Goal: Task Accomplishment & Management: Manage account settings

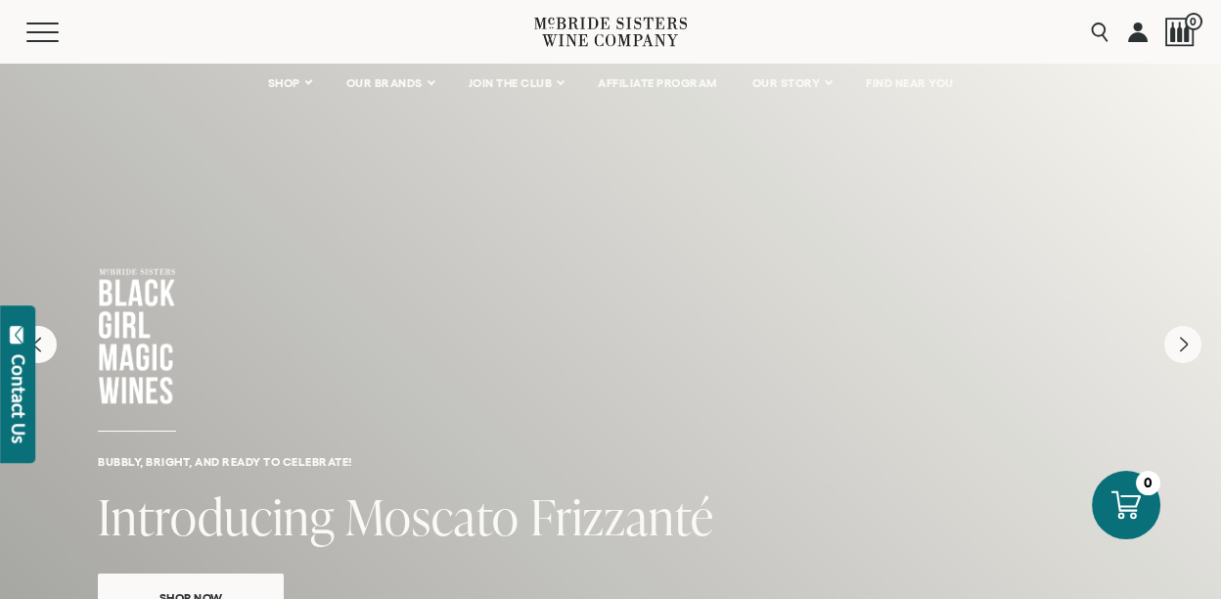
click at [1138, 34] on link at bounding box center [1138, 32] width 20 height 64
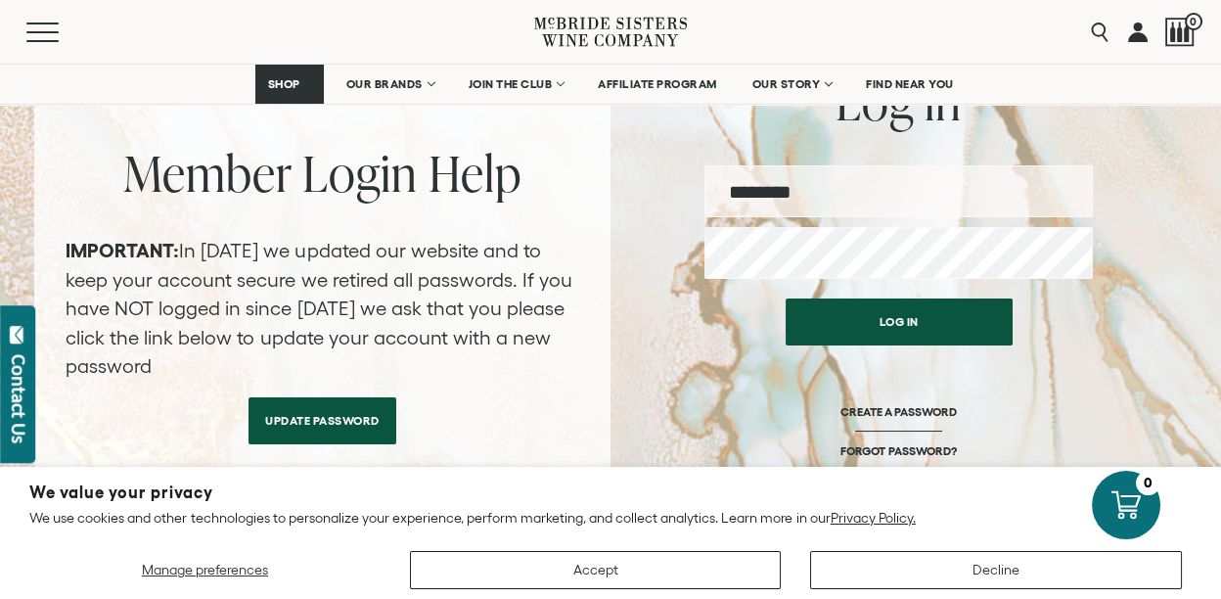
scroll to position [260, 0]
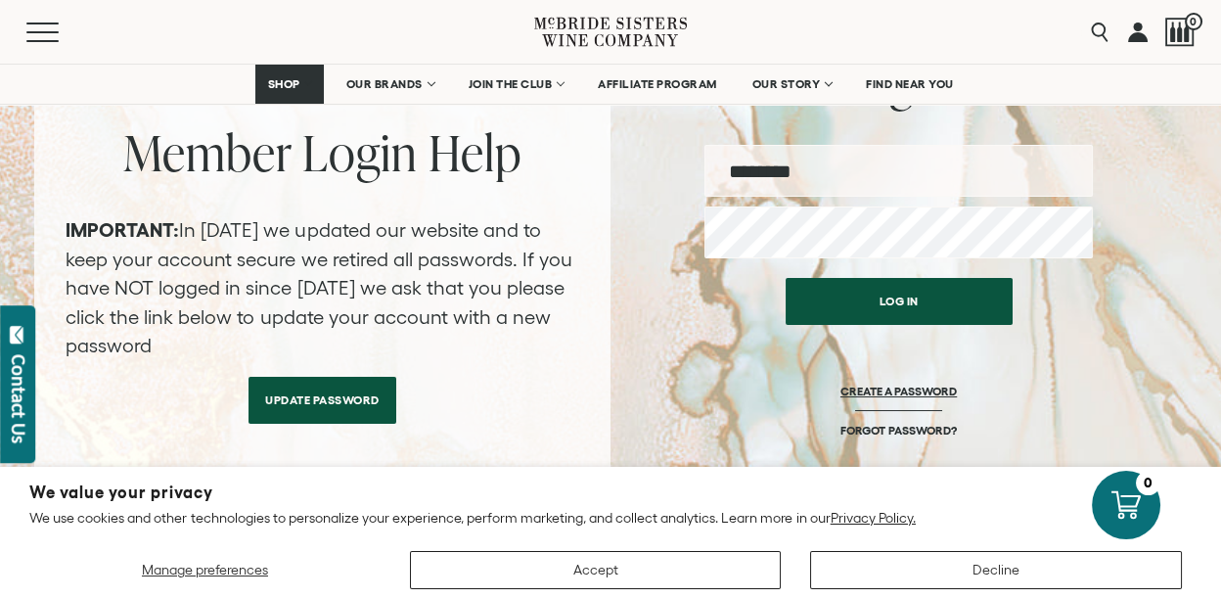
click at [926, 391] on link "CREATE A PASSWORD" at bounding box center [899, 403] width 116 height 39
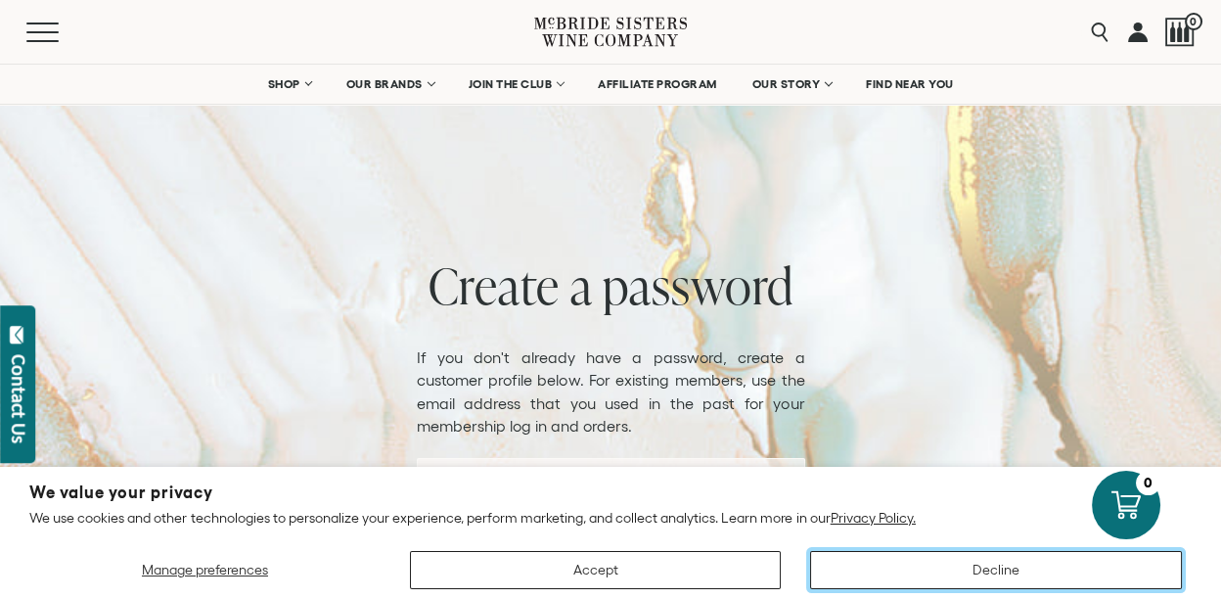
click at [917, 566] on button "Decline" at bounding box center [996, 570] width 372 height 38
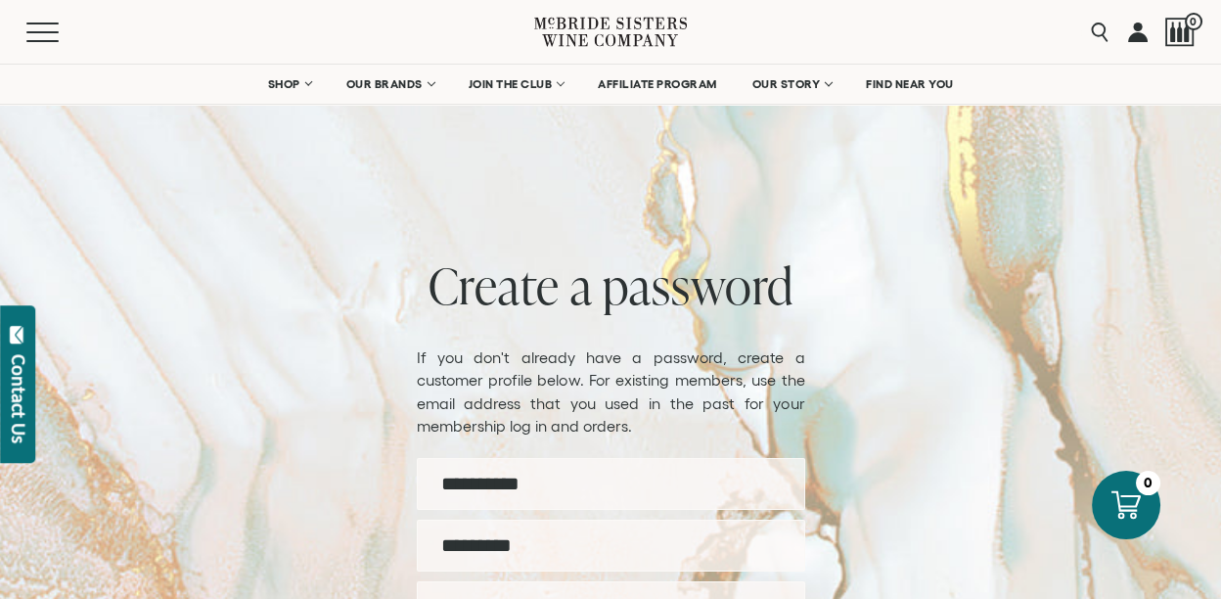
click at [678, 487] on input "First name" at bounding box center [611, 484] width 389 height 52
click at [619, 500] on input "First name" at bounding box center [611, 484] width 389 height 52
type input "*******"
type input "*****"
type input "**********"
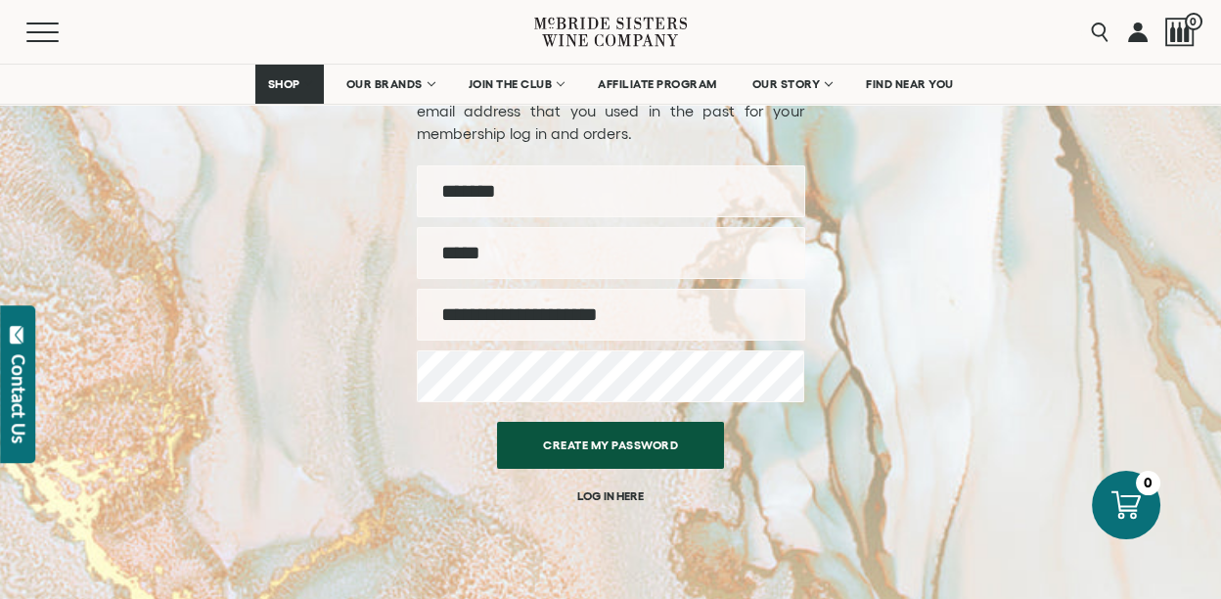
scroll to position [304, 0]
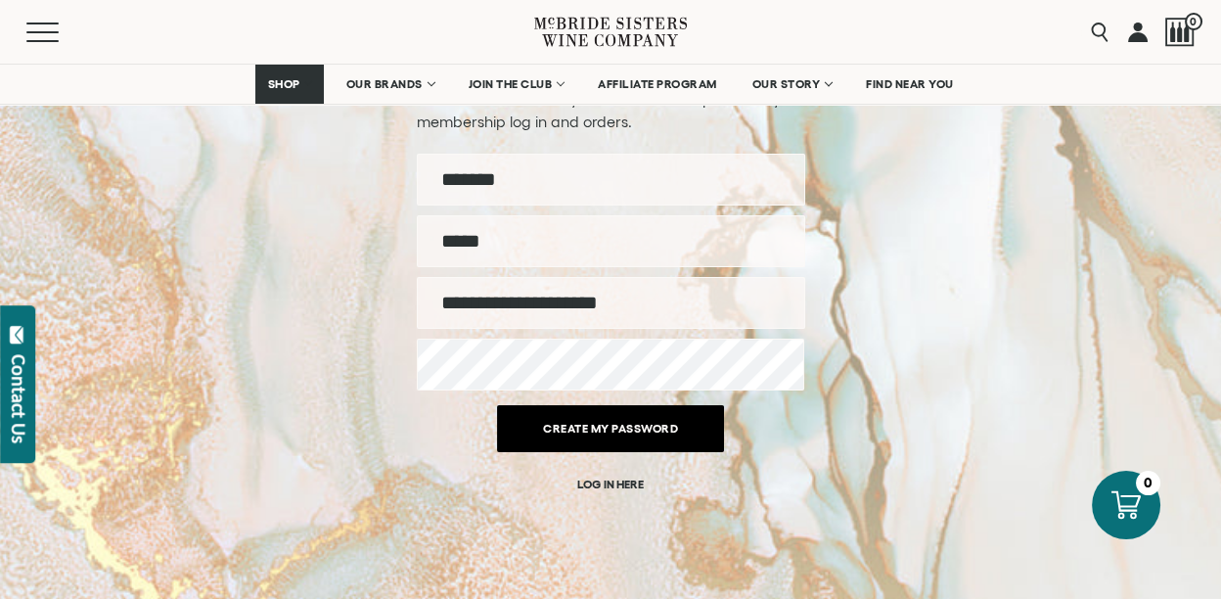
click at [620, 427] on button "Create my password" at bounding box center [610, 428] width 227 height 47
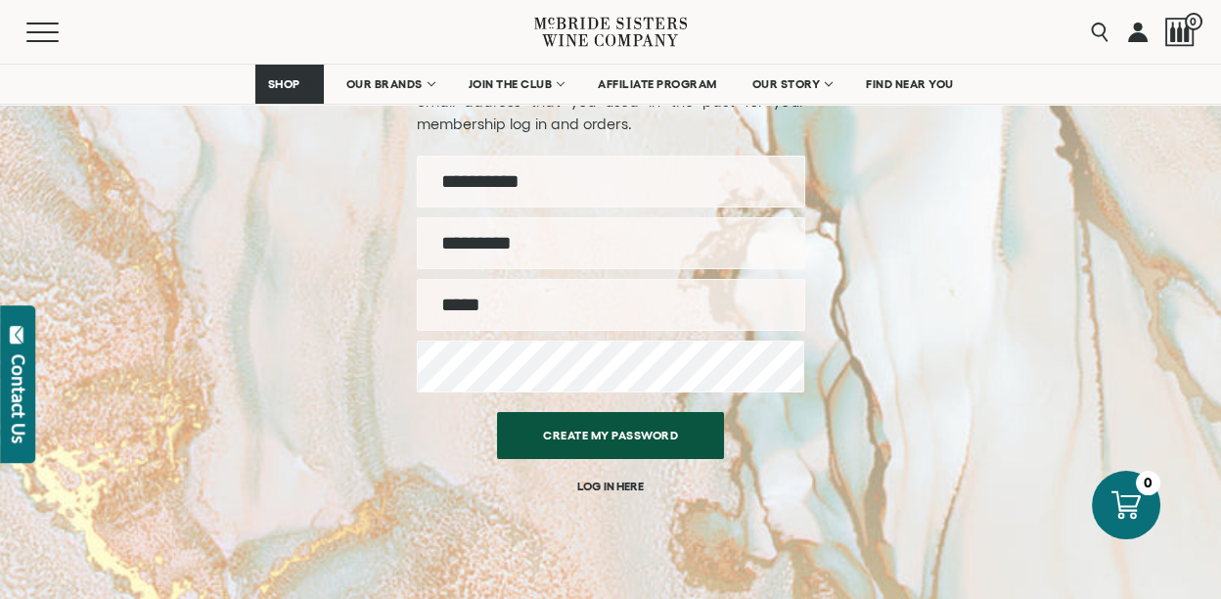
scroll to position [304, 0]
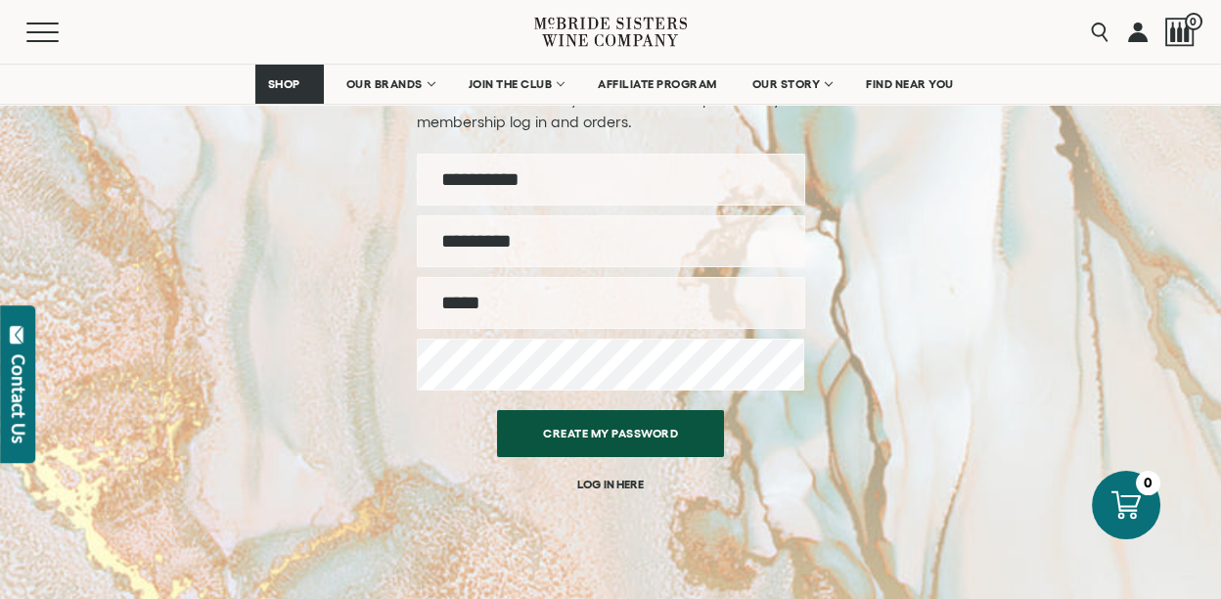
click at [575, 189] on input "First name" at bounding box center [611, 180] width 389 height 52
click at [563, 183] on input "First name" at bounding box center [611, 180] width 389 height 52
type input "*******"
type input "*****"
type input "**********"
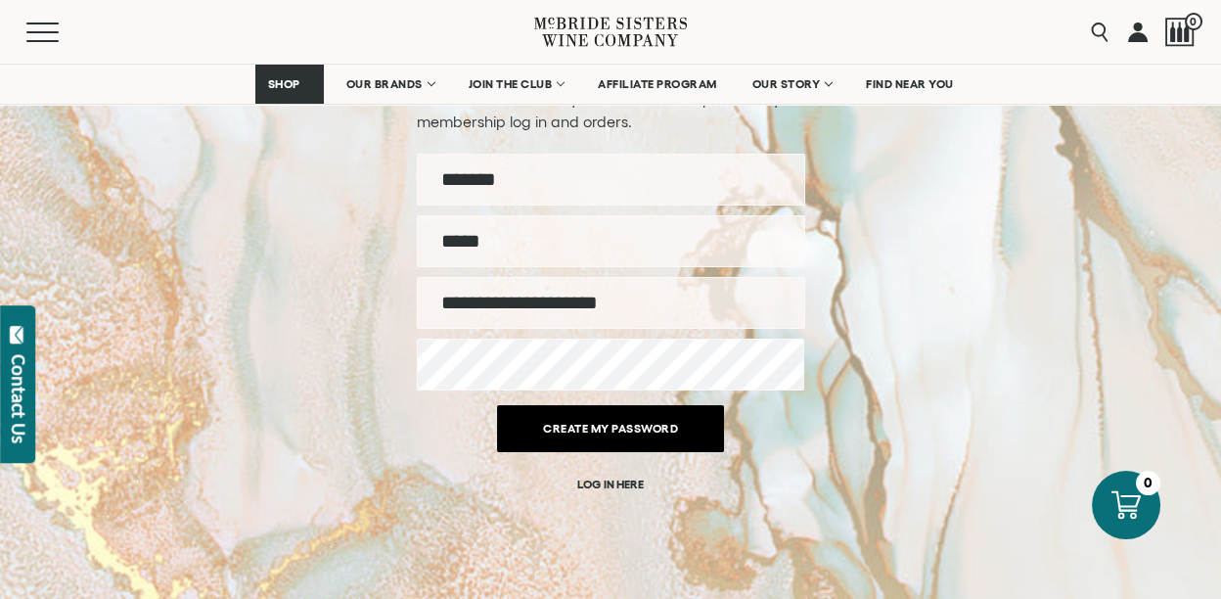
click at [572, 436] on button "Create my password" at bounding box center [610, 428] width 227 height 47
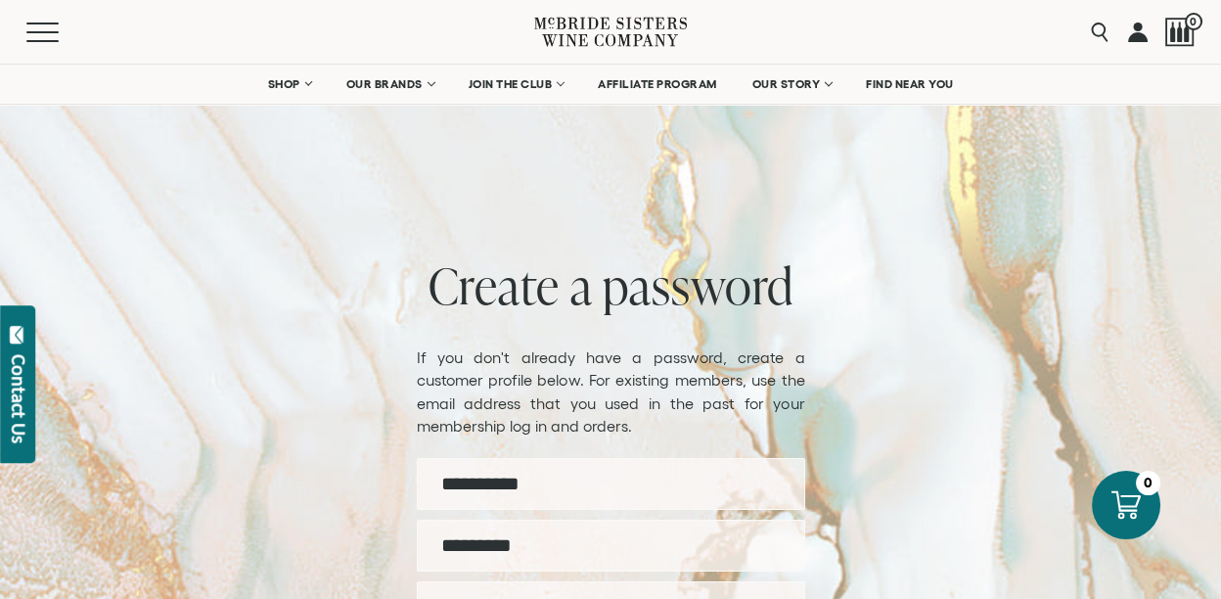
click at [1143, 33] on link at bounding box center [1138, 32] width 20 height 64
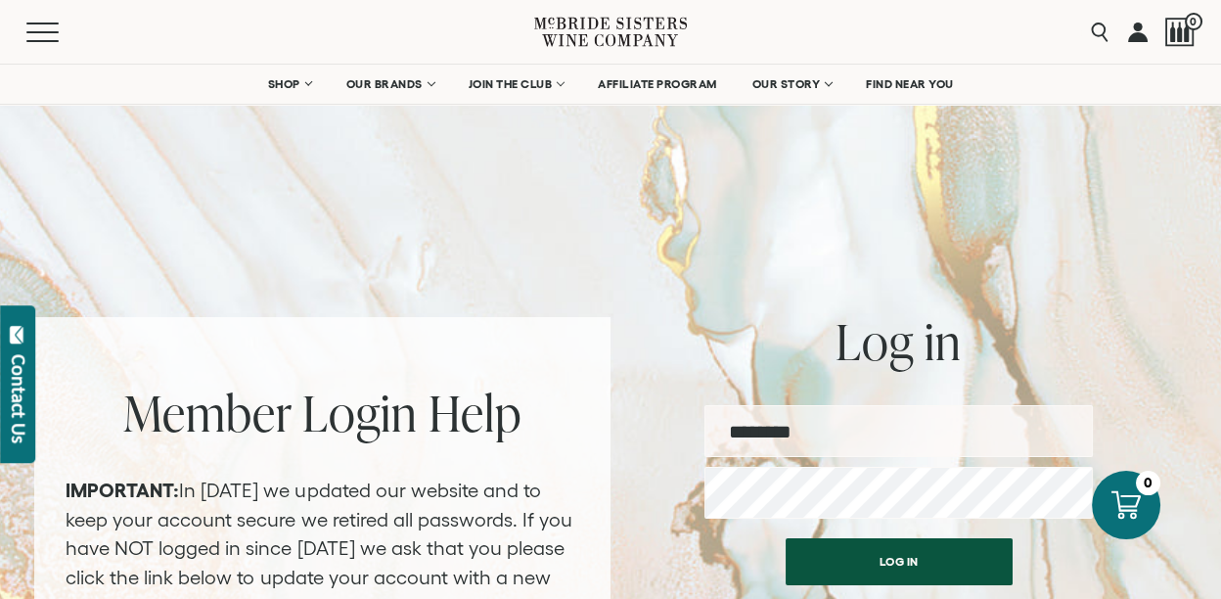
click at [826, 428] on input "email" at bounding box center [899, 431] width 389 height 52
click at [871, 422] on input "email" at bounding box center [899, 431] width 389 height 52
type input "**********"
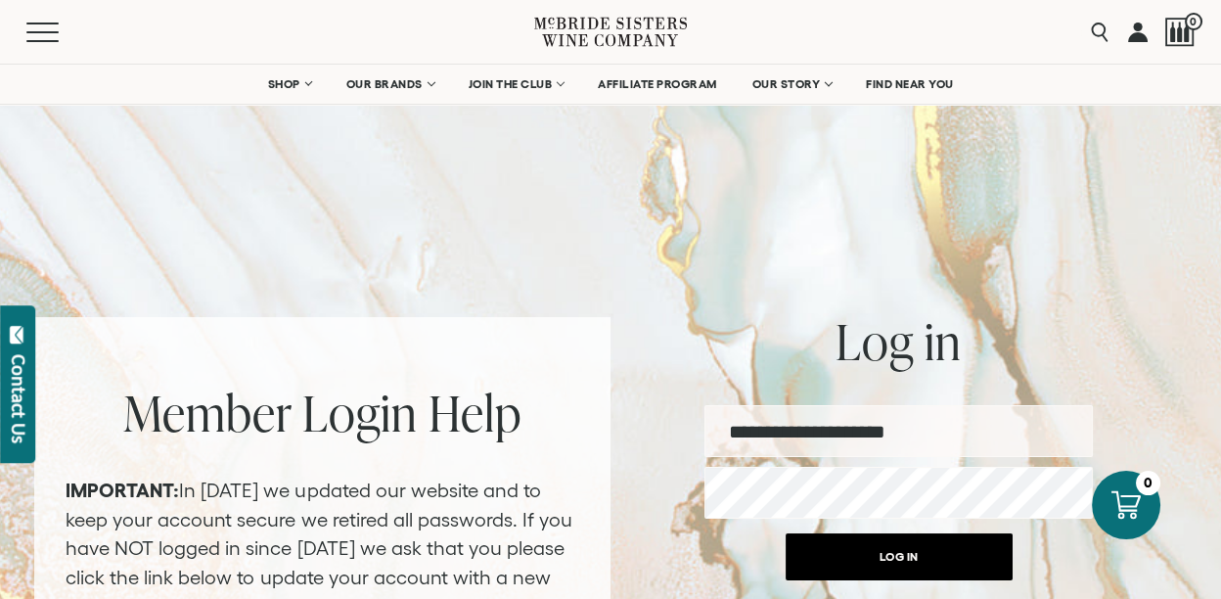
click at [881, 572] on button "Log in" at bounding box center [899, 556] width 227 height 47
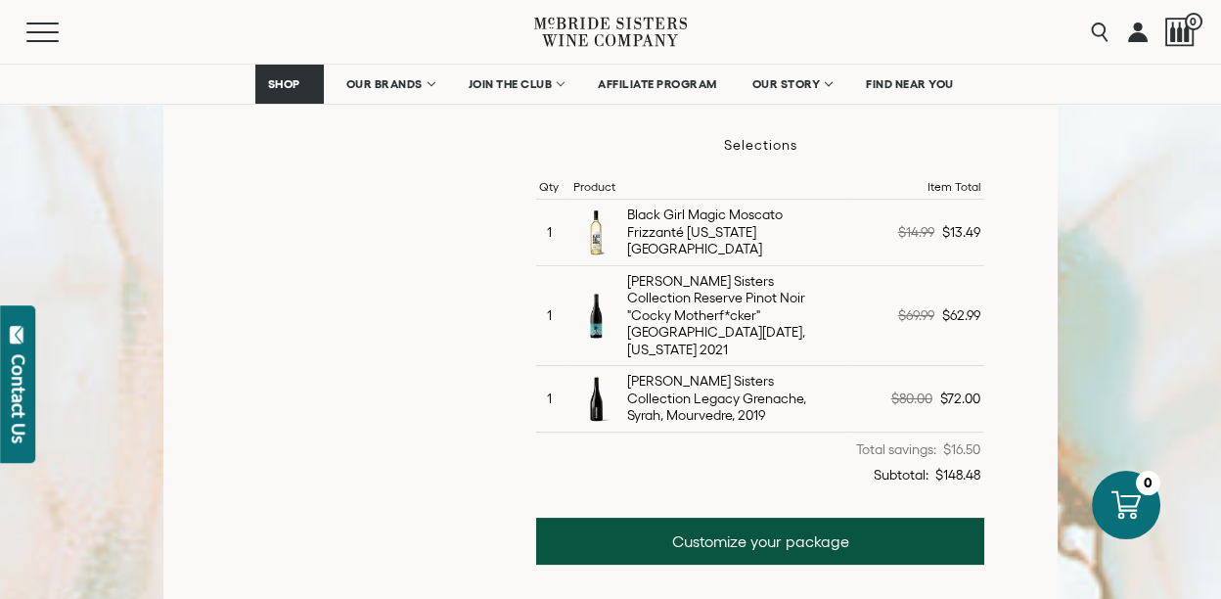
scroll to position [609, 0]
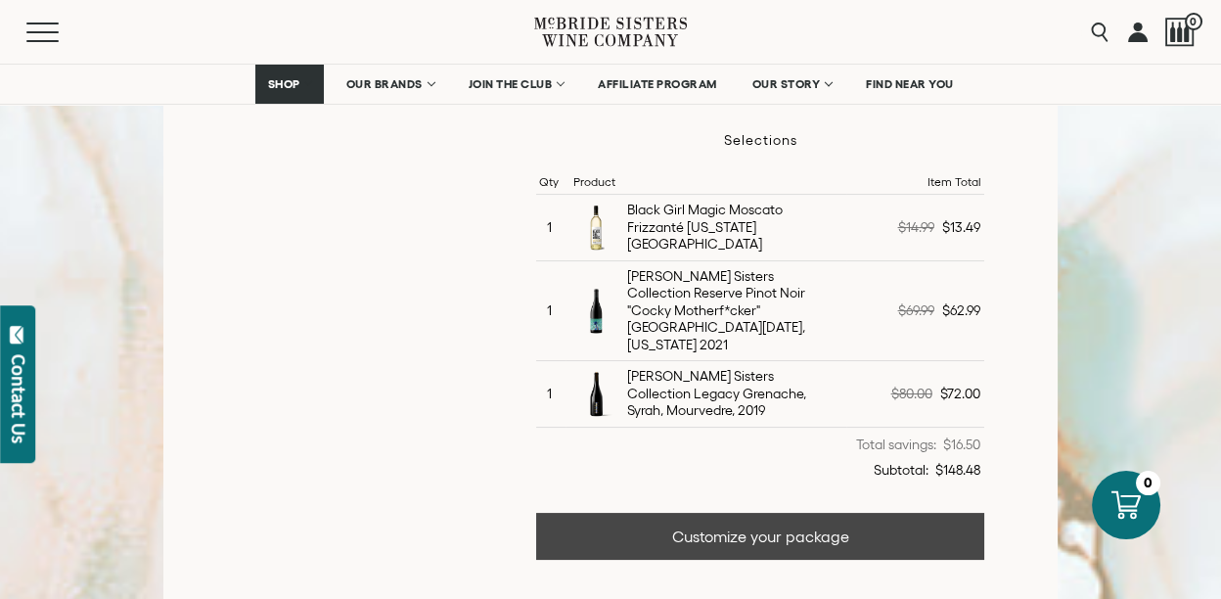
click at [818, 513] on link "Customize your package" at bounding box center [760, 536] width 448 height 47
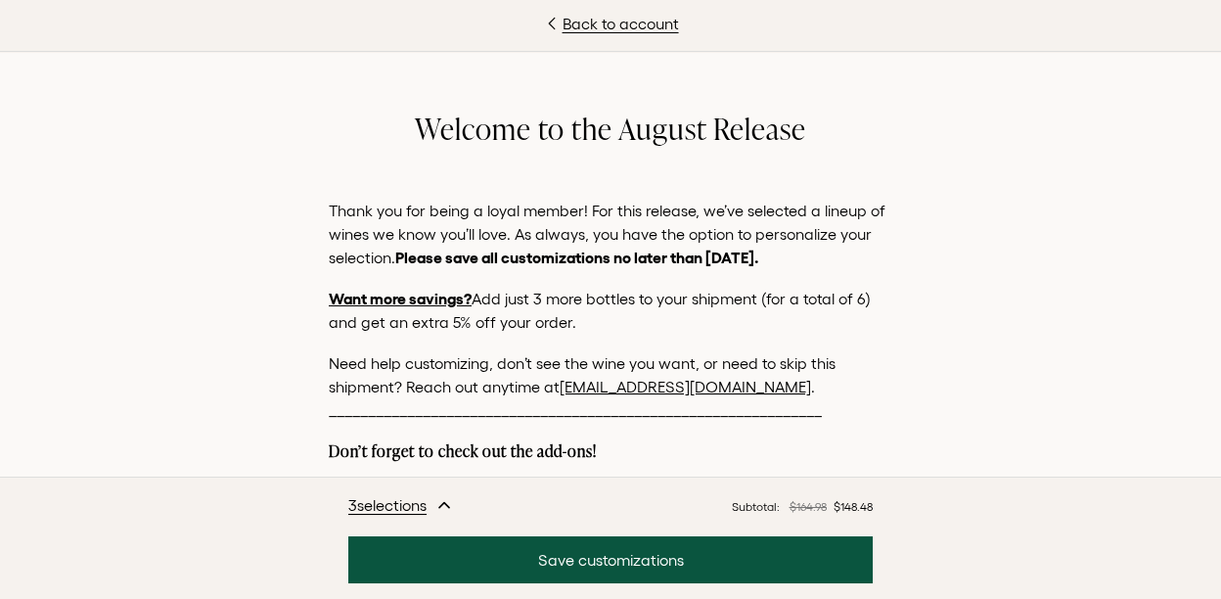
scroll to position [1082, 0]
click at [449, 504] on icon "button" at bounding box center [444, 505] width 10 height 5
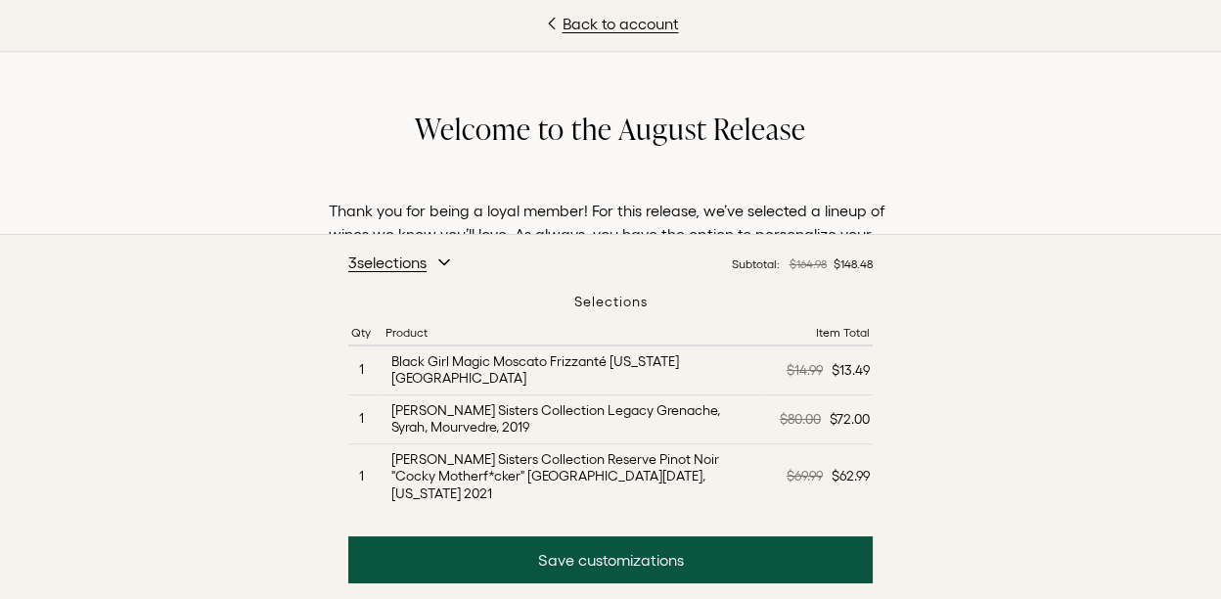
click at [452, 270] on icon "button" at bounding box center [444, 262] width 16 height 16
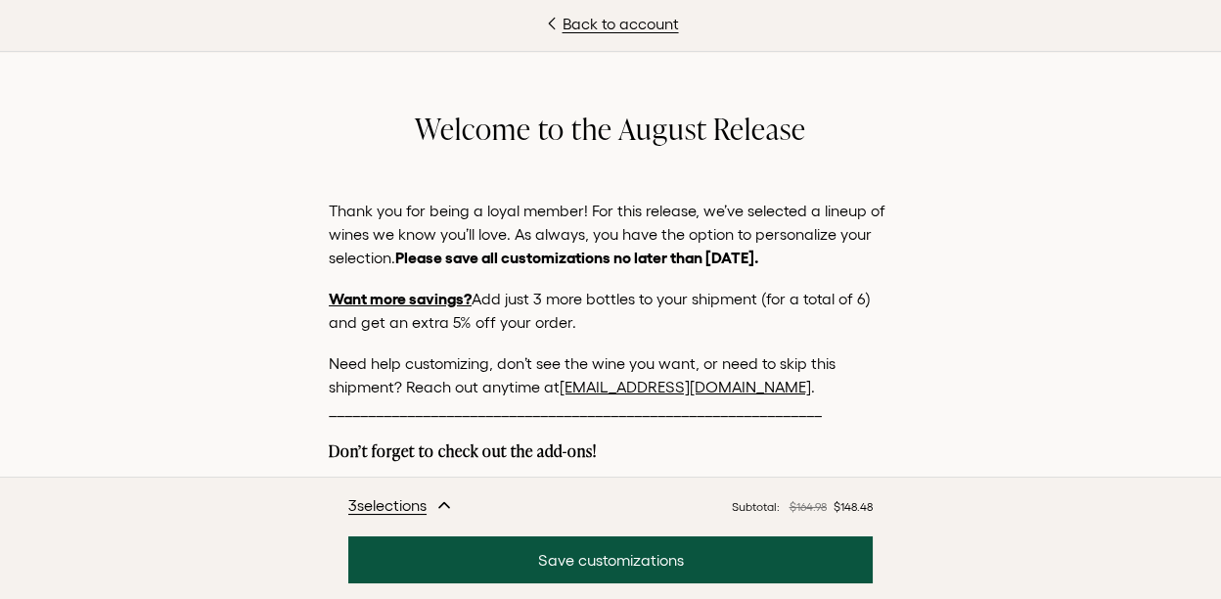
scroll to position [952, 0]
click at [685, 386] on link "[EMAIL_ADDRESS][DOMAIN_NAME]" at bounding box center [686, 387] width 252 height 18
click at [372, 506] on span "3 selection s" at bounding box center [387, 504] width 78 height 23
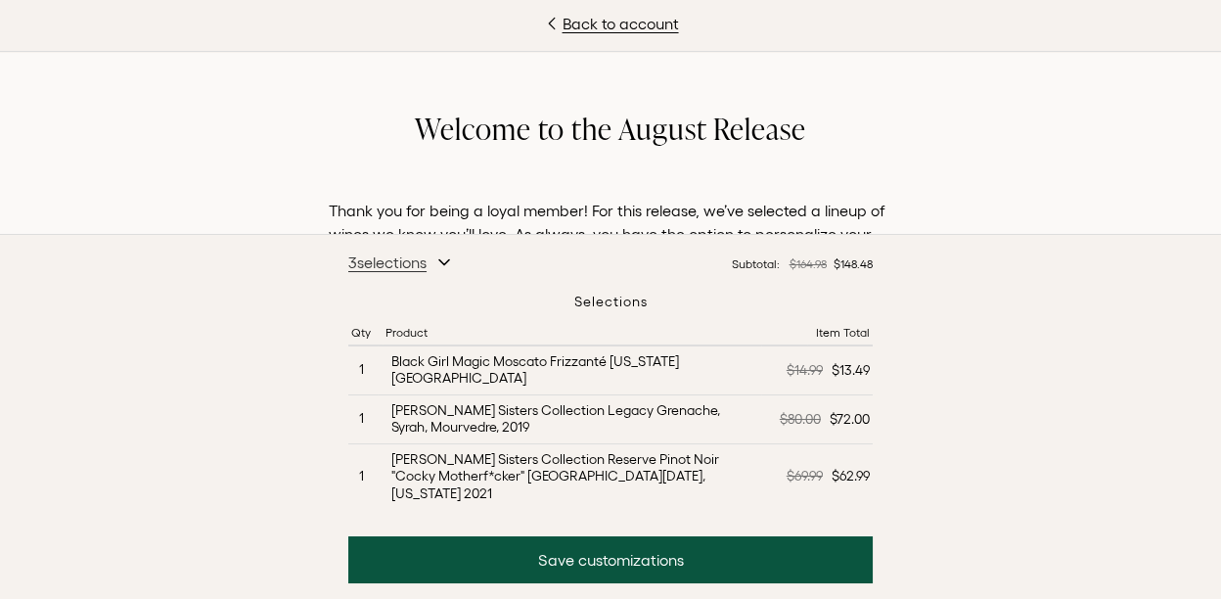
click at [372, 506] on td "1" at bounding box center [362, 476] width 29 height 66
click at [626, 16] on link "Back to account" at bounding box center [610, 23] width 1221 height 23
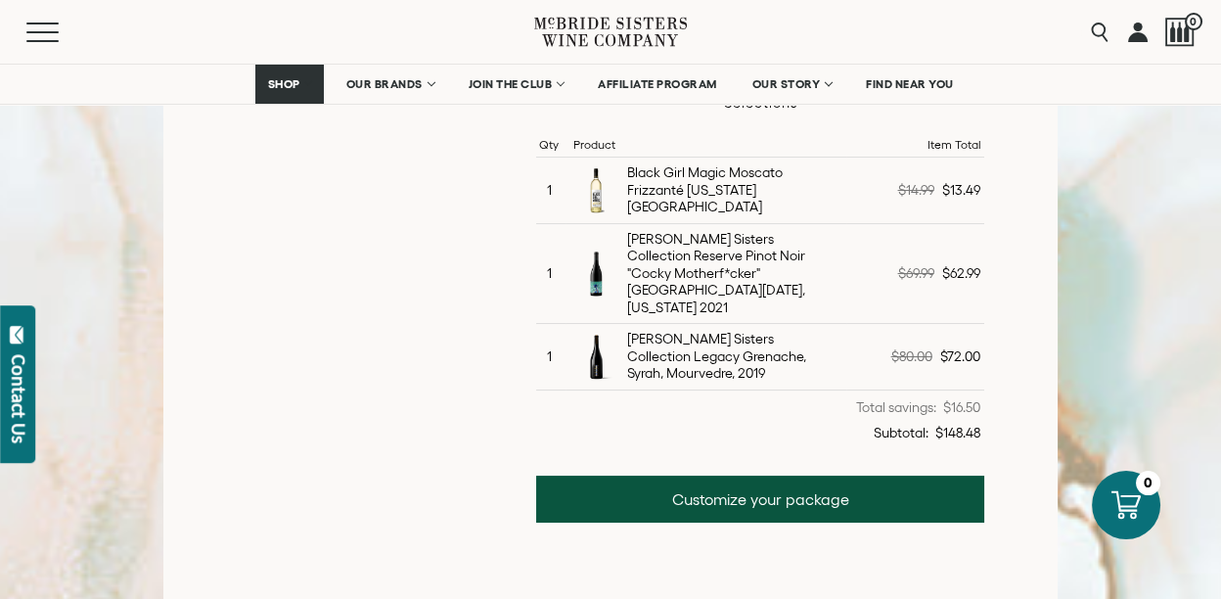
scroll to position [609, 0]
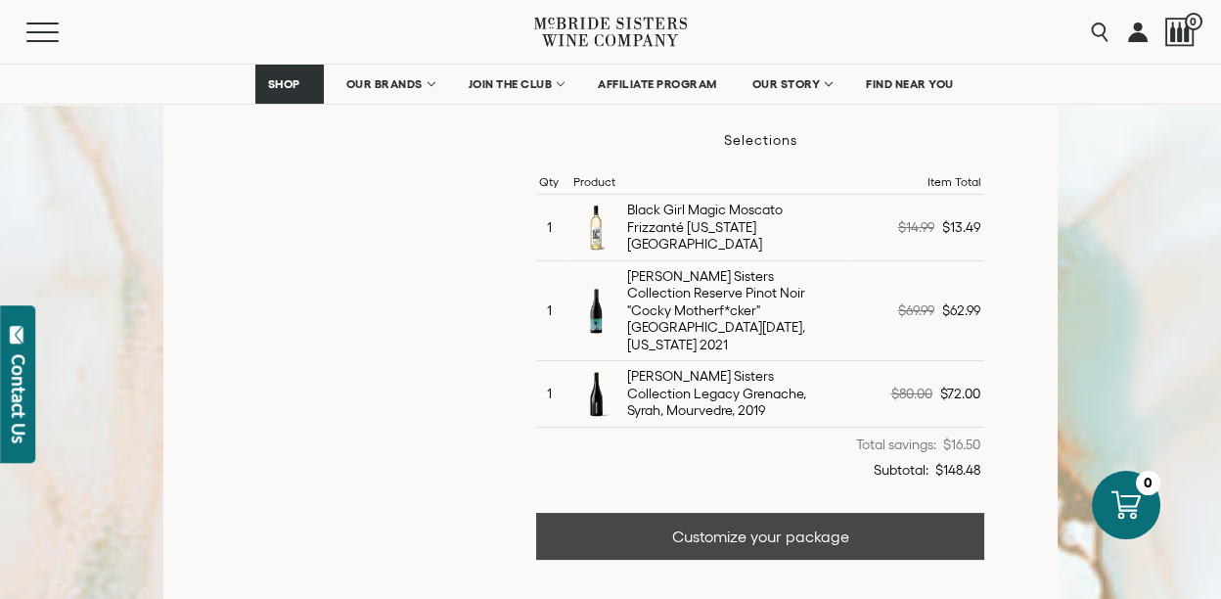
click at [733, 524] on link "Customize your package" at bounding box center [760, 536] width 448 height 47
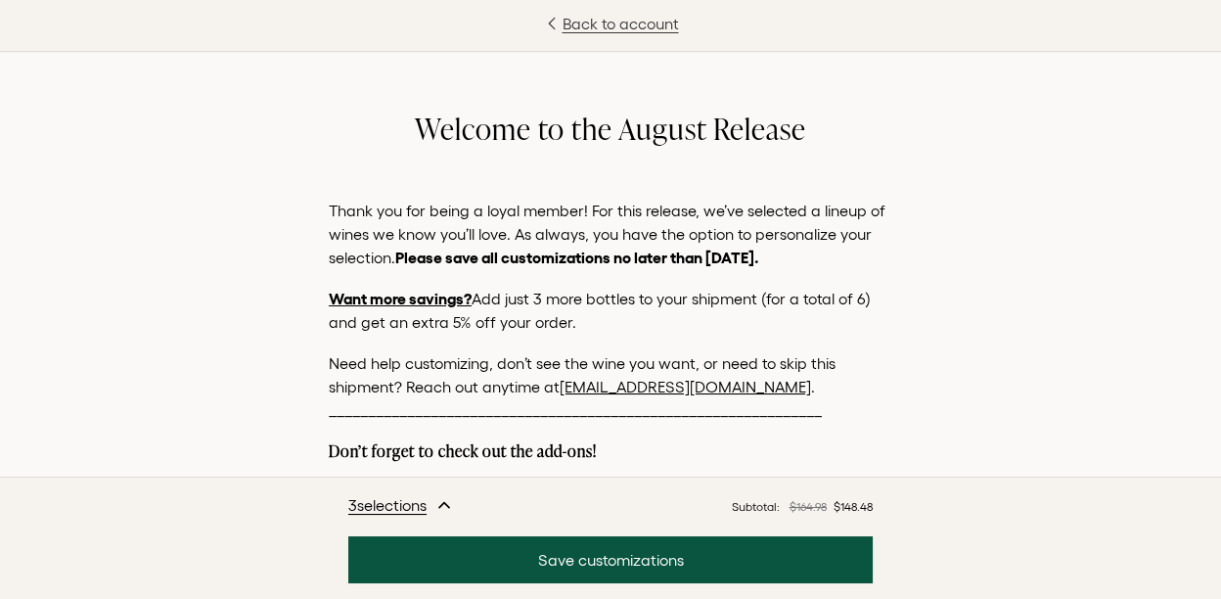
click at [653, 25] on link "Back to account" at bounding box center [610, 23] width 1221 height 23
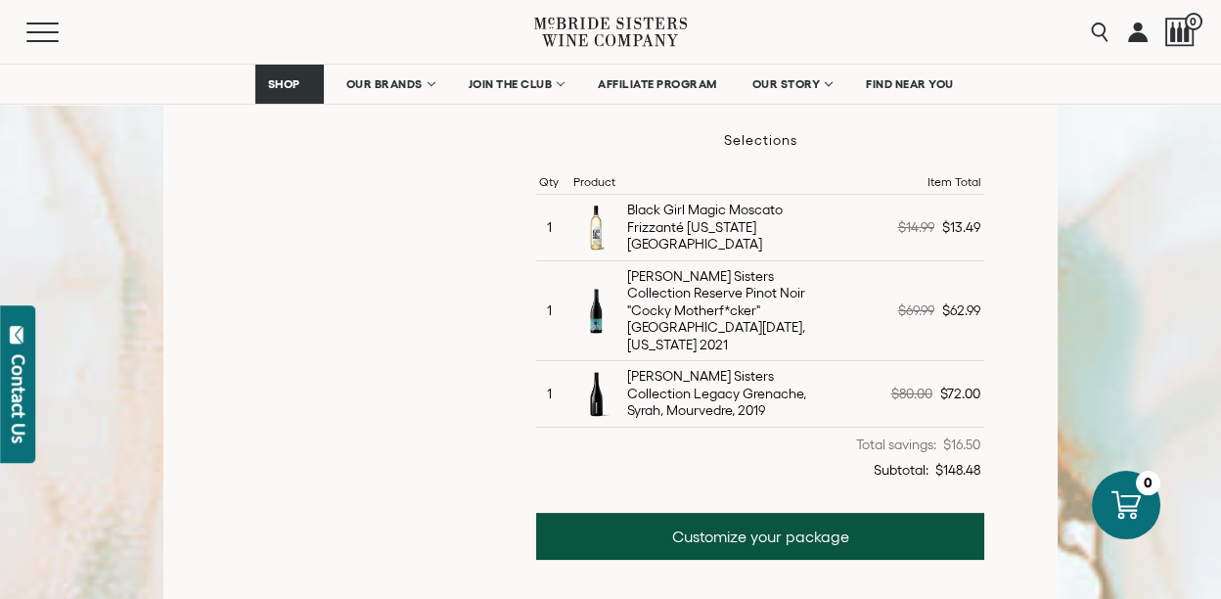
click at [1132, 38] on link at bounding box center [1138, 32] width 20 height 64
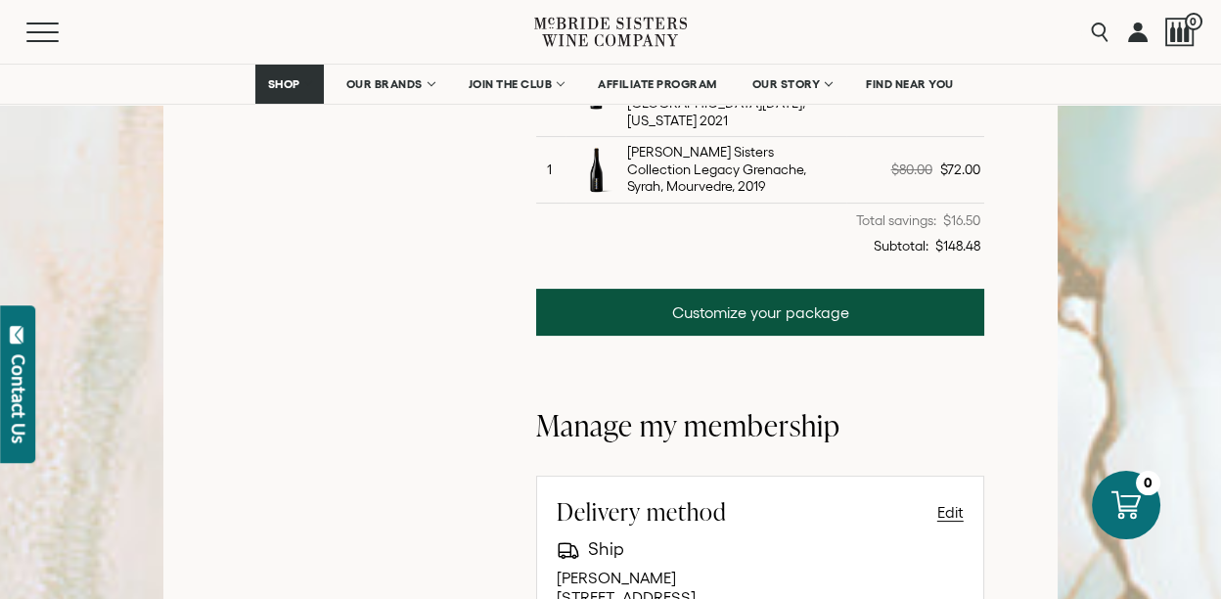
scroll to position [826, 0]
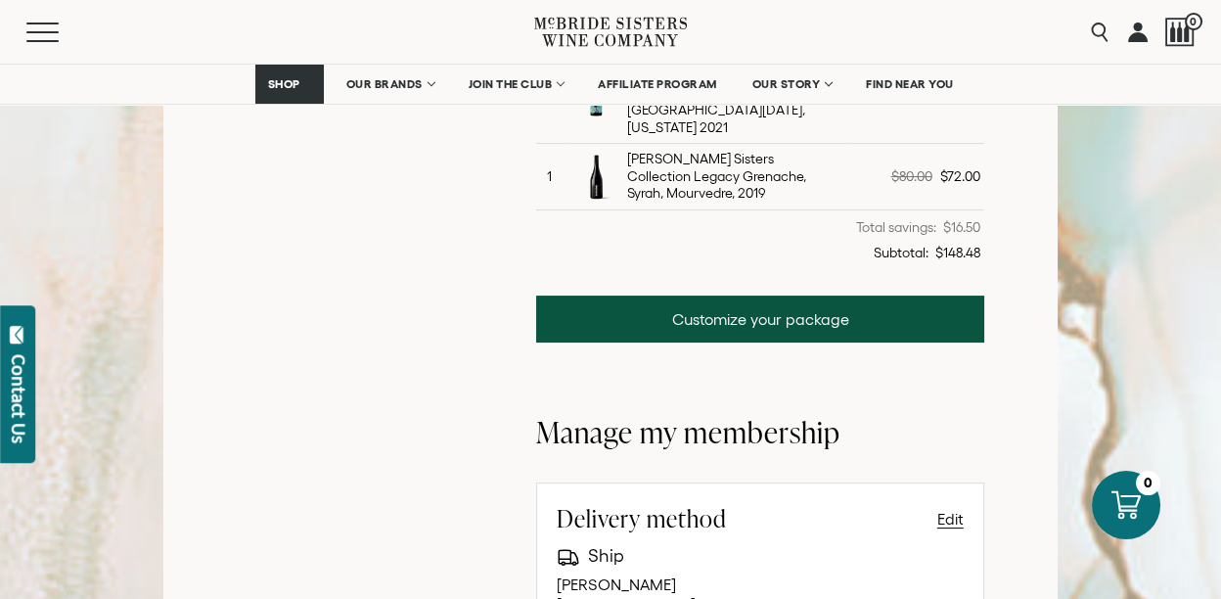
click at [674, 375] on div "3 Bottles August 2025 Release Customization Deadline August 14, 2025 Selections…" at bounding box center [760, 422] width 448 height 1344
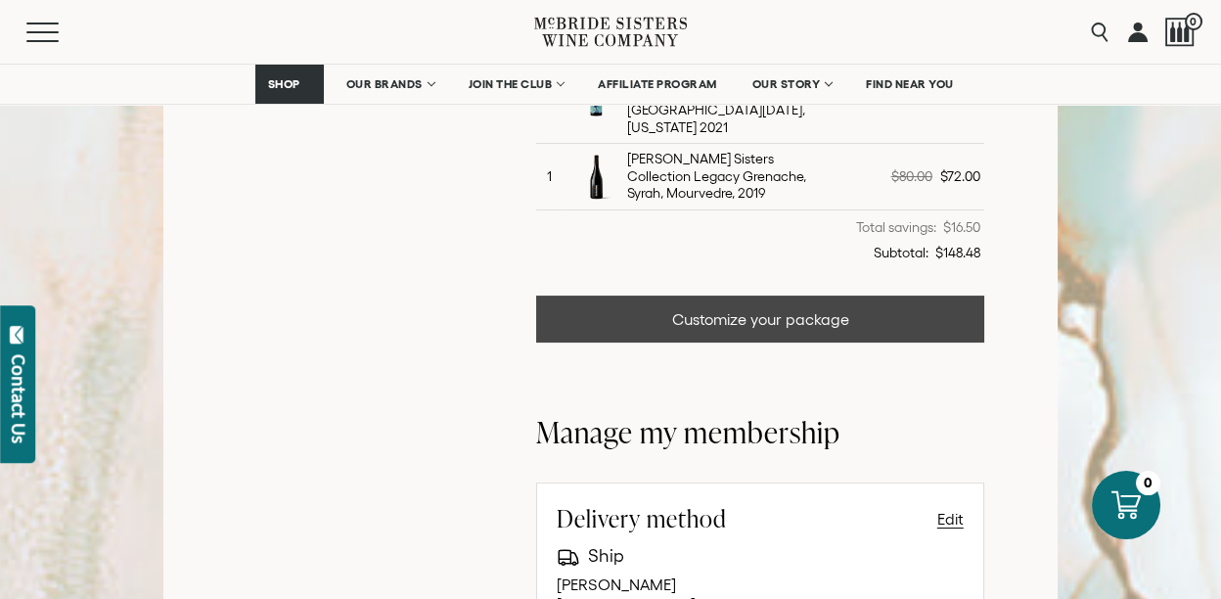
click at [810, 297] on link "Customize your package" at bounding box center [760, 319] width 448 height 47
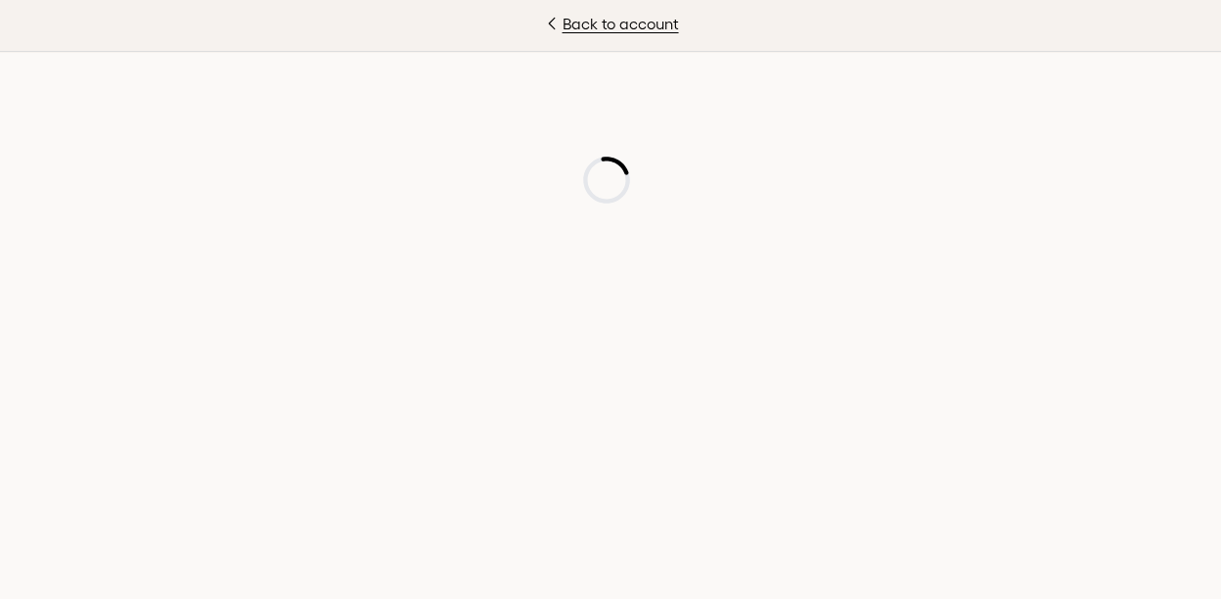
scroll to position [825, 0]
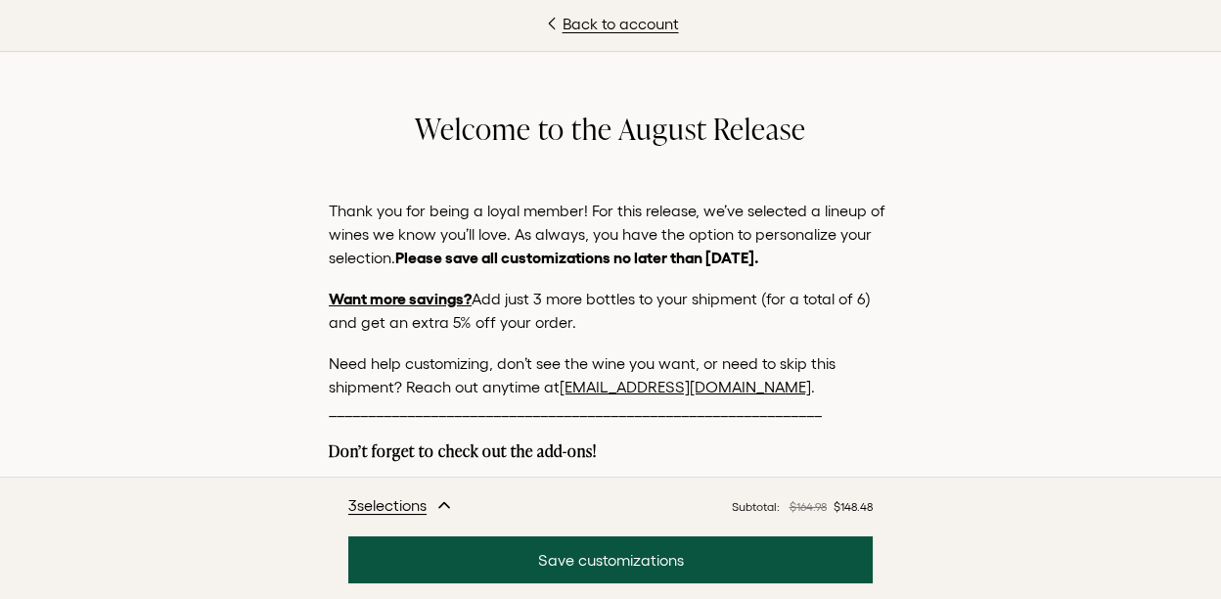
click at [670, 385] on link "[EMAIL_ADDRESS][DOMAIN_NAME]" at bounding box center [686, 387] width 252 height 18
click at [629, 14] on link "Back to account" at bounding box center [610, 23] width 1221 height 23
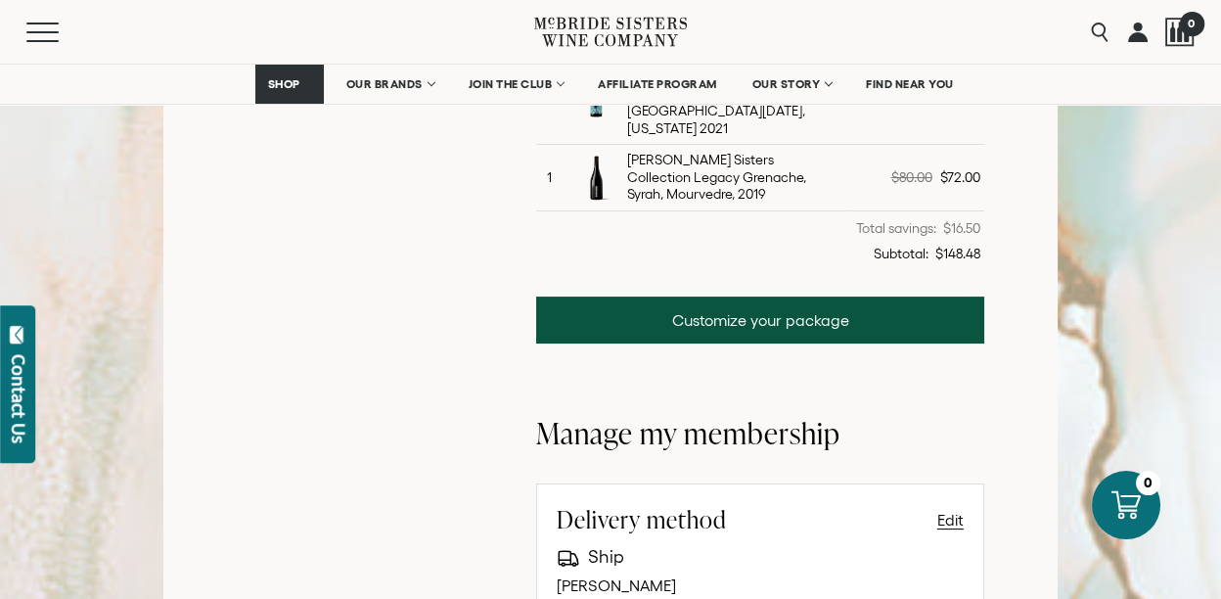
click at [1174, 38] on div at bounding box center [1180, 32] width 29 height 29
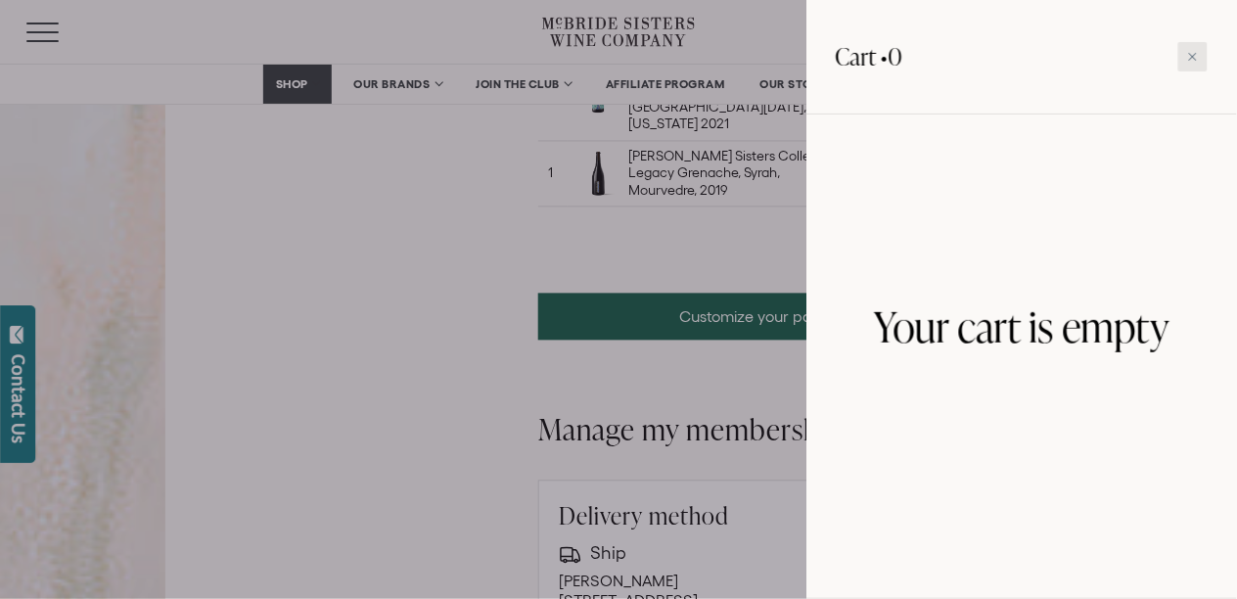
click at [1205, 57] on div at bounding box center [1192, 56] width 29 height 29
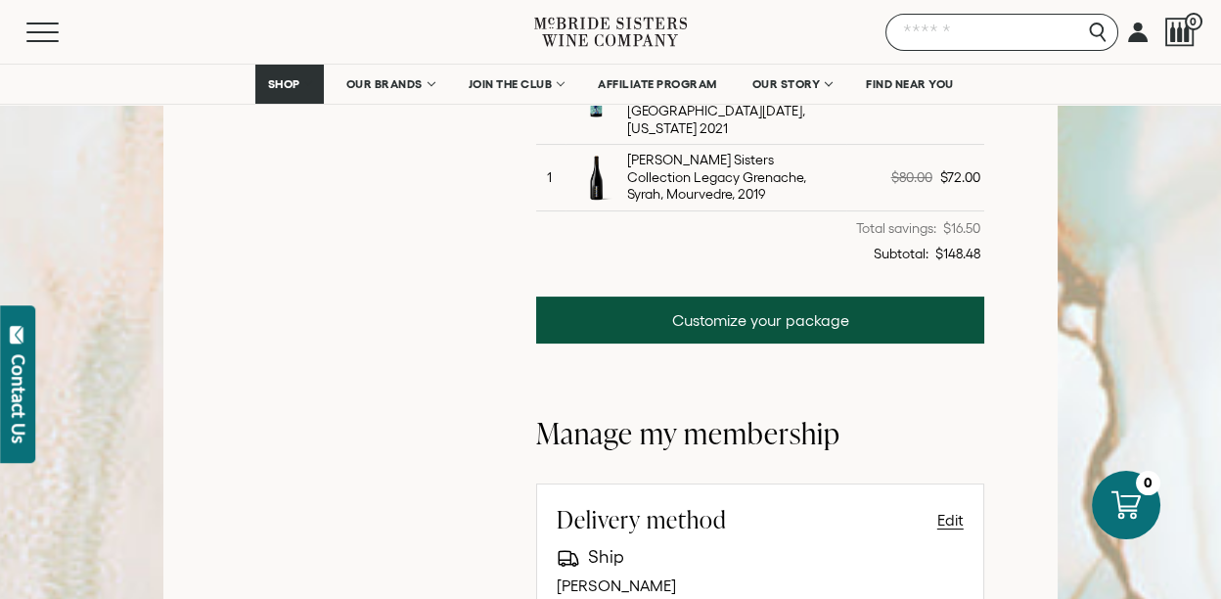
click at [1097, 31] on input "Search" at bounding box center [1002, 32] width 233 height 37
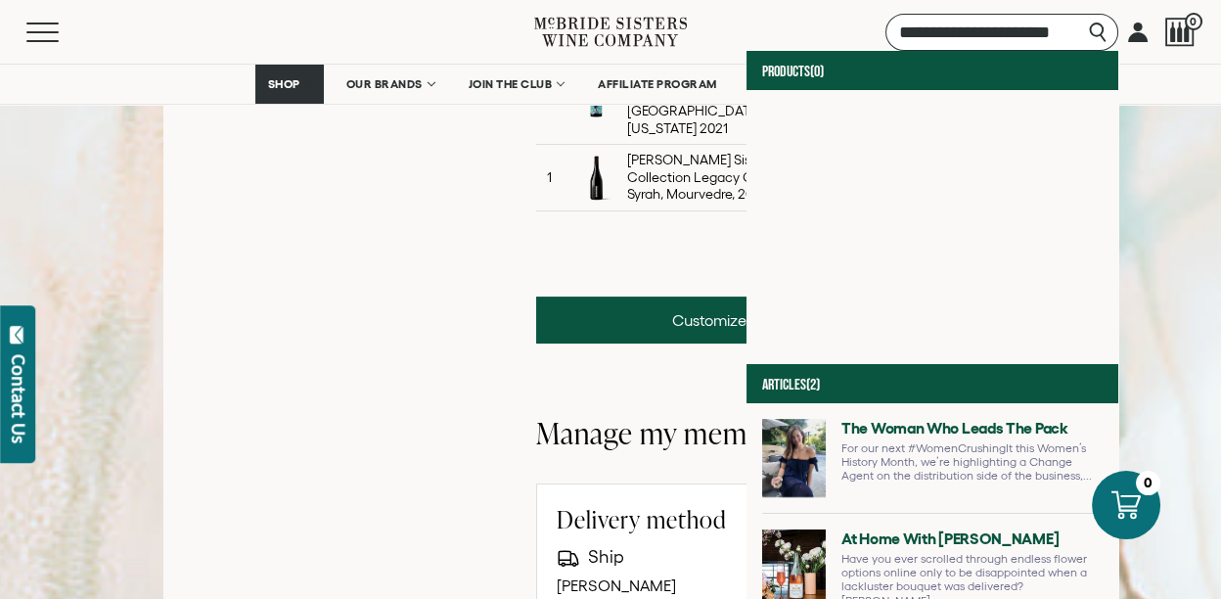
type input "**********"
click at [1175, 108] on div "my account MEMBERSHIPS PAST ORDERS Order history Order Number #90684 Quantity: …" at bounding box center [611, 359] width 1192 height 1878
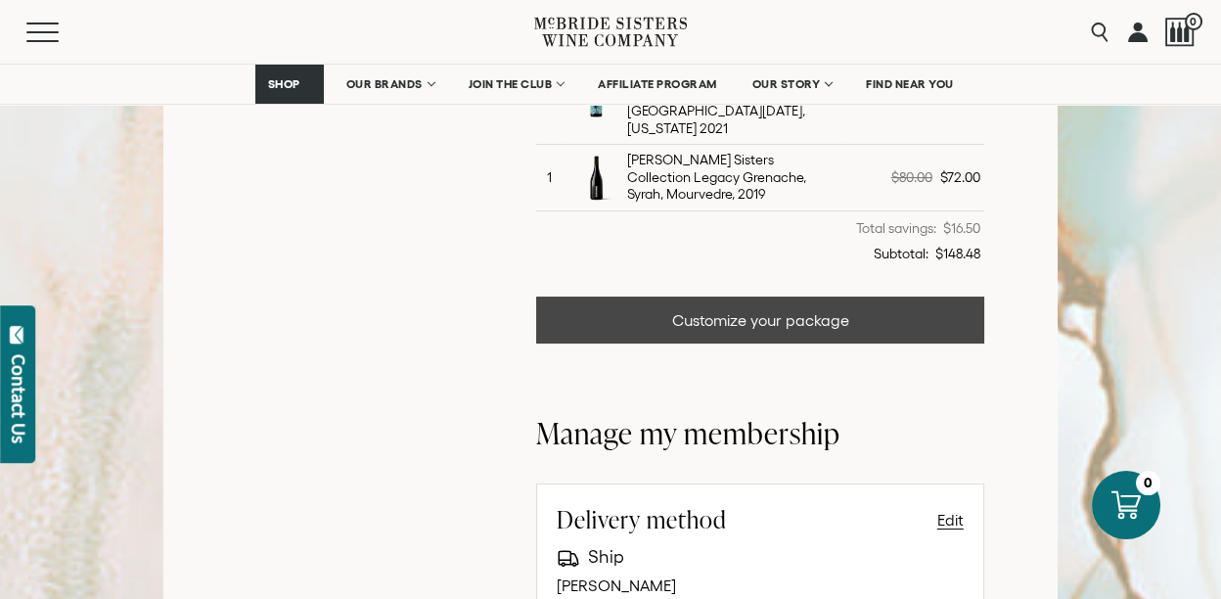
click at [761, 303] on link "Customize your package" at bounding box center [760, 320] width 448 height 47
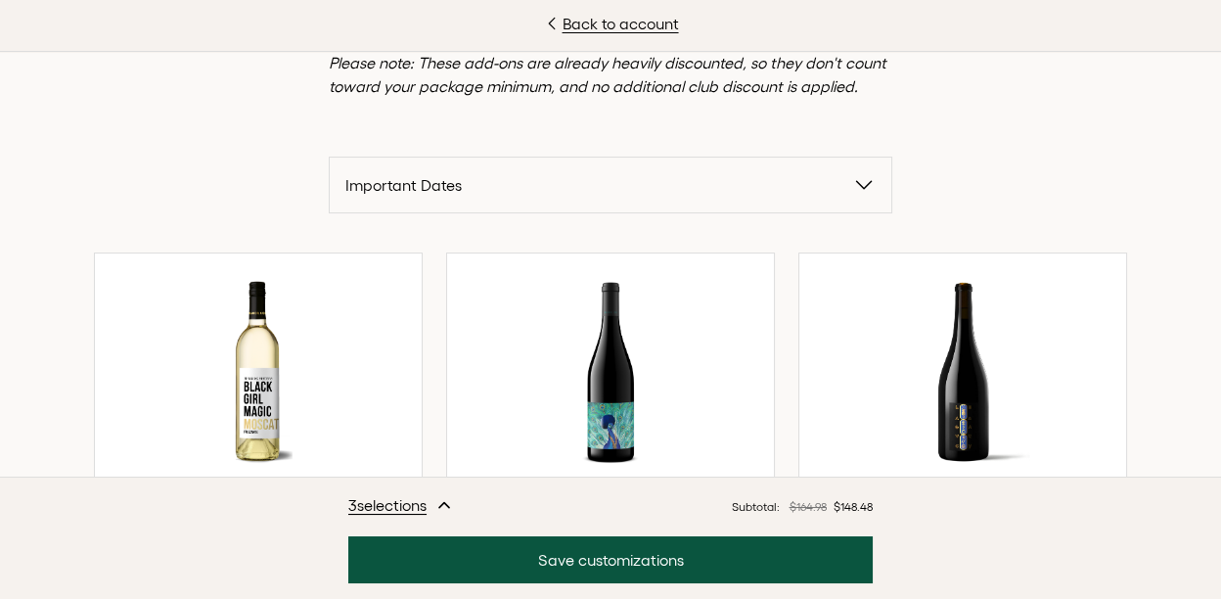
scroll to position [1048, 0]
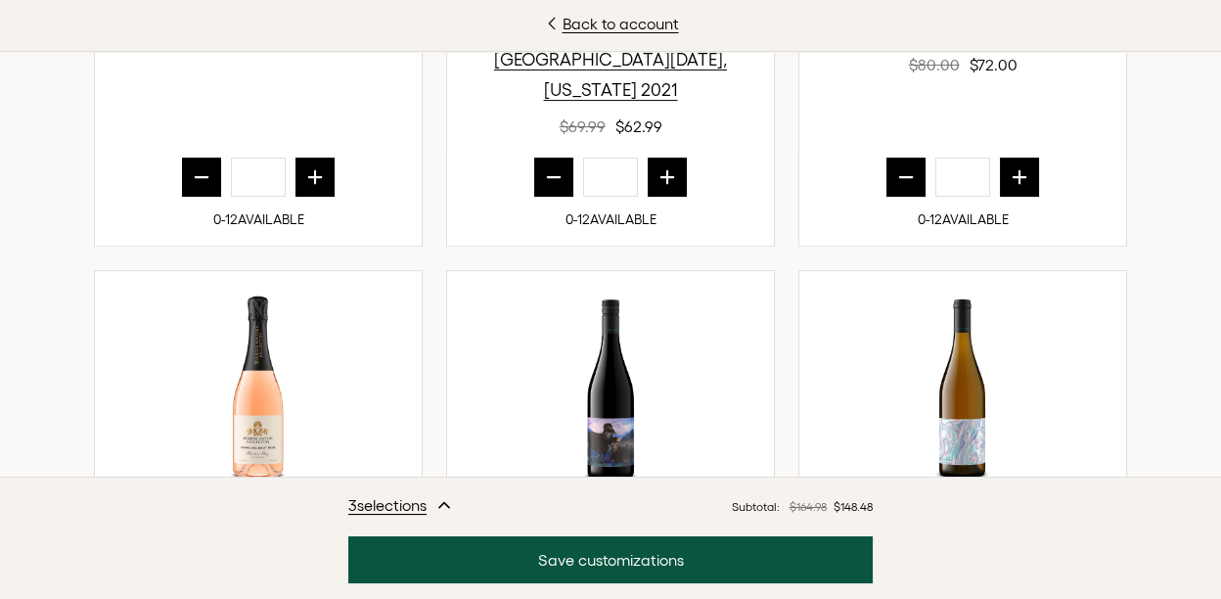
click at [195, 167] on icon "prior quantity" at bounding box center [202, 177] width 20 height 20
type input "*"
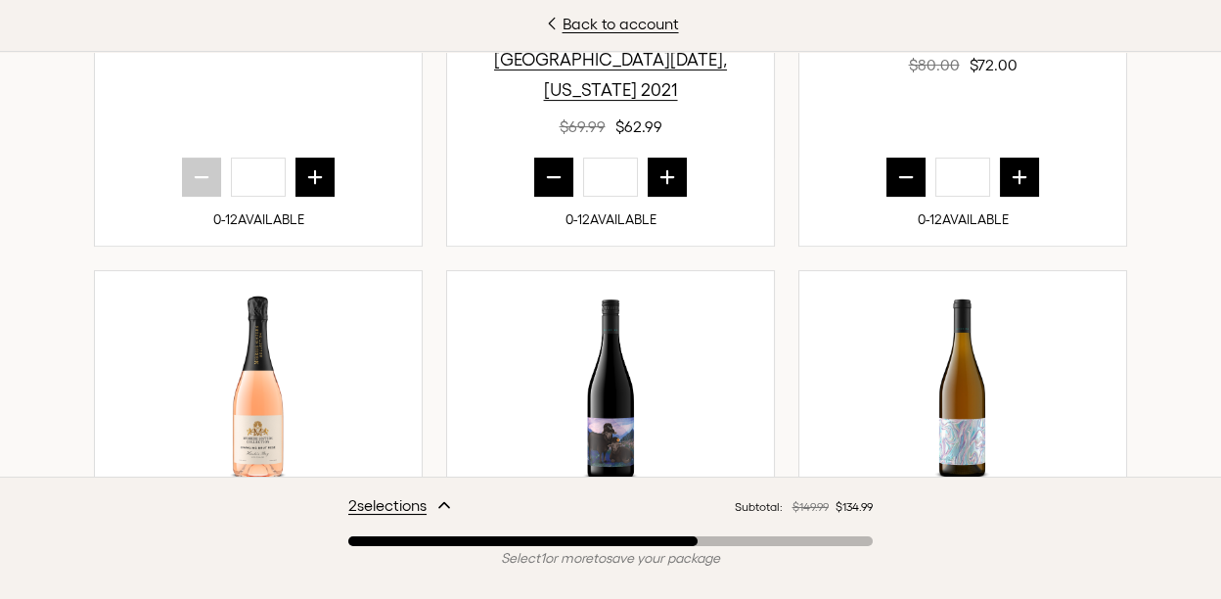
click at [548, 167] on icon "prior quantity" at bounding box center [554, 177] width 20 height 20
type input "*"
click at [898, 167] on icon "prior quantity" at bounding box center [906, 177] width 20 height 20
type input "*"
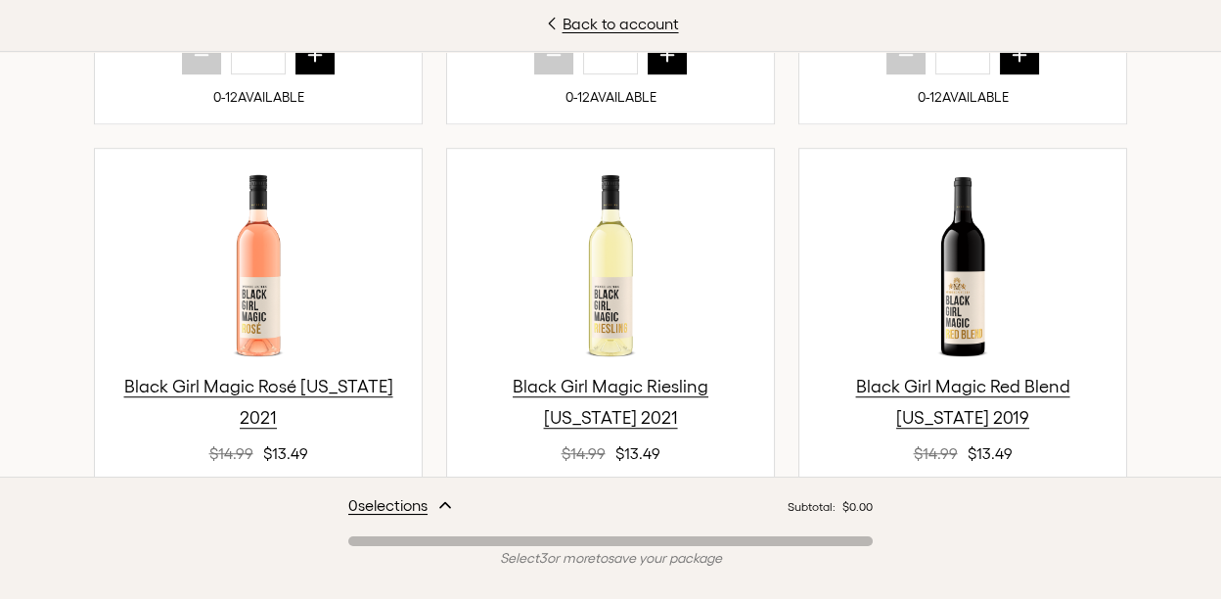
scroll to position [2267, 0]
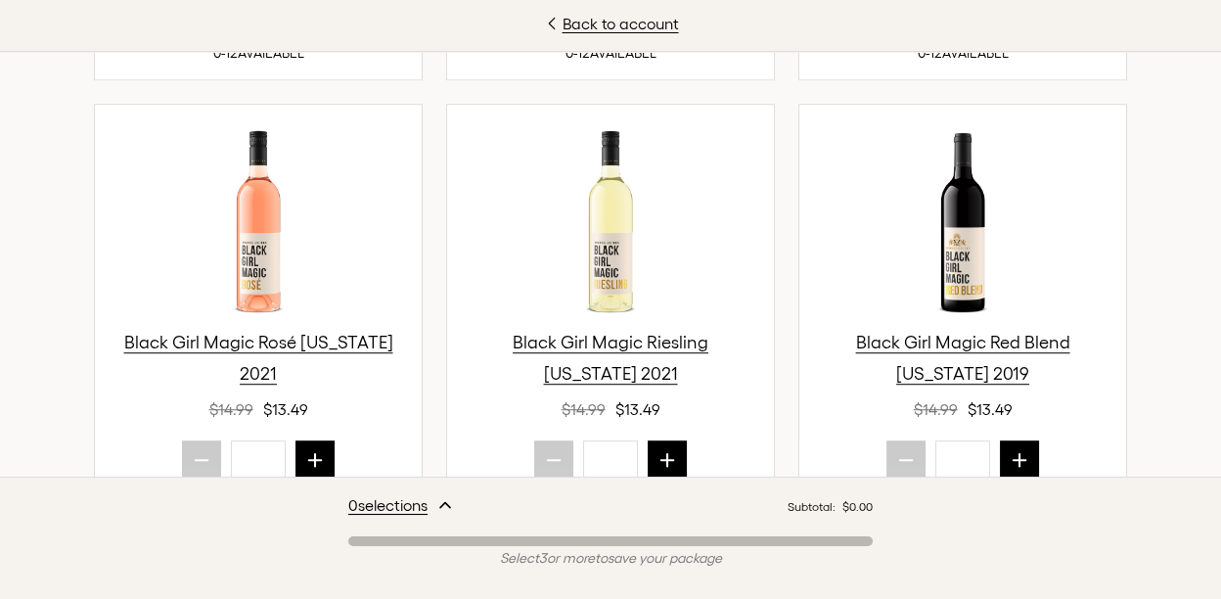
click at [665, 454] on icon "next quantity" at bounding box center [668, 460] width 13 height 13
type input "*"
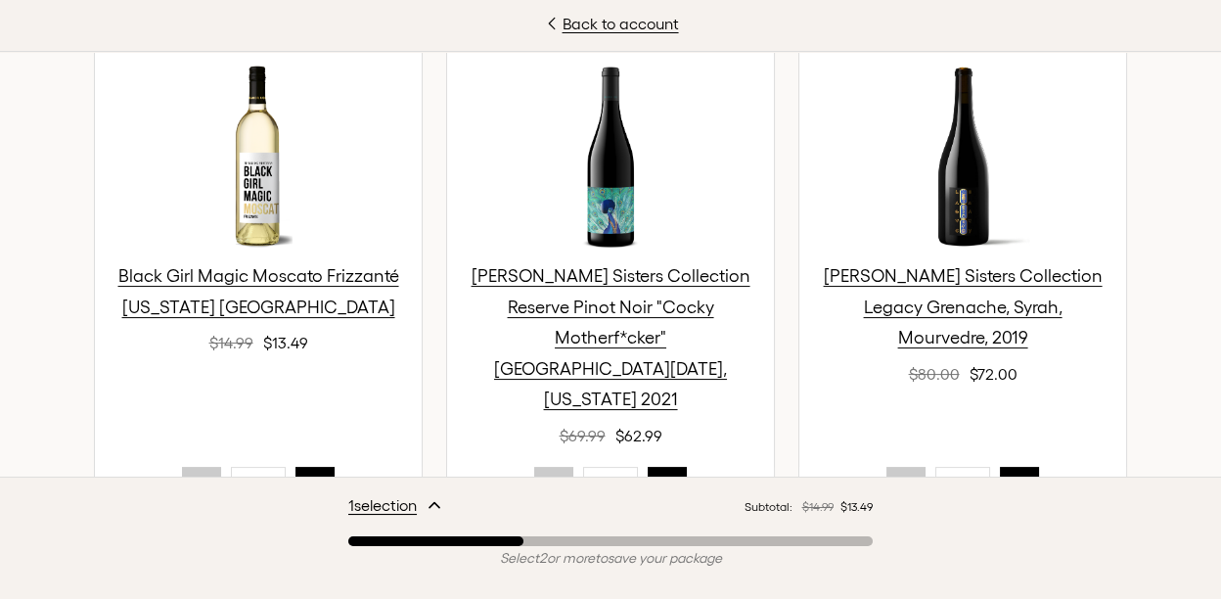
scroll to position [783, 0]
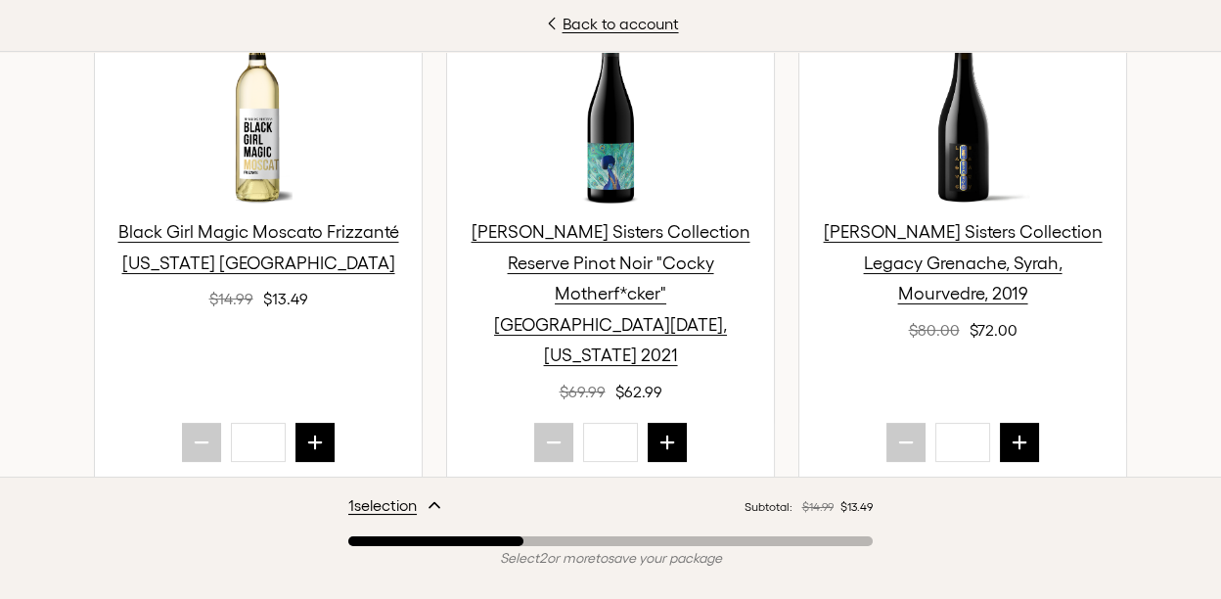
click at [309, 433] on icon "next quantity" at bounding box center [315, 443] width 20 height 20
type input "*"
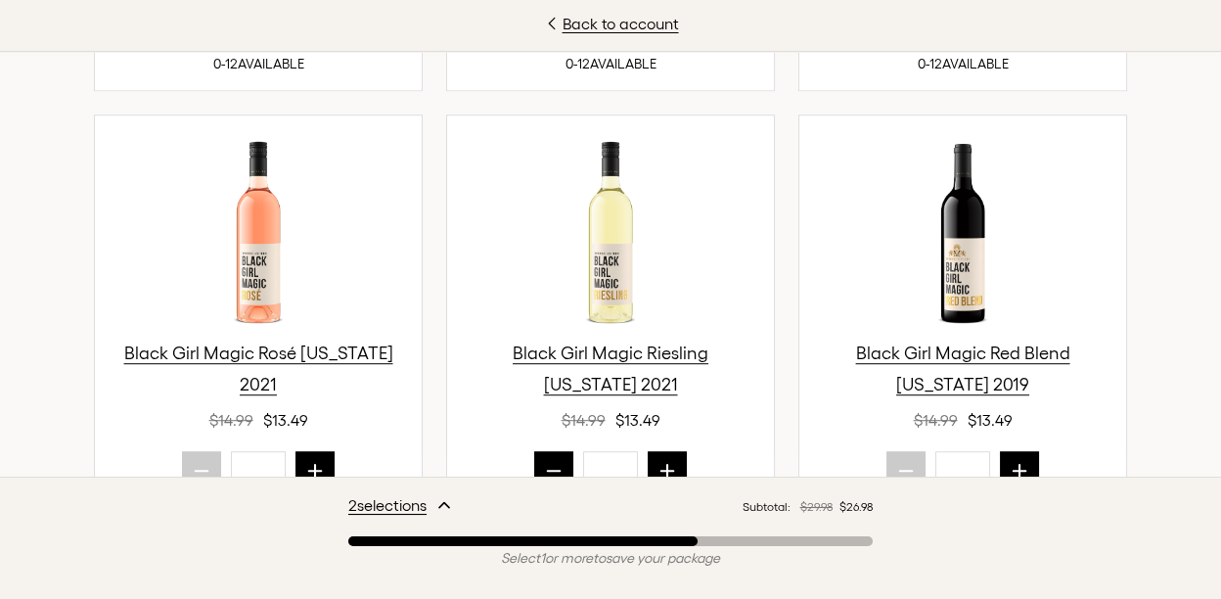
scroll to position [2260, 0]
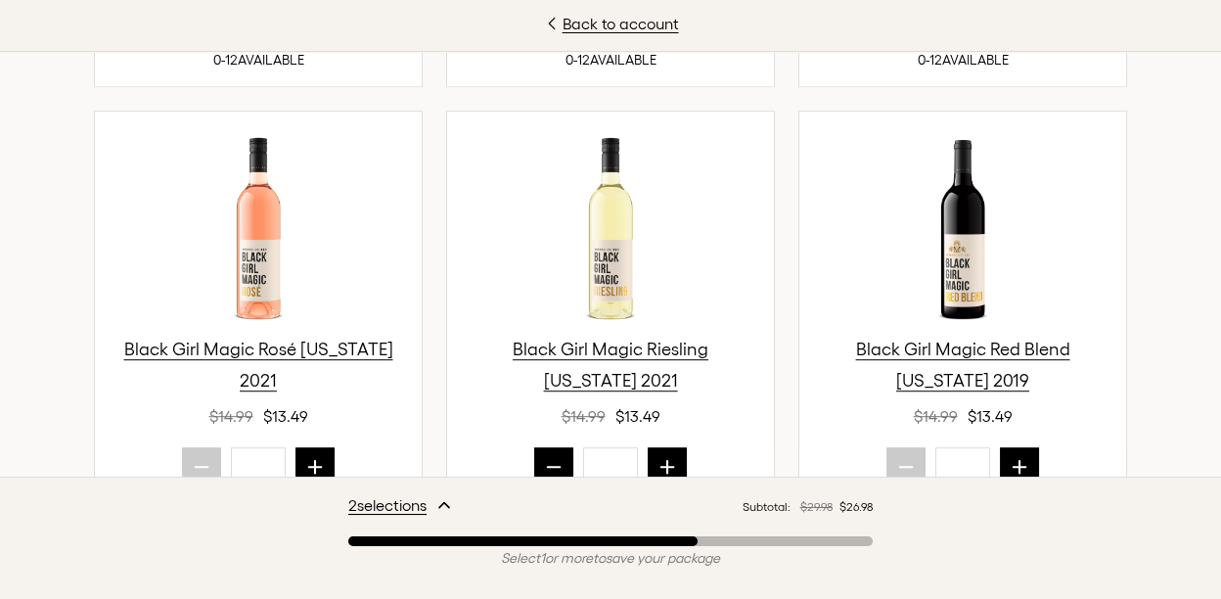
click at [902, 340] on span "Black Girl Magic Red Blend California 2019" at bounding box center [963, 365] width 214 height 51
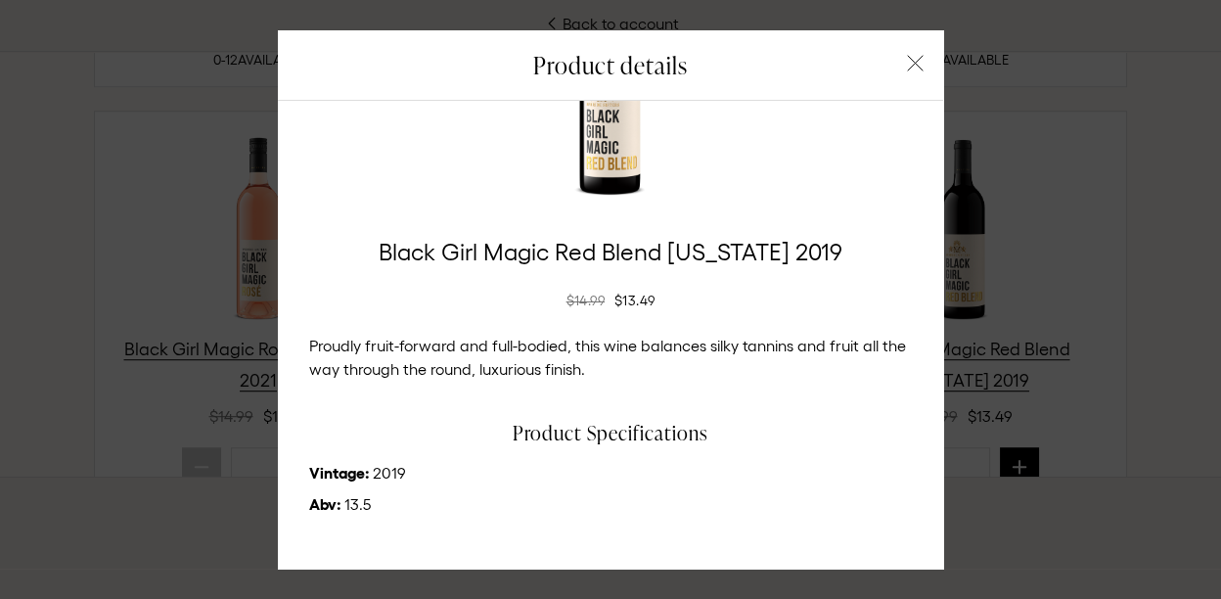
scroll to position [216, 0]
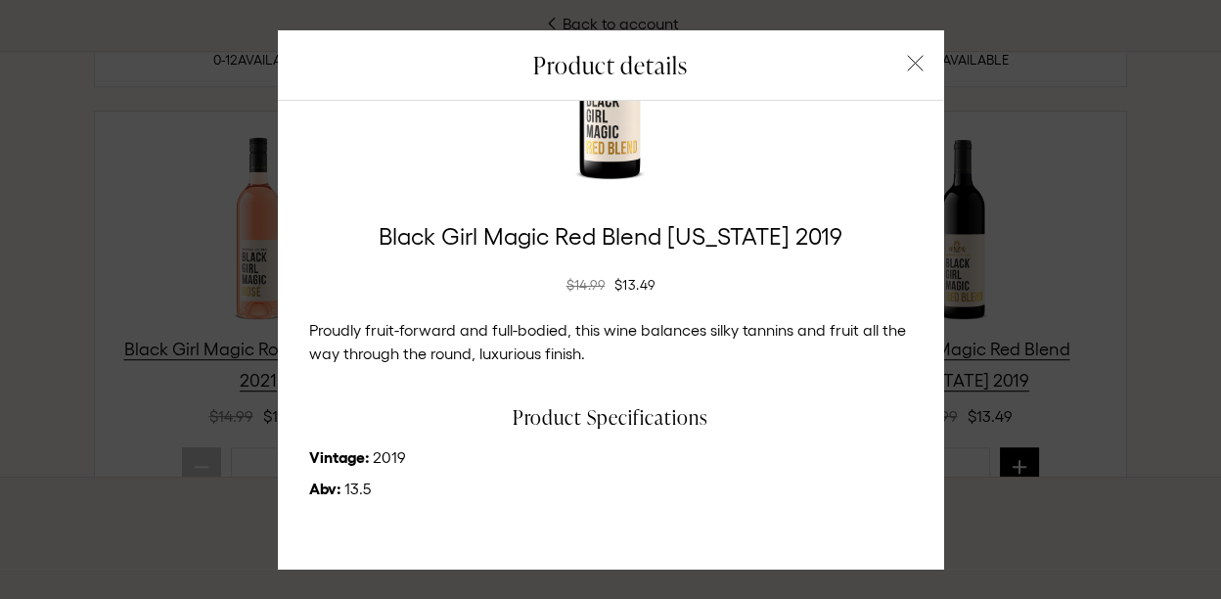
click at [908, 65] on icon "button" at bounding box center [916, 64] width 16 height 16
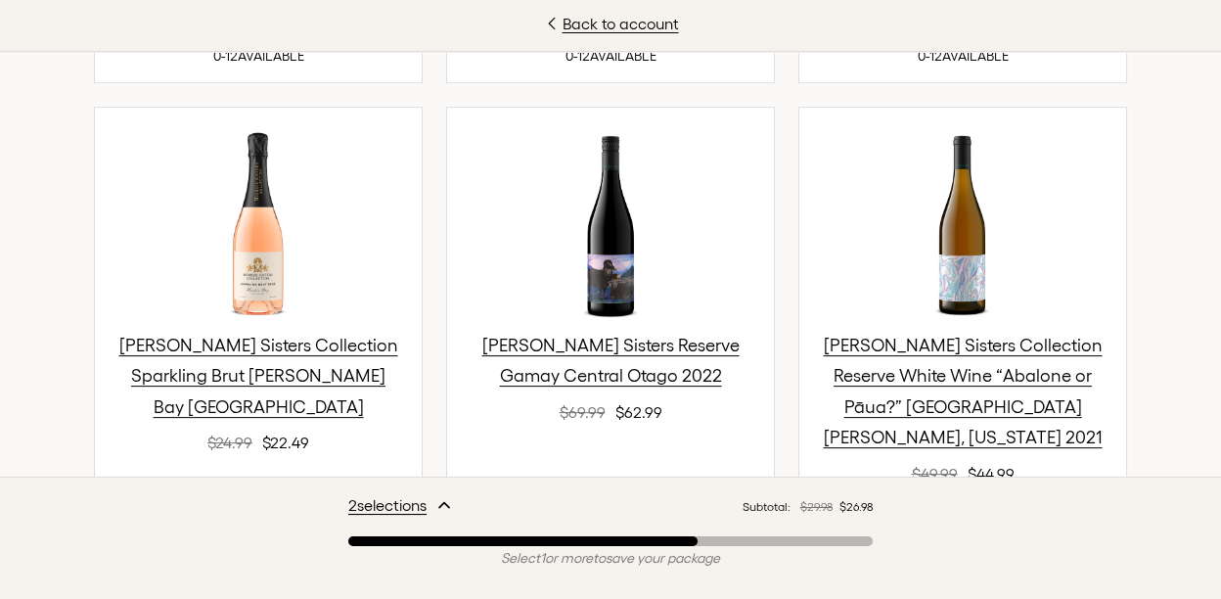
scroll to position [431, 0]
click at [1203, 181] on div "Back to account Welcome to the August Release Thank you for being a loyal membe…" at bounding box center [610, 299] width 1221 height 599
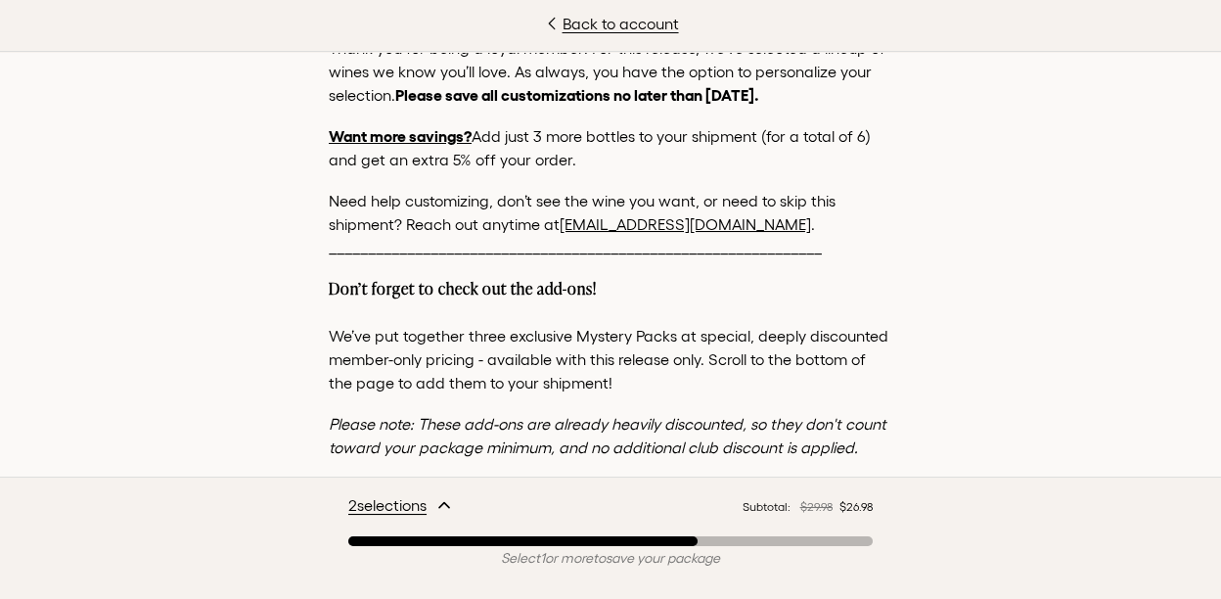
scroll to position [0, 0]
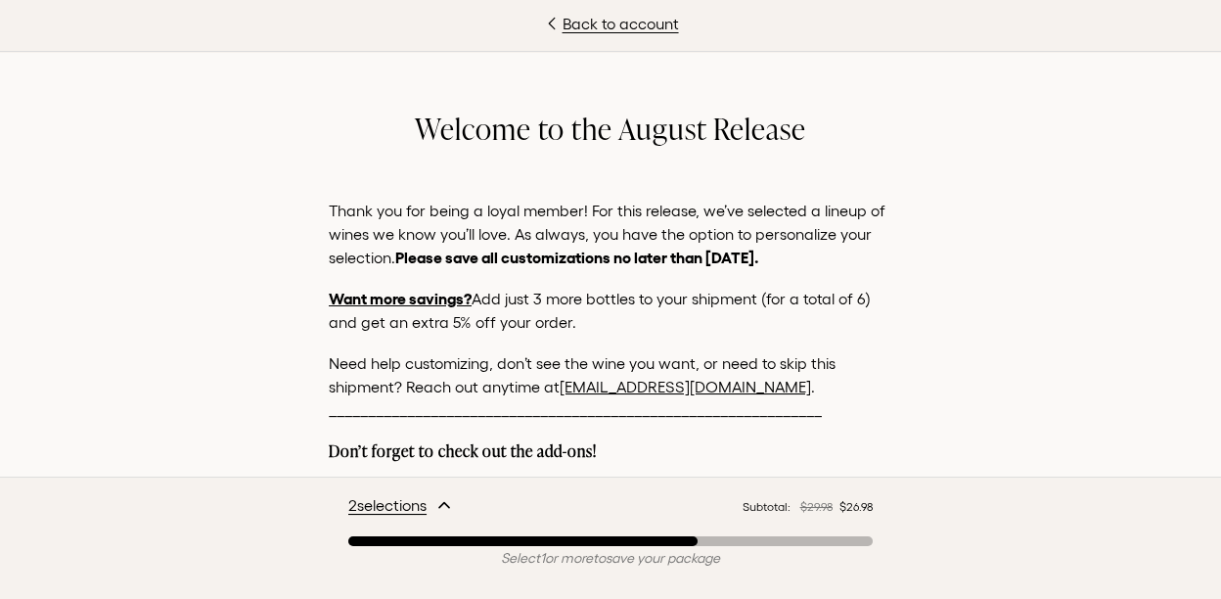
click at [506, 448] on strong "Don’t forget to check out the add-ons!" at bounding box center [463, 451] width 268 height 22
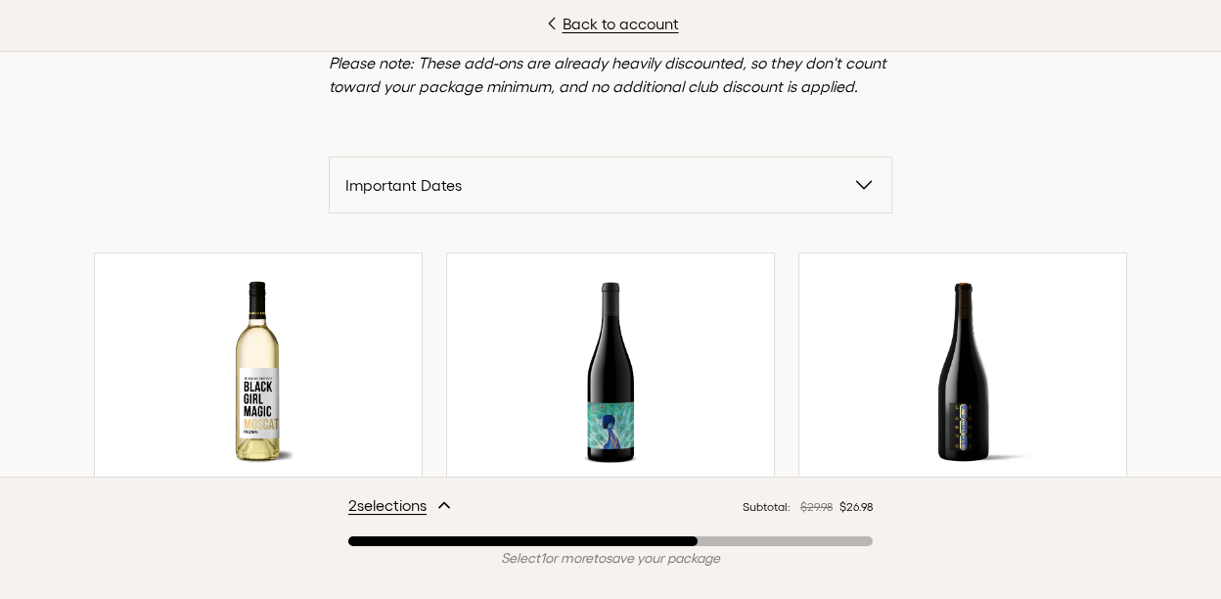
click at [857, 186] on icon "button" at bounding box center [864, 185] width 15 height 8
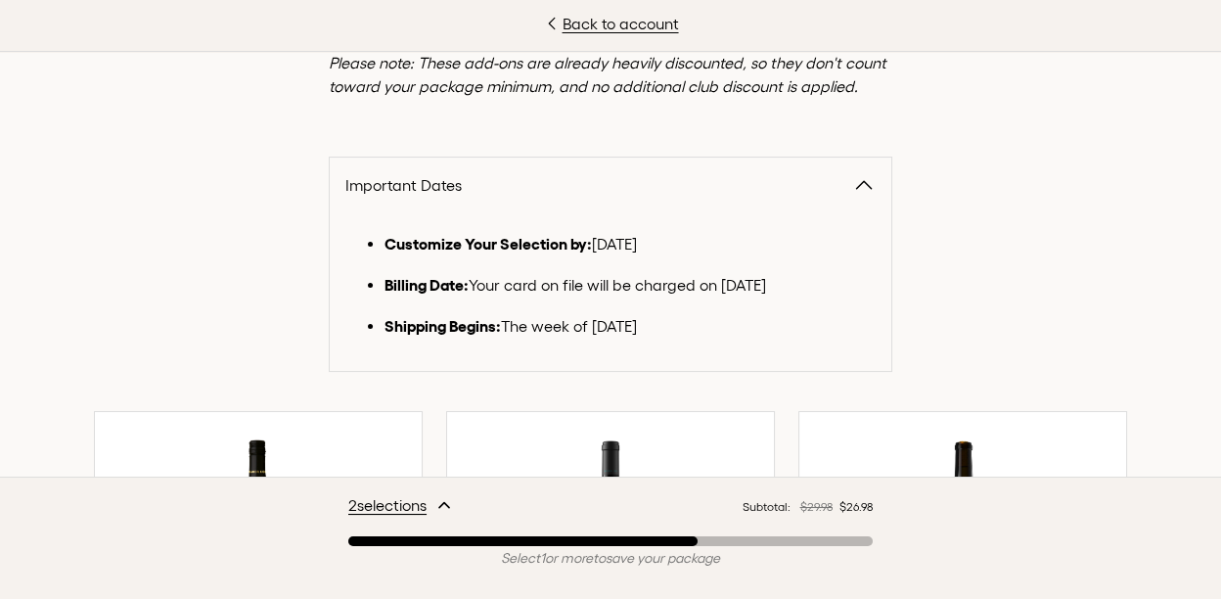
click at [861, 186] on icon "button" at bounding box center [864, 185] width 15 height 8
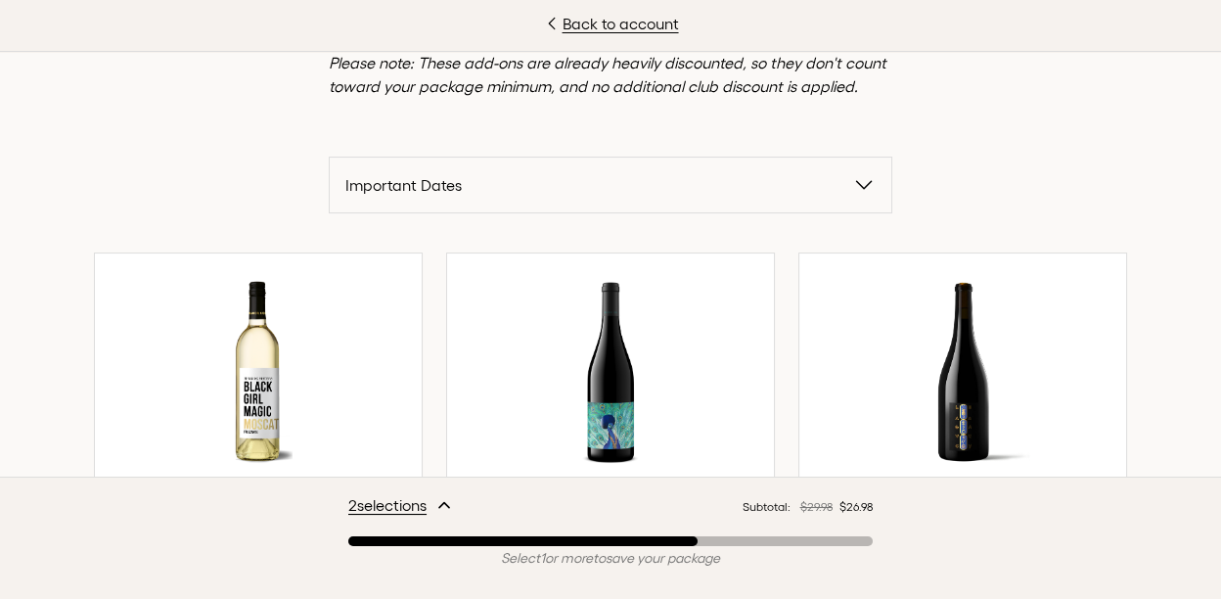
click at [861, 186] on icon "button" at bounding box center [863, 184] width 23 height 23
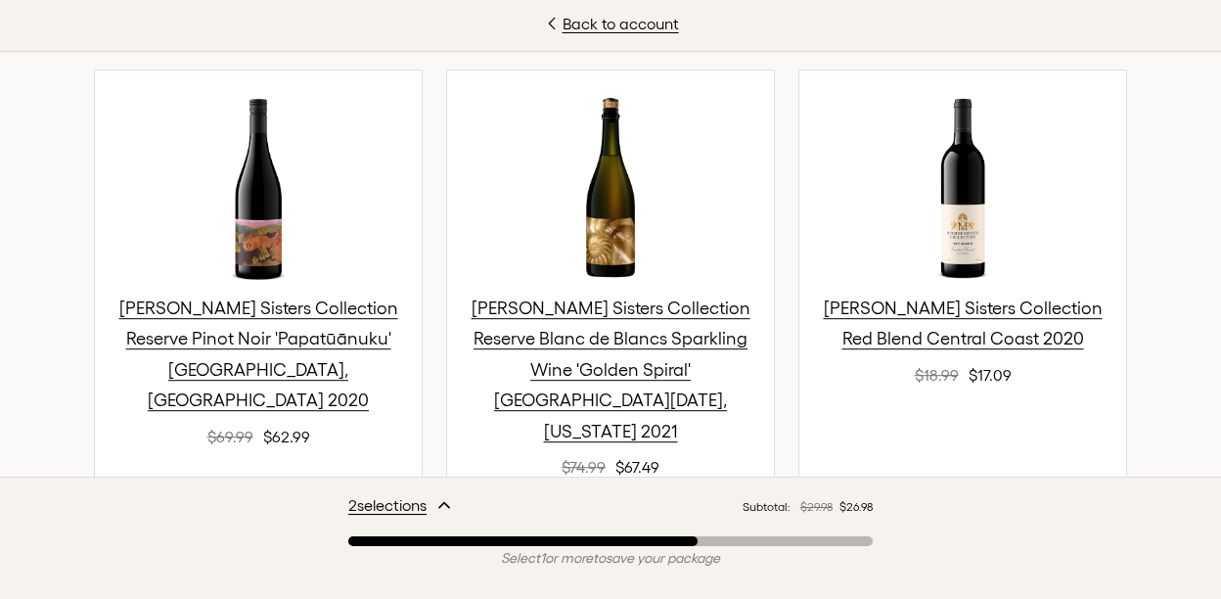
scroll to position [1916, 0]
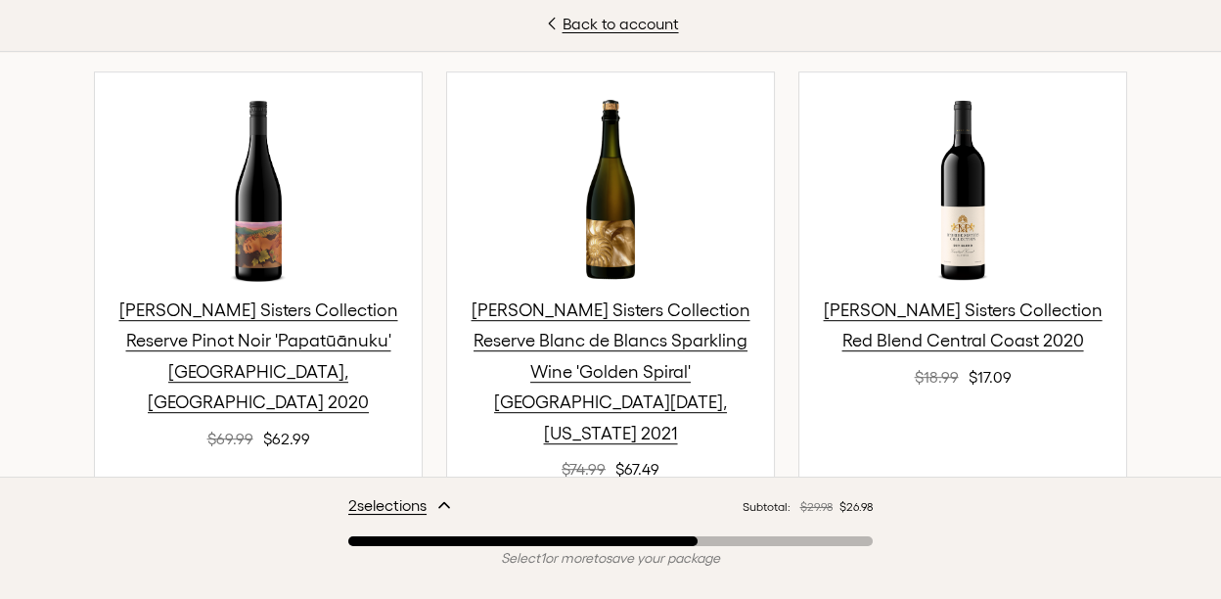
click at [939, 300] on span "[PERSON_NAME] Sisters Collection Red Blend Central Coast 2020" at bounding box center [963, 325] width 279 height 51
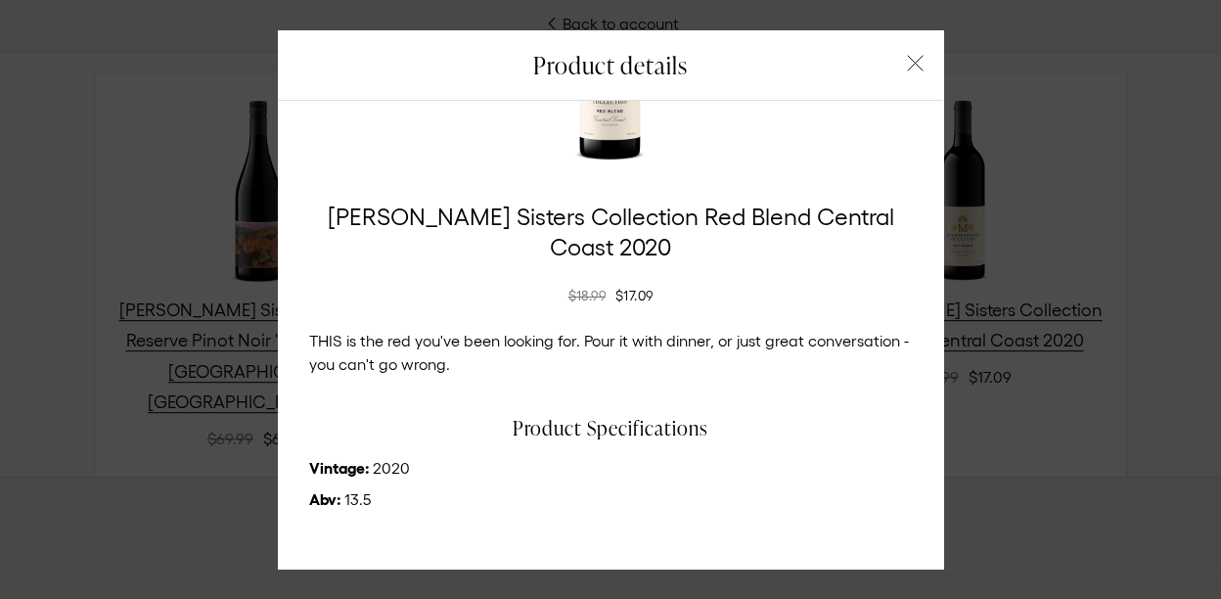
scroll to position [247, 0]
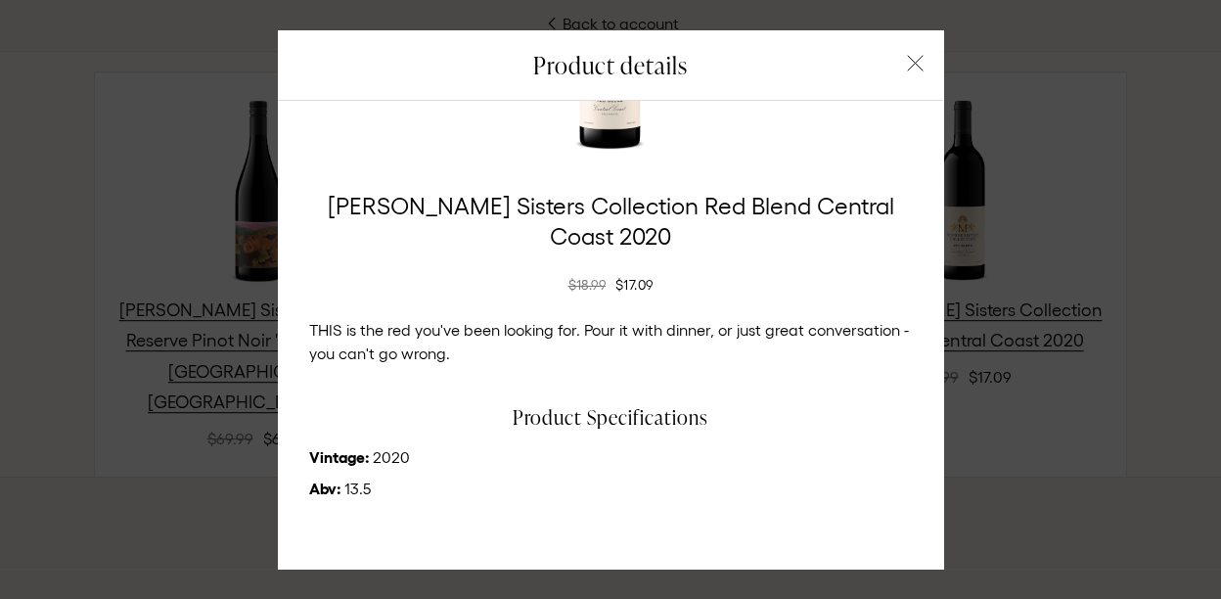
click at [908, 61] on icon "button" at bounding box center [916, 64] width 16 height 16
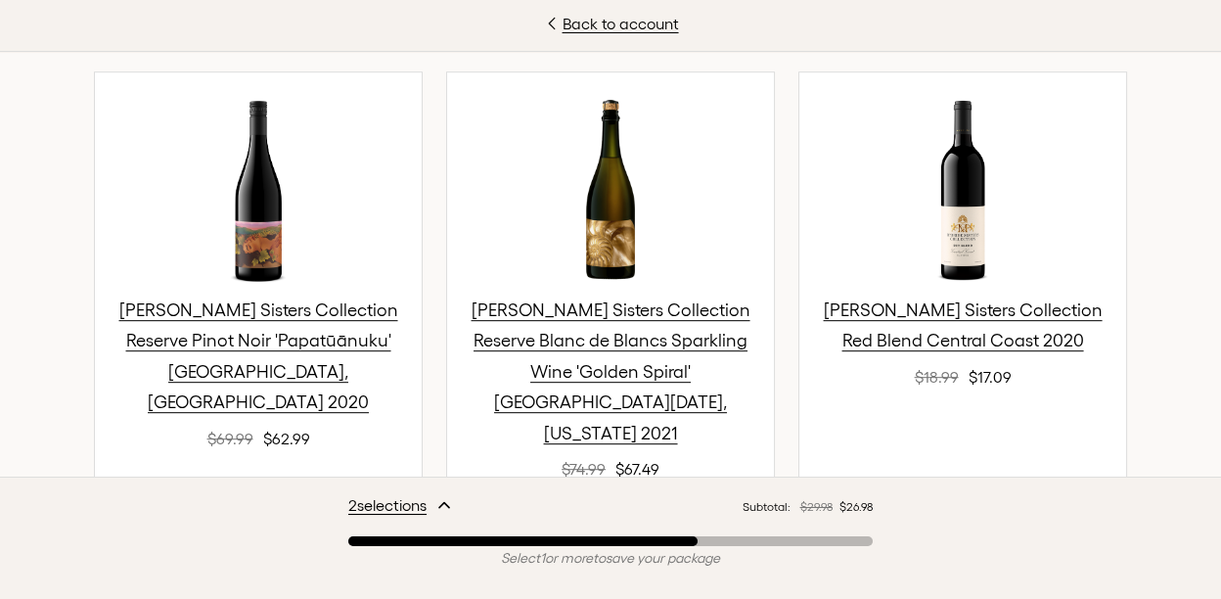
scroll to position [908, 0]
click at [1052, 365] on div "$18.99 $17.09" at bounding box center [963, 376] width 288 height 23
click at [1142, 298] on div "Black Girl Magic Moscato Frizzanté California NV $14.99 $13.49 * 0-12 AVAILABLE…" at bounding box center [611, 283] width 1096 height 2531
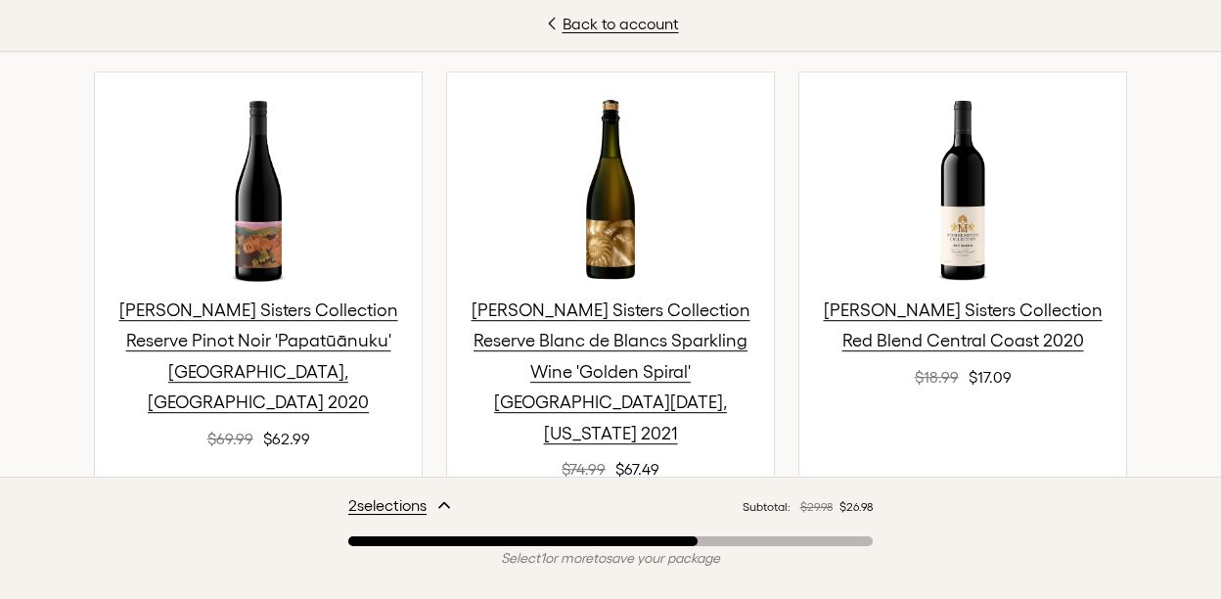
scroll to position [2440, 0]
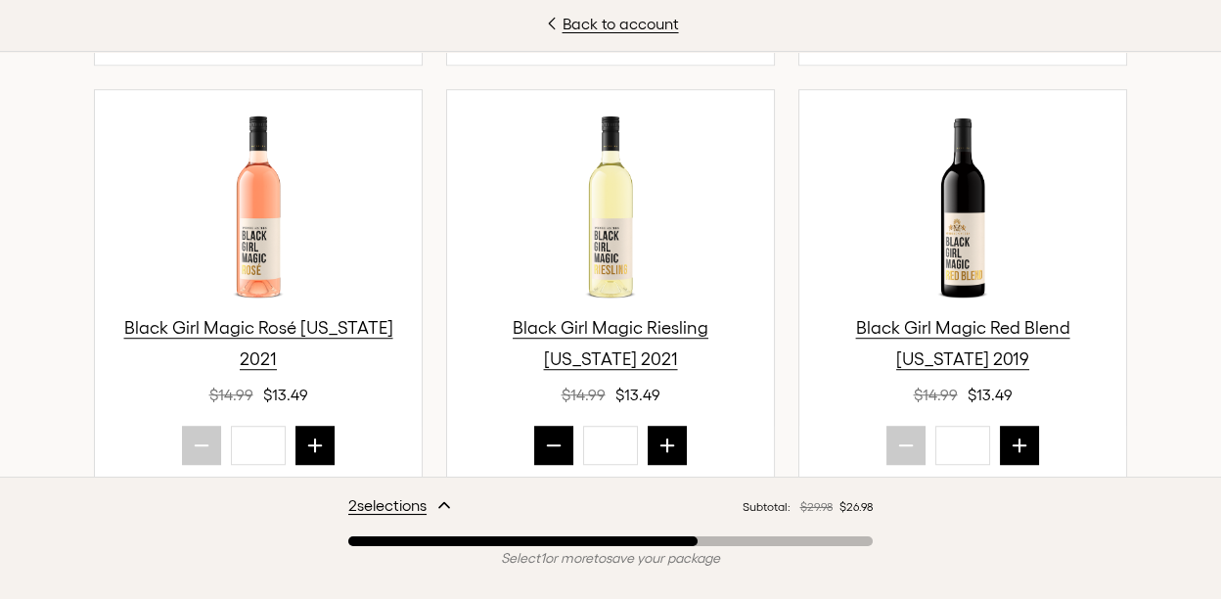
click at [1012, 436] on icon "next quantity" at bounding box center [1020, 446] width 20 height 20
type input "*"
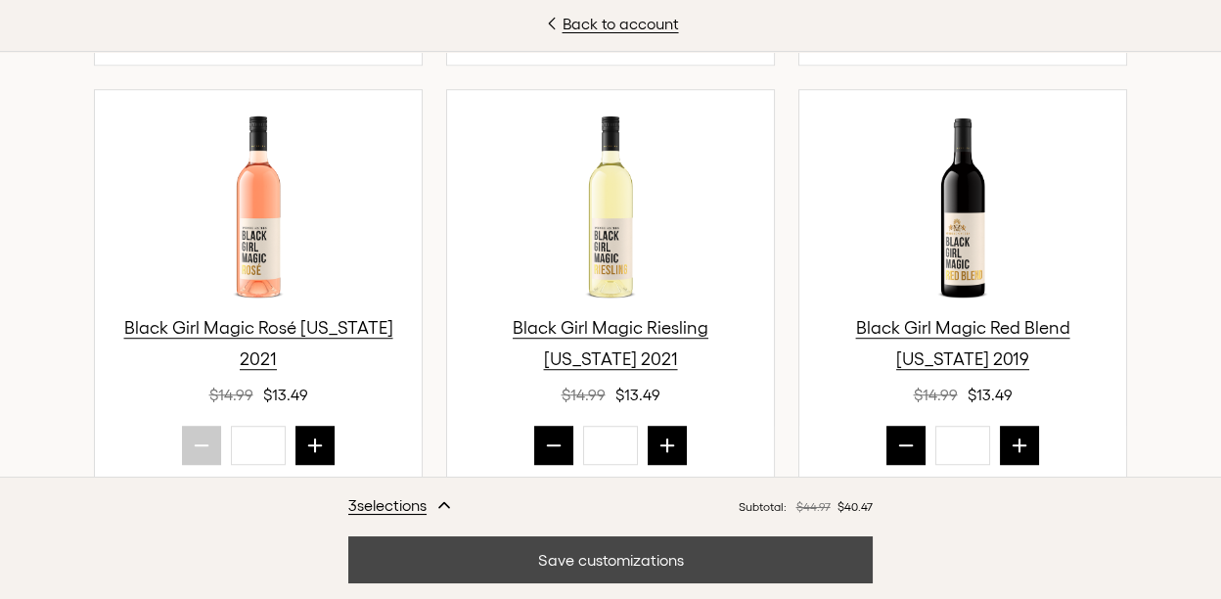
click at [719, 567] on button "Save customizations" at bounding box center [610, 559] width 525 height 47
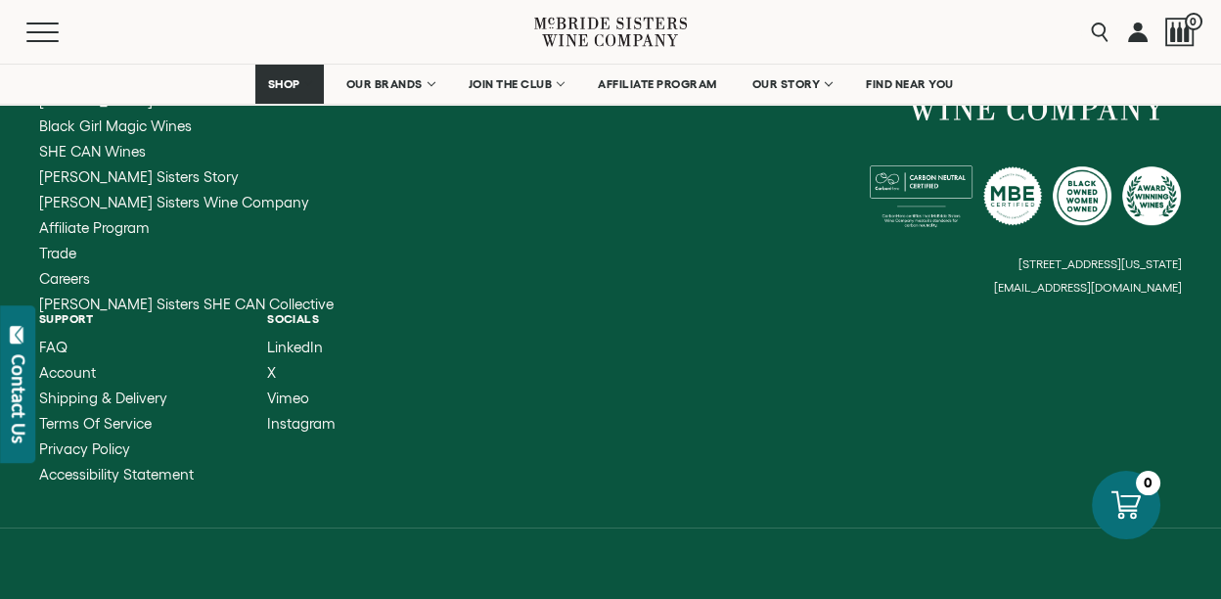
scroll to position [2317, 0]
click at [1136, 37] on link at bounding box center [1138, 32] width 20 height 64
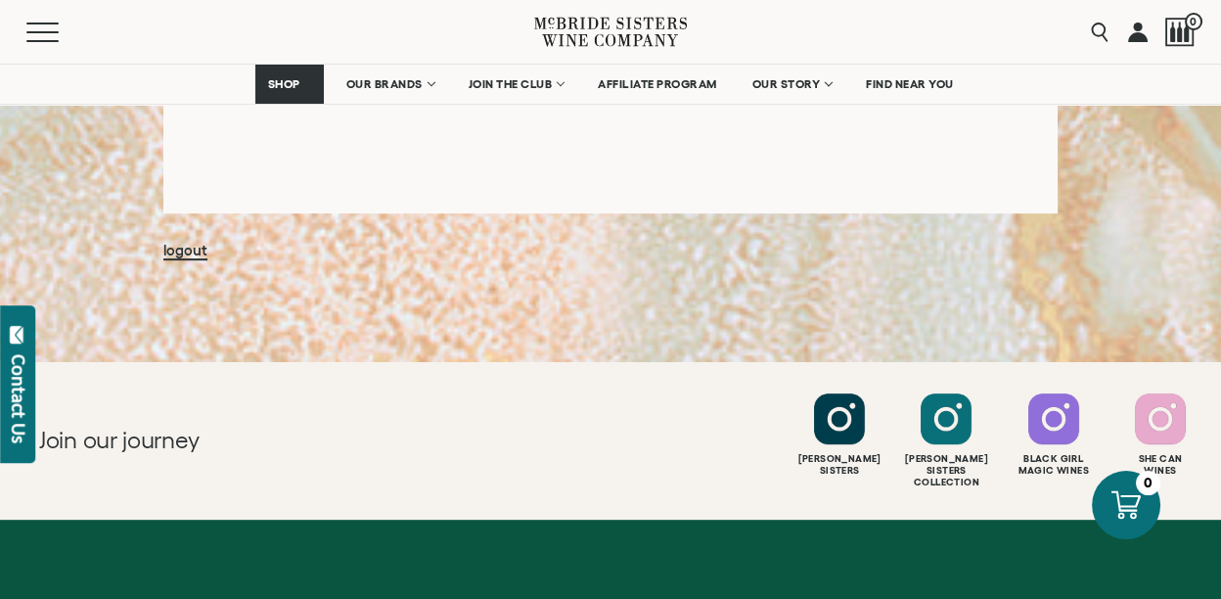
scroll to position [1826, 0]
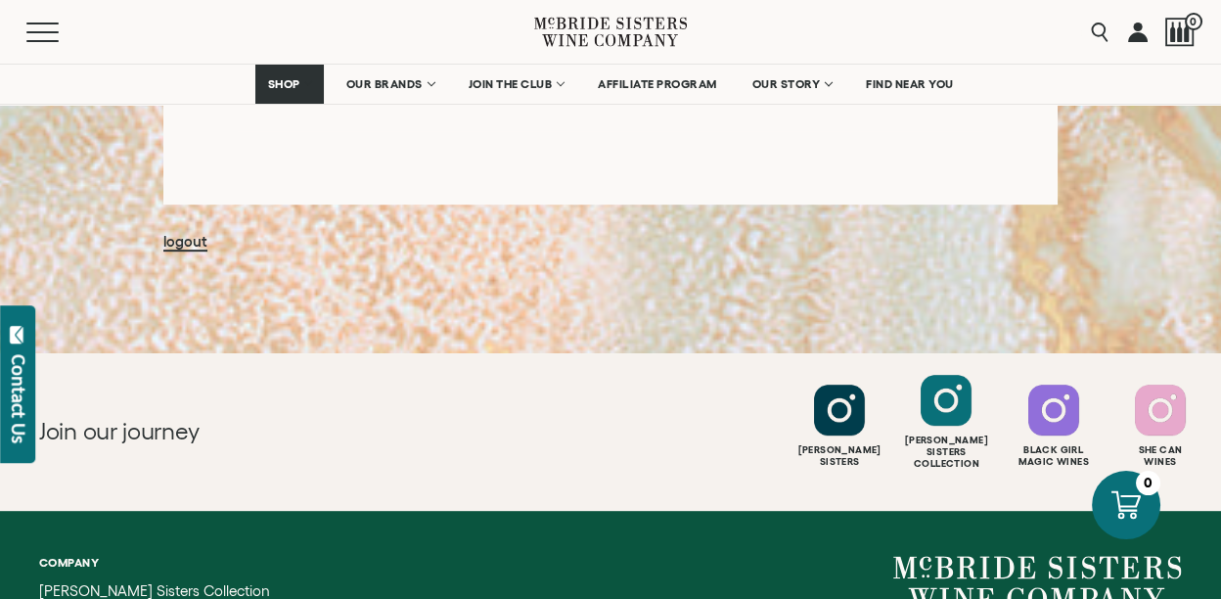
click at [941, 405] on div at bounding box center [946, 400] width 51 height 51
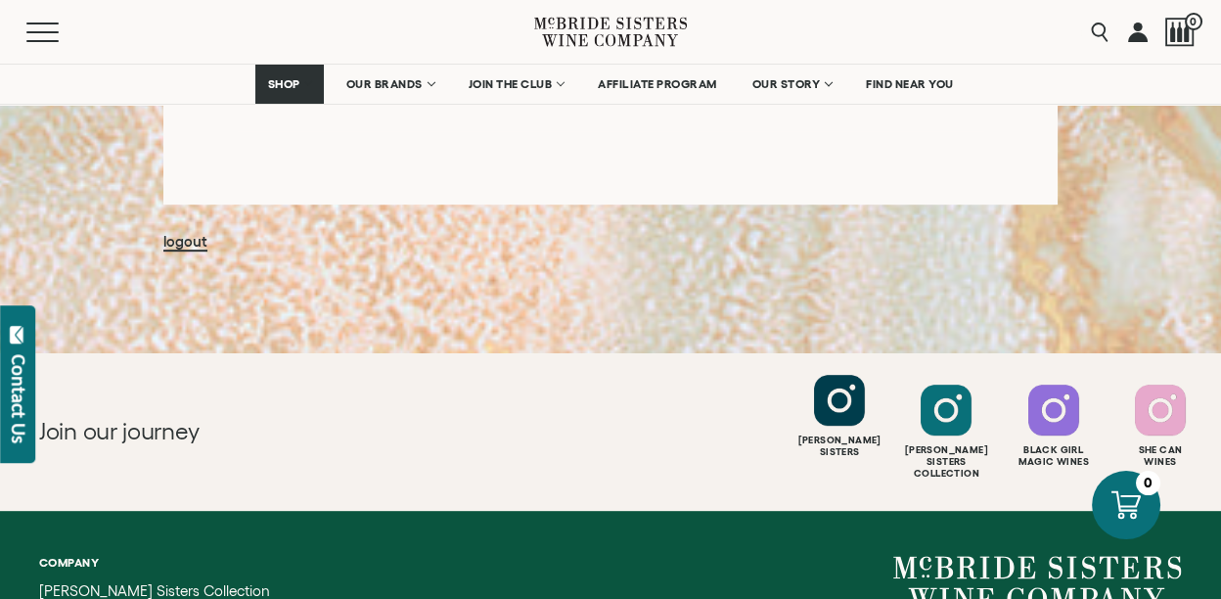
click at [846, 404] on div at bounding box center [839, 400] width 51 height 51
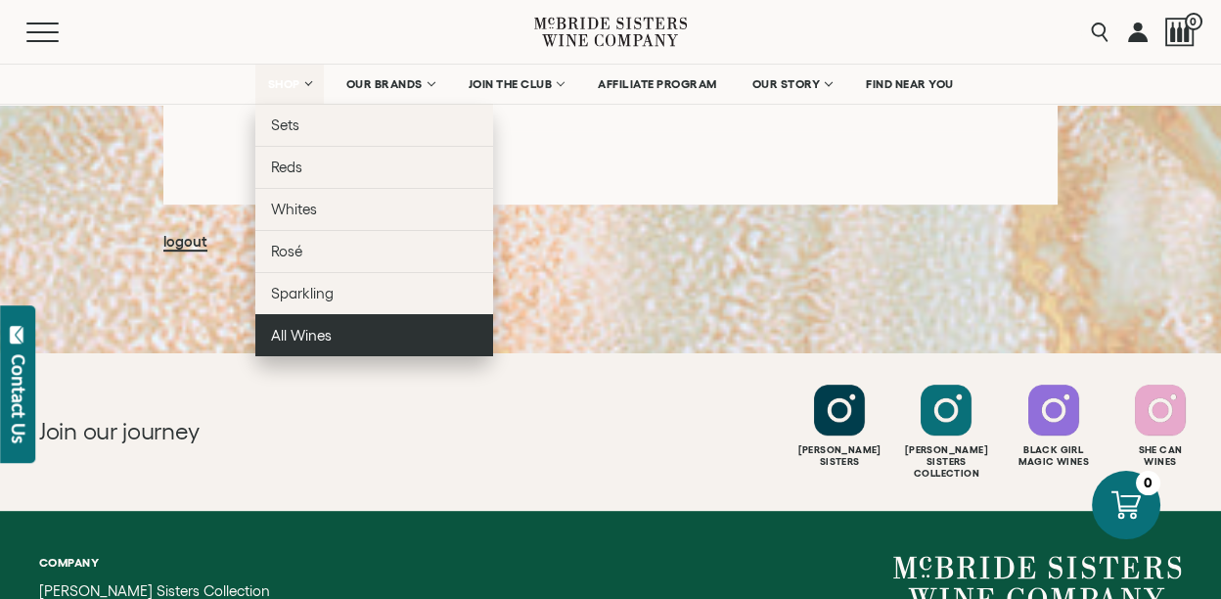
click at [292, 336] on span "All Wines" at bounding box center [301, 335] width 61 height 17
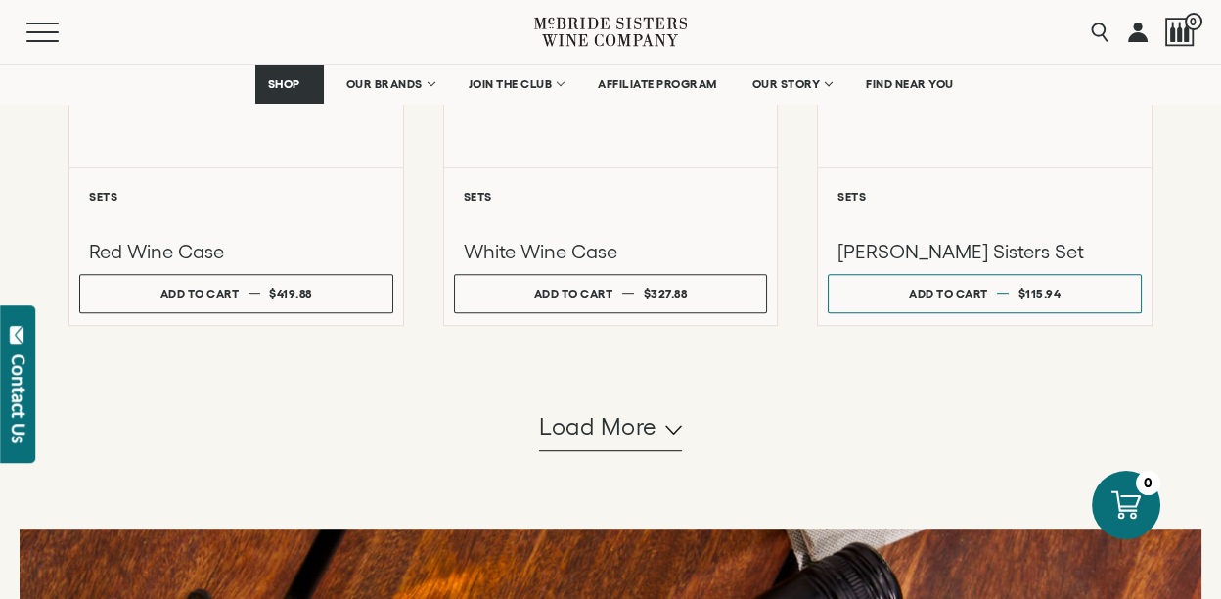
scroll to position [1913, 0]
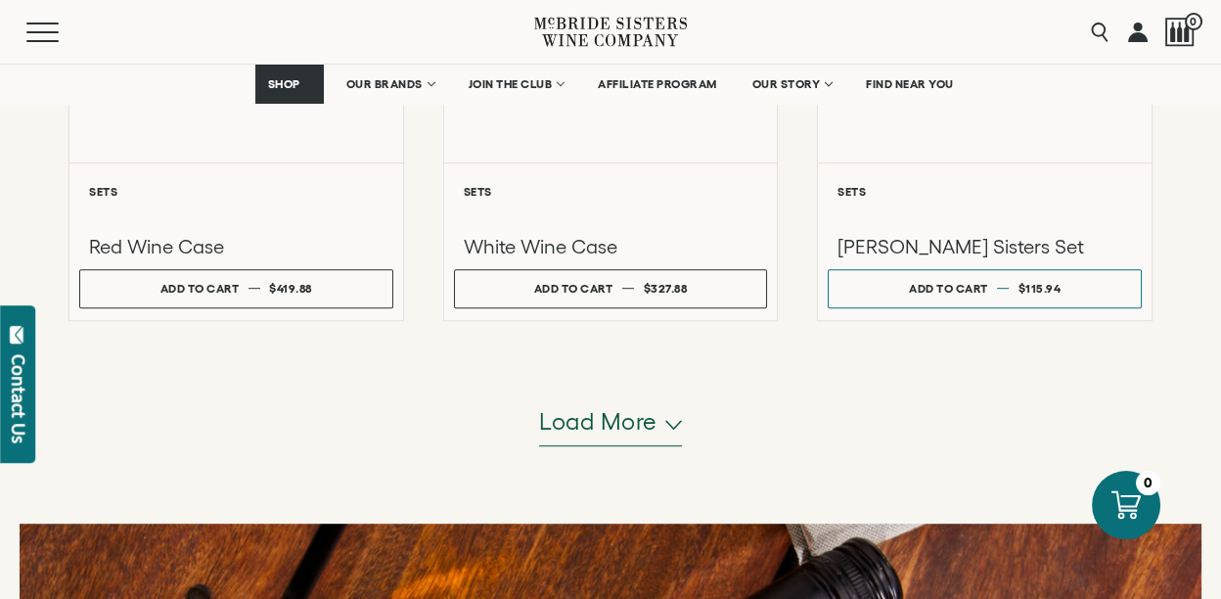
click at [669, 422] on icon "button" at bounding box center [674, 425] width 17 height 10
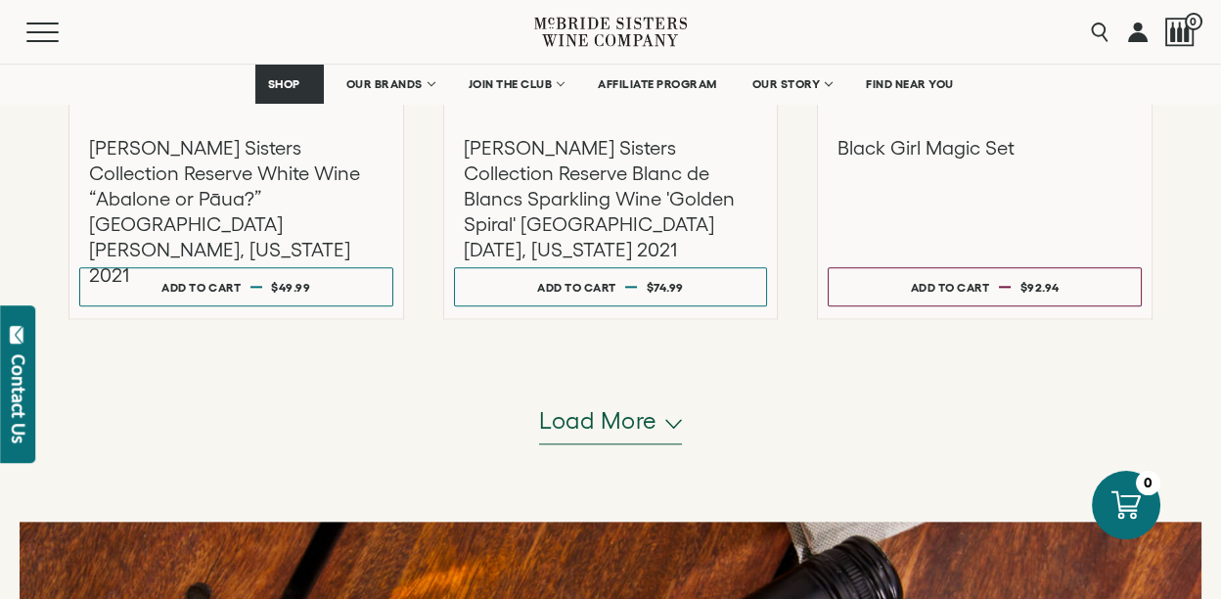
scroll to position [3958, 0]
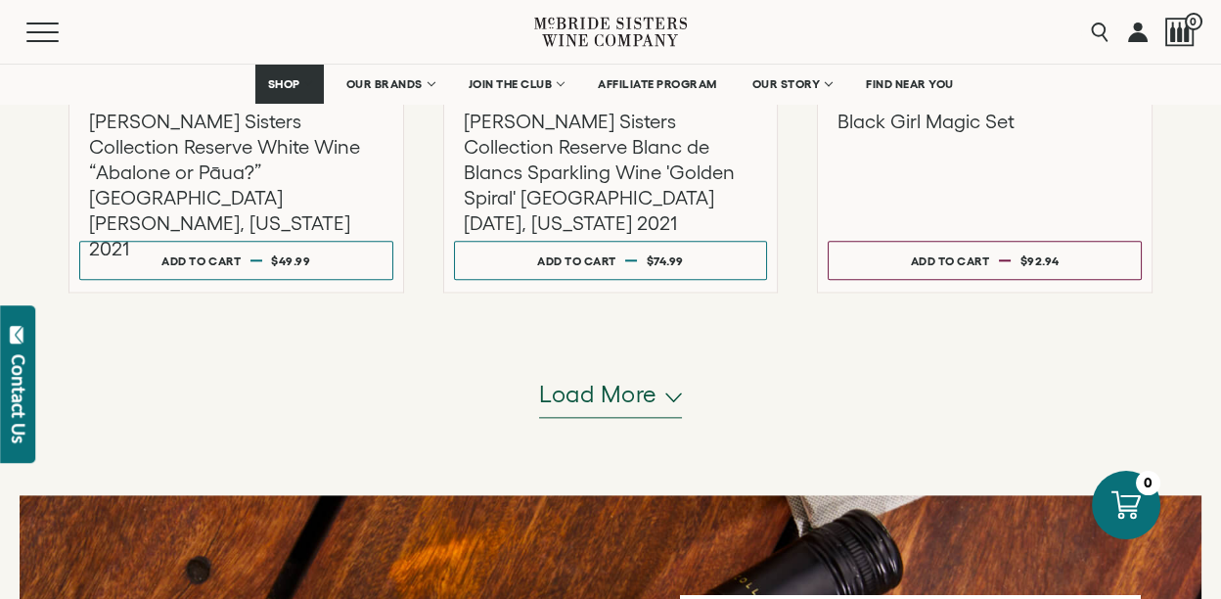
click at [653, 395] on span "Load more" at bounding box center [598, 394] width 118 height 33
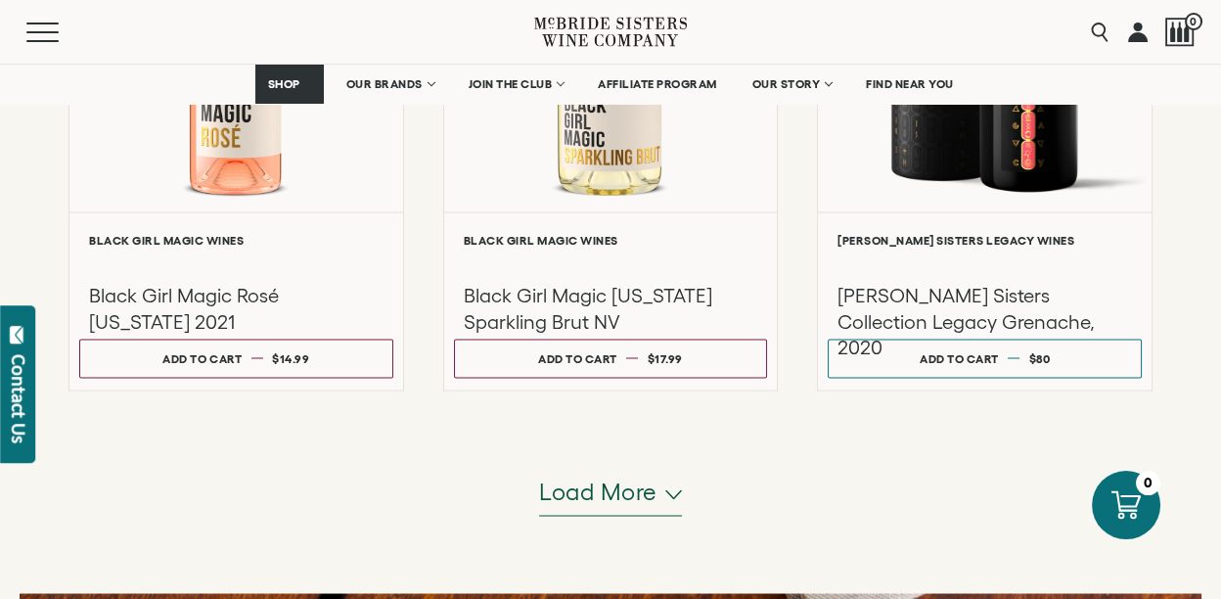
scroll to position [5920, 0]
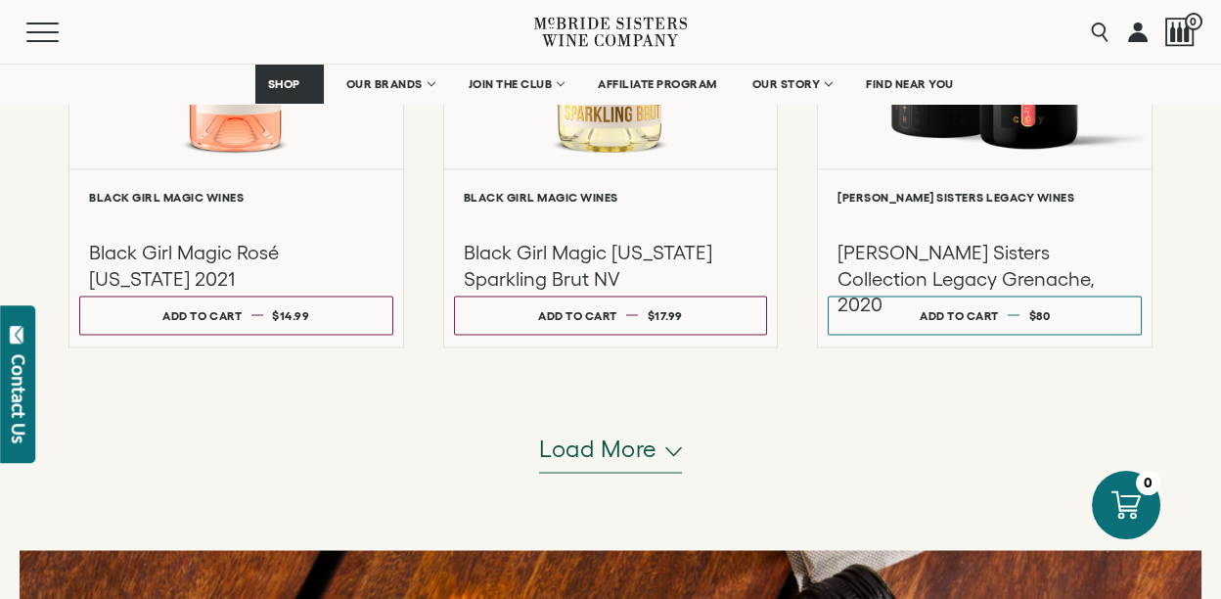
click at [658, 457] on button "Load more" at bounding box center [610, 449] width 143 height 47
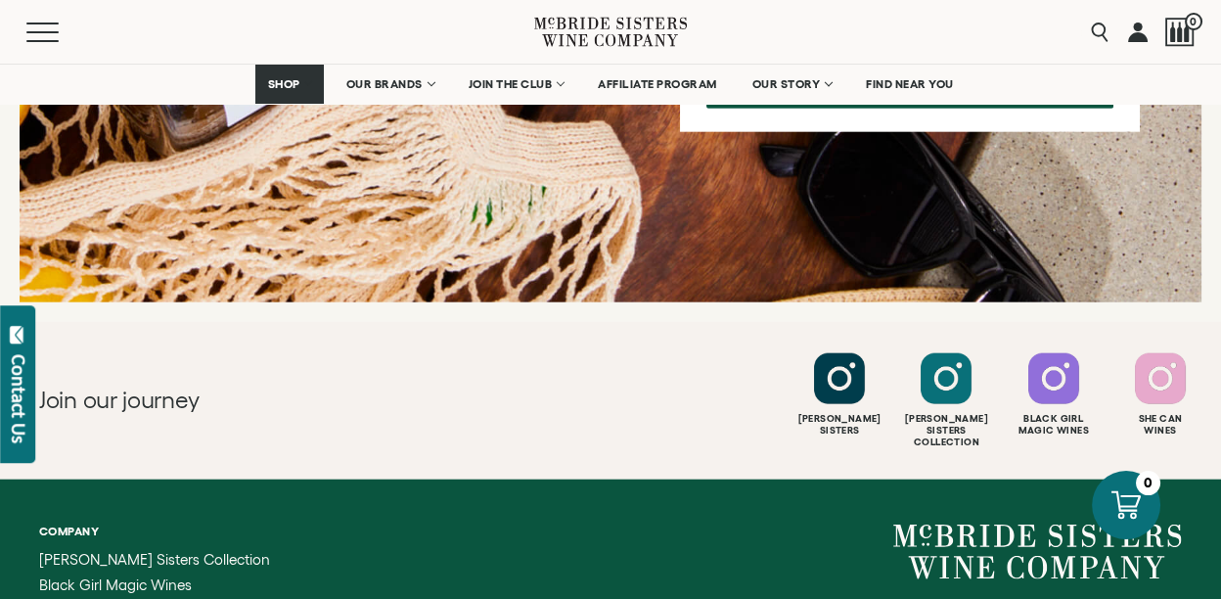
scroll to position [8139, 0]
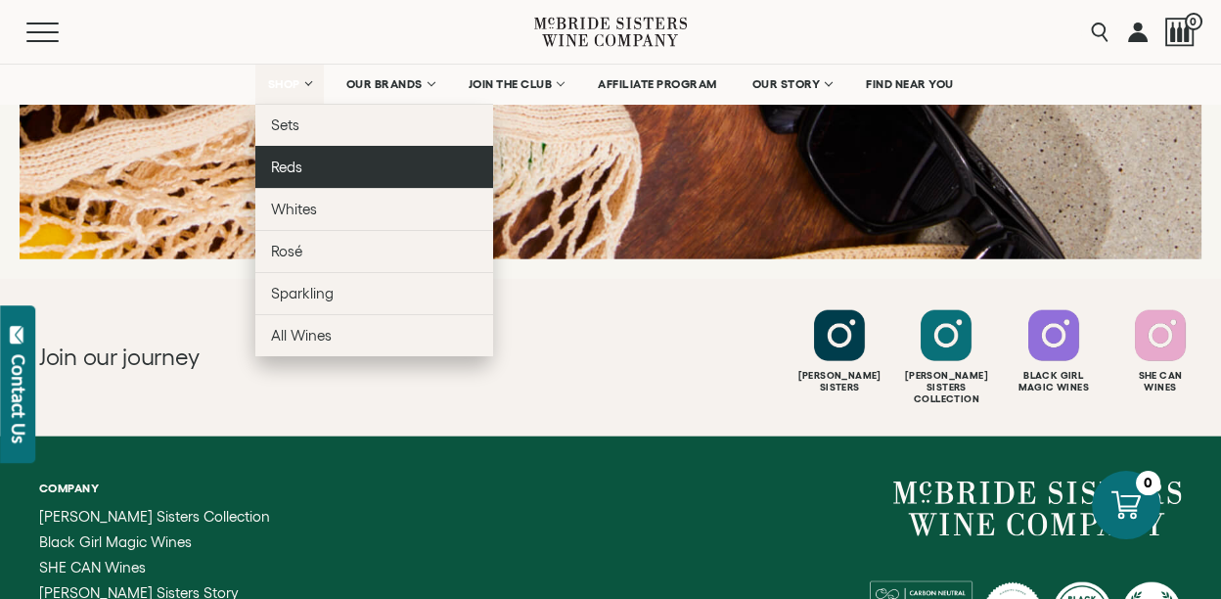
click at [295, 174] on span "Reds" at bounding box center [286, 167] width 31 height 17
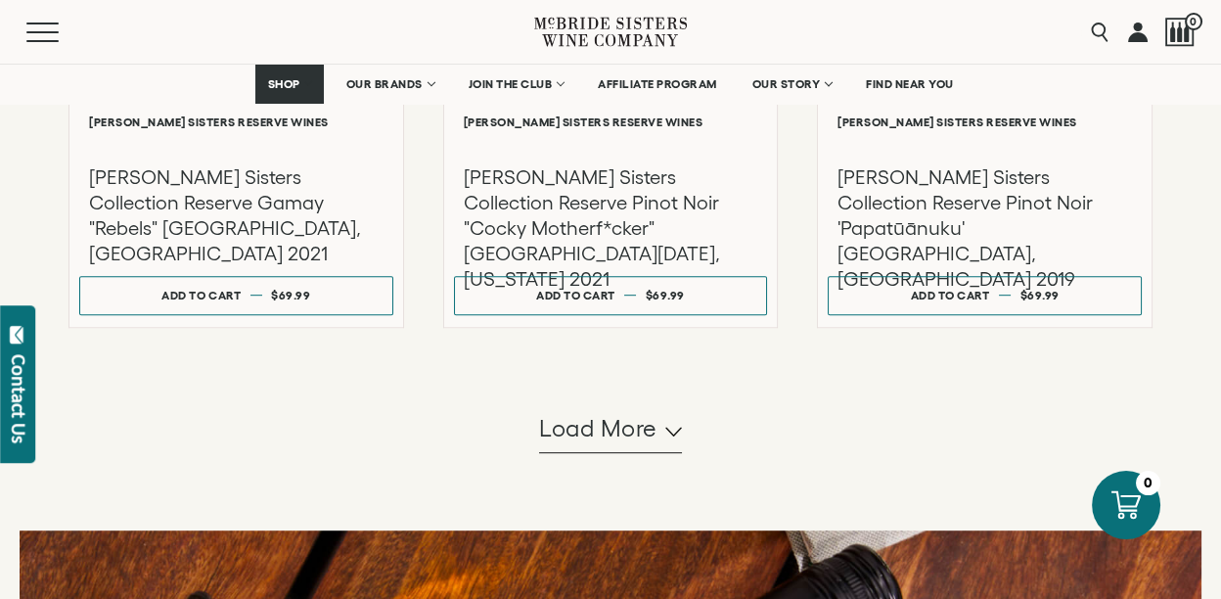
scroll to position [2000, 0]
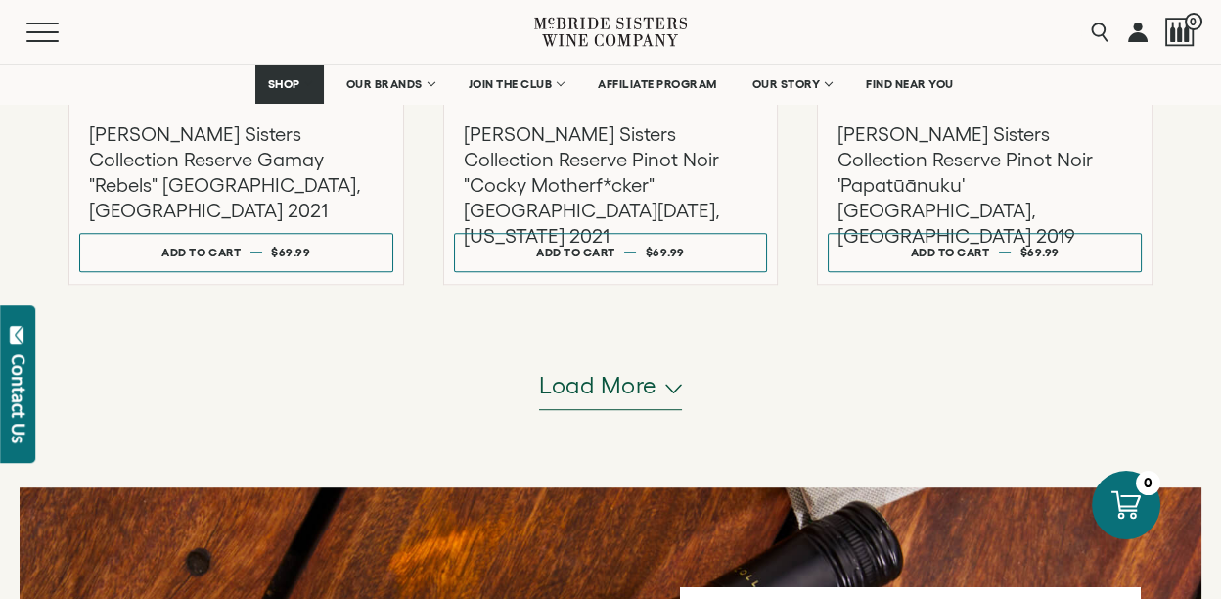
click at [653, 387] on span "Load more" at bounding box center [598, 385] width 118 height 33
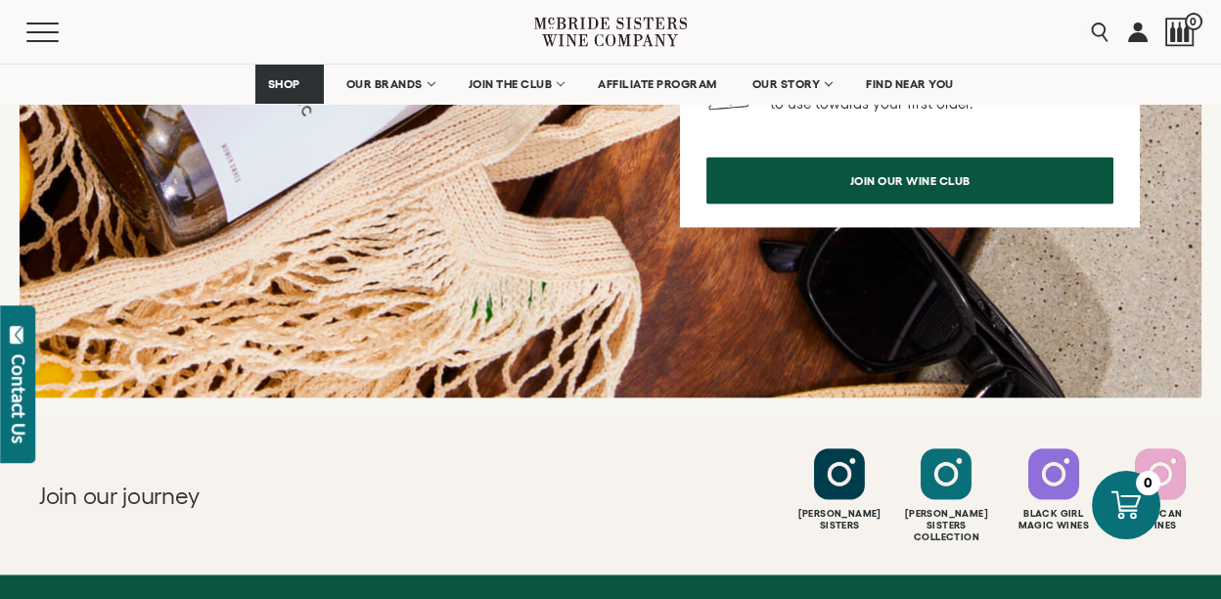
scroll to position [4697, 0]
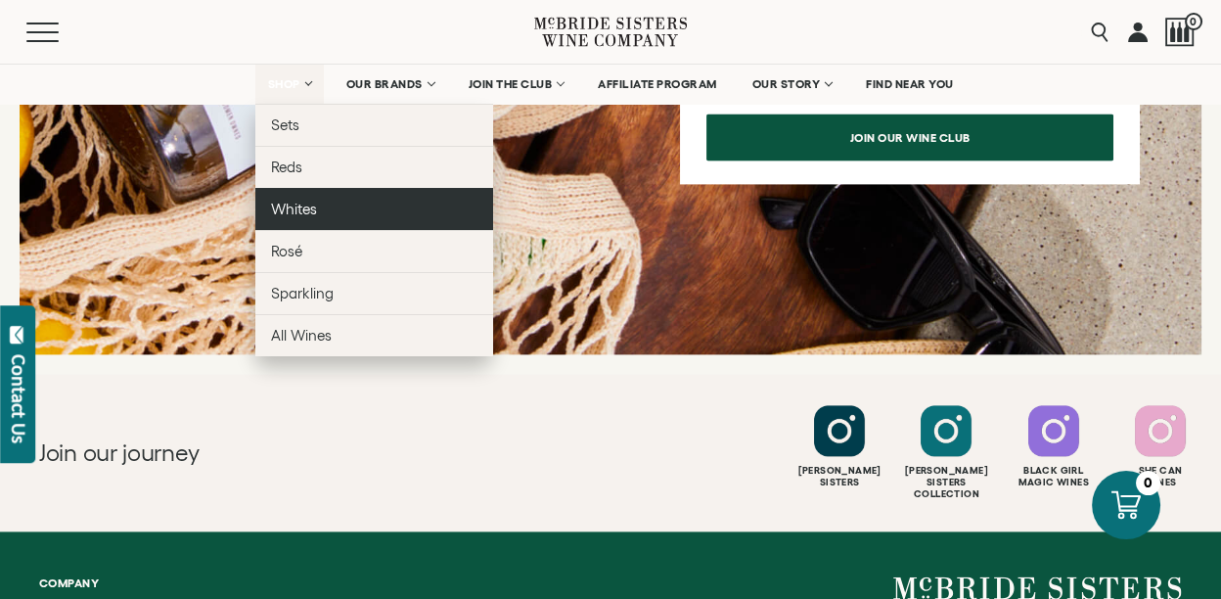
click at [299, 215] on span "Whites" at bounding box center [294, 209] width 46 height 17
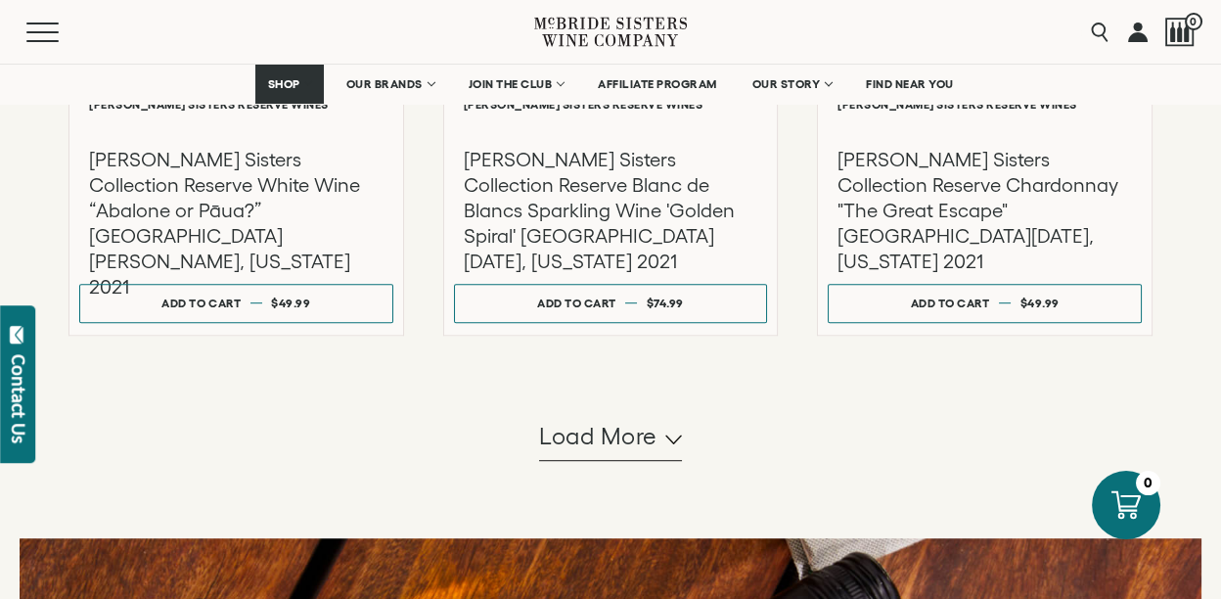
scroll to position [2044, 0]
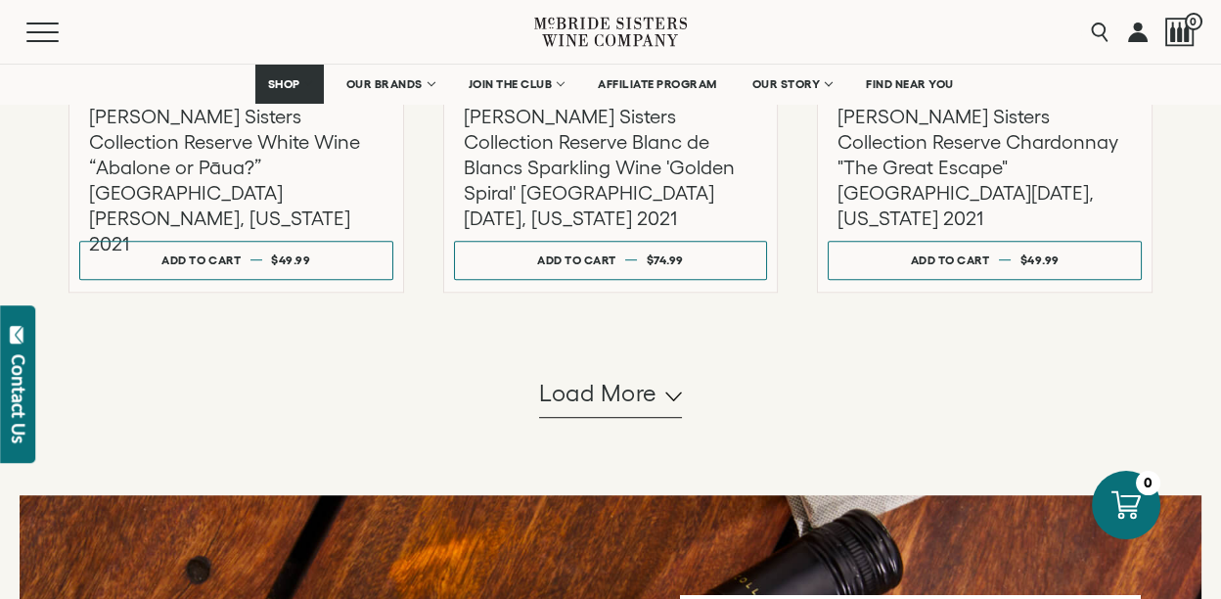
click at [687, 393] on div "Load more" at bounding box center [611, 394] width 1084 height 47
click at [642, 397] on span "Load more" at bounding box center [598, 393] width 118 height 33
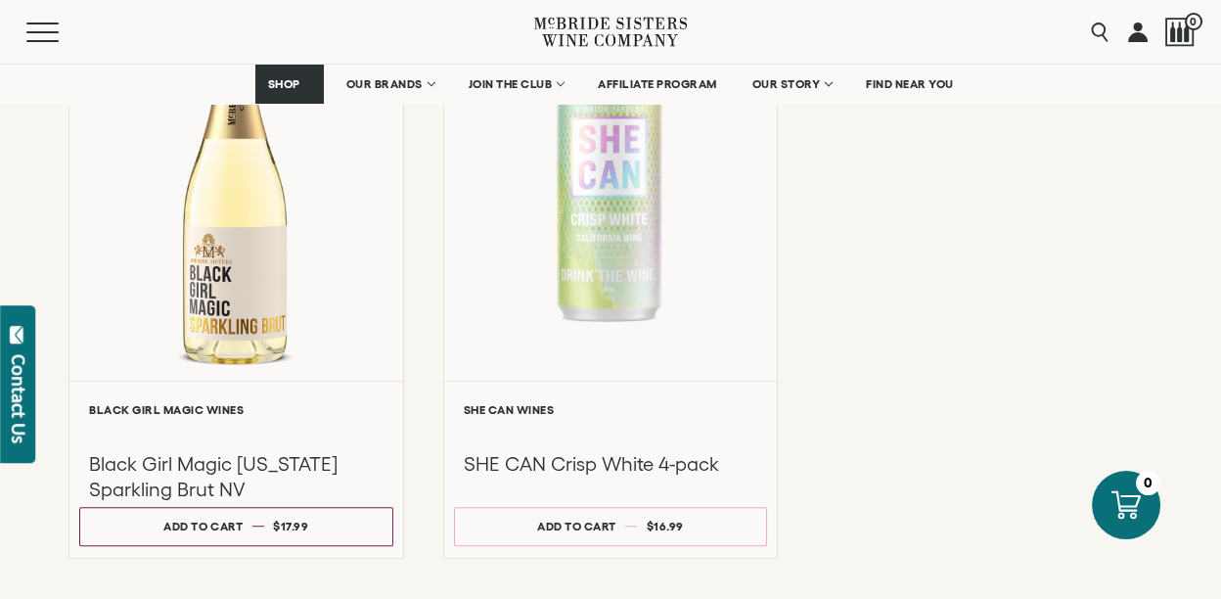
scroll to position [2435, 0]
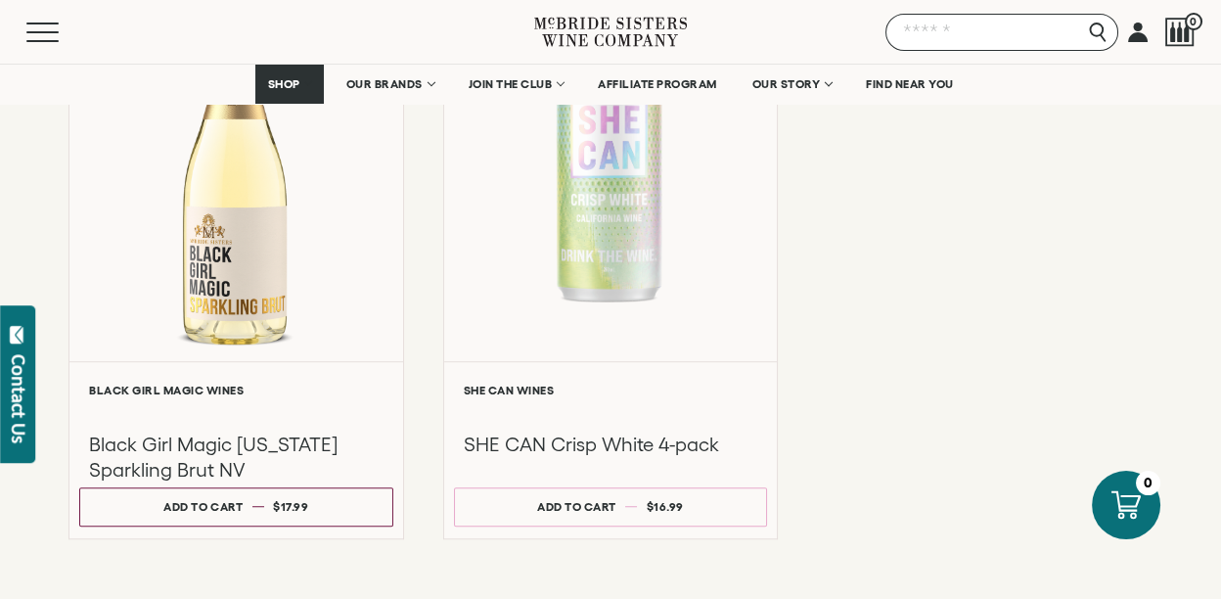
click at [1096, 37] on input "Search" at bounding box center [1002, 32] width 233 height 37
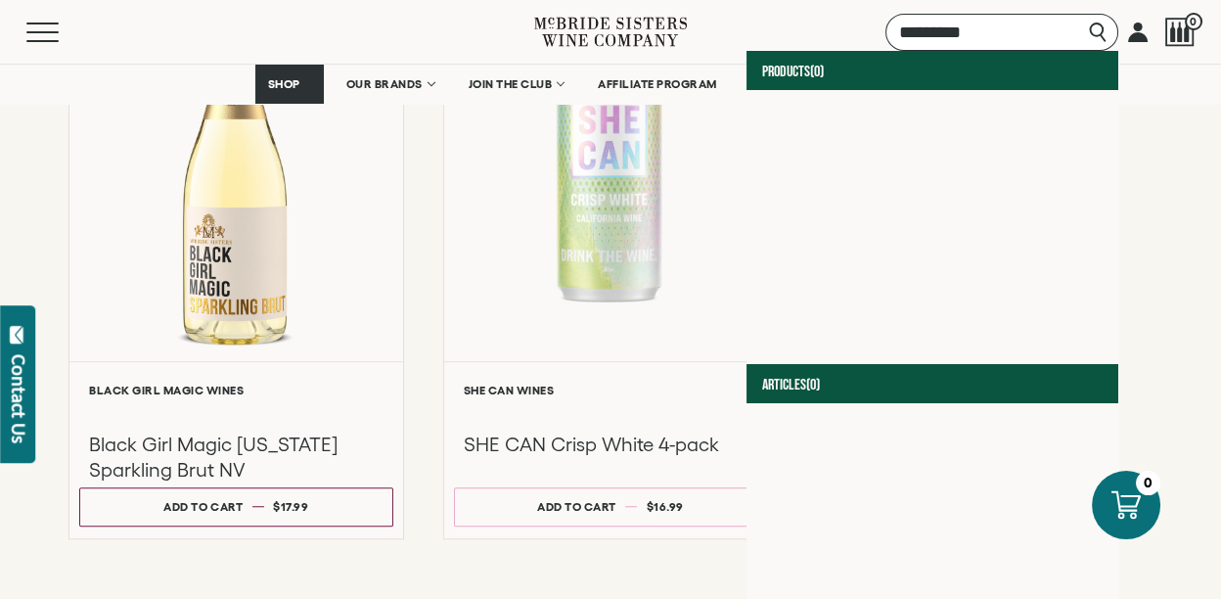
click at [931, 37] on input "*********" at bounding box center [1002, 32] width 233 height 37
click at [1004, 32] on input "*********" at bounding box center [1002, 32] width 233 height 37
type input "*"
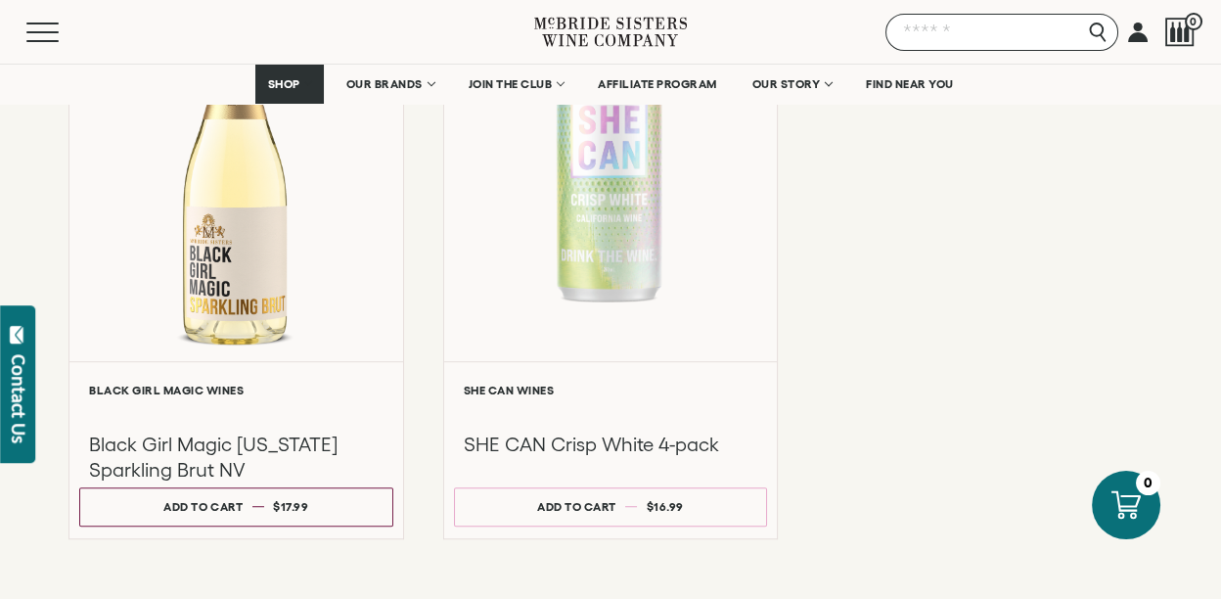
scroll to position [2960, 0]
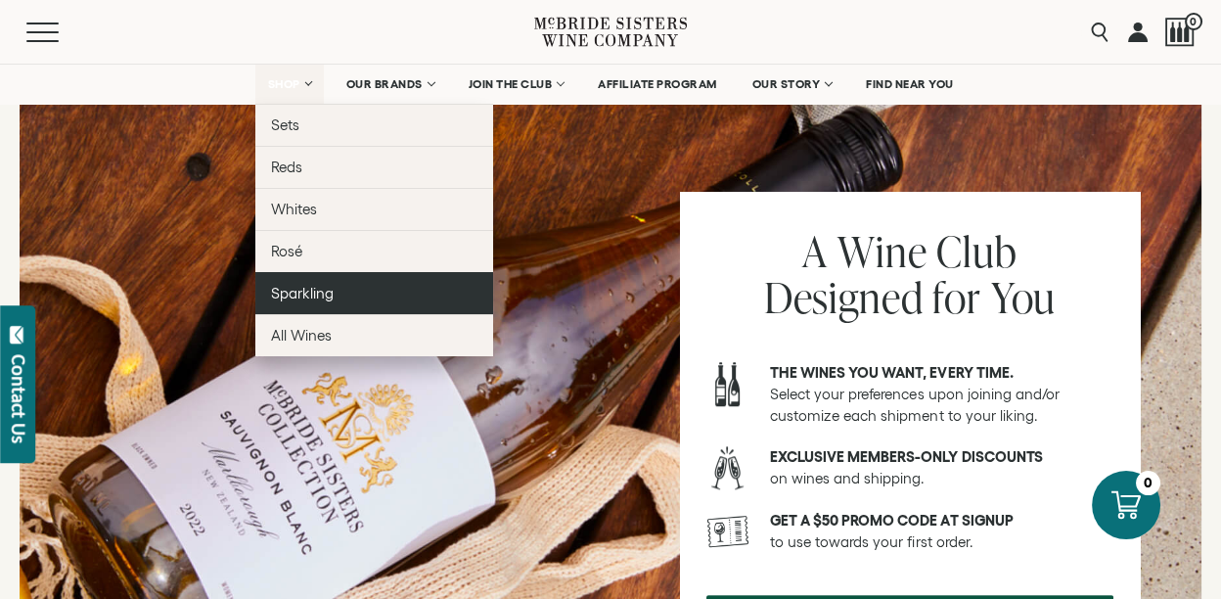
click at [299, 297] on span "Sparkling" at bounding box center [302, 293] width 63 height 17
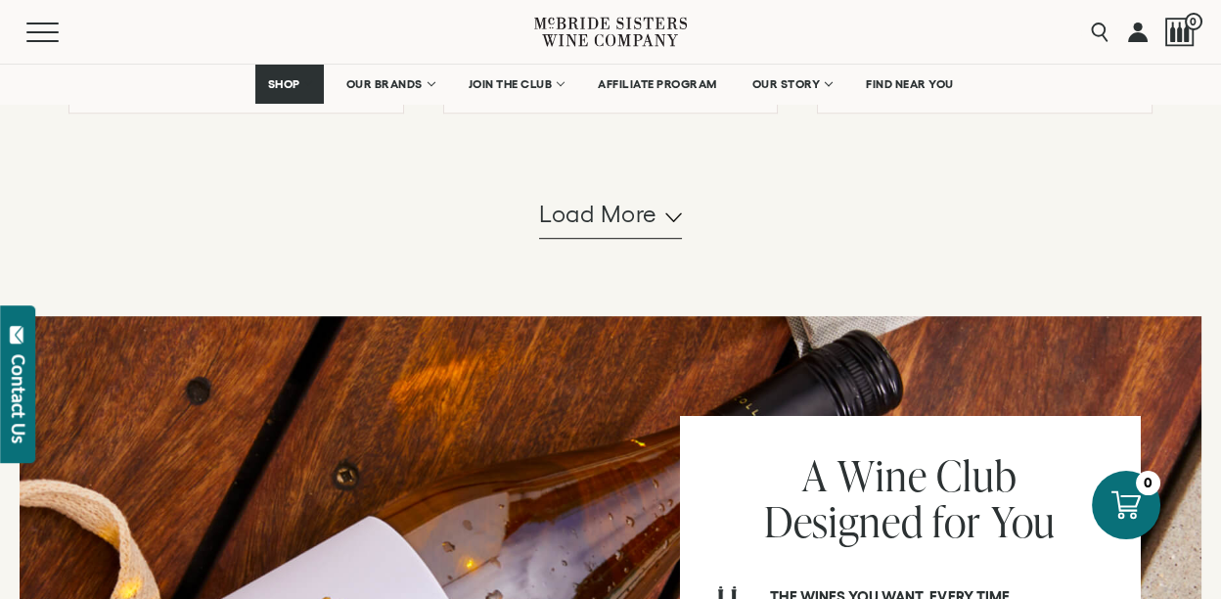
scroll to position [2218, 0]
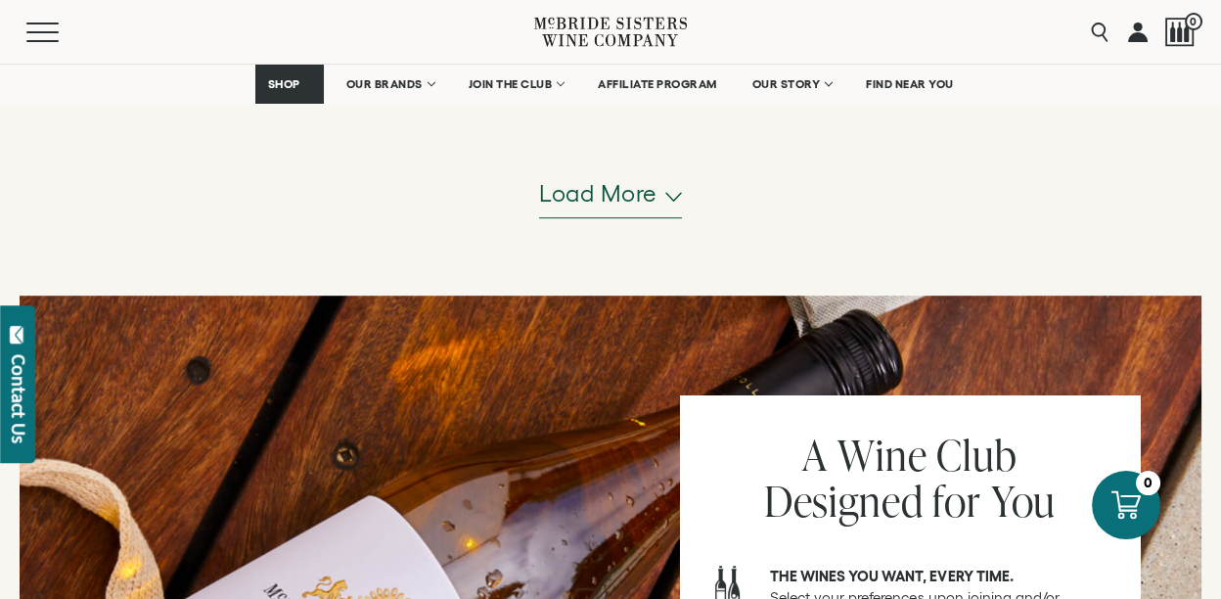
click at [675, 201] on button "Load more" at bounding box center [610, 194] width 143 height 47
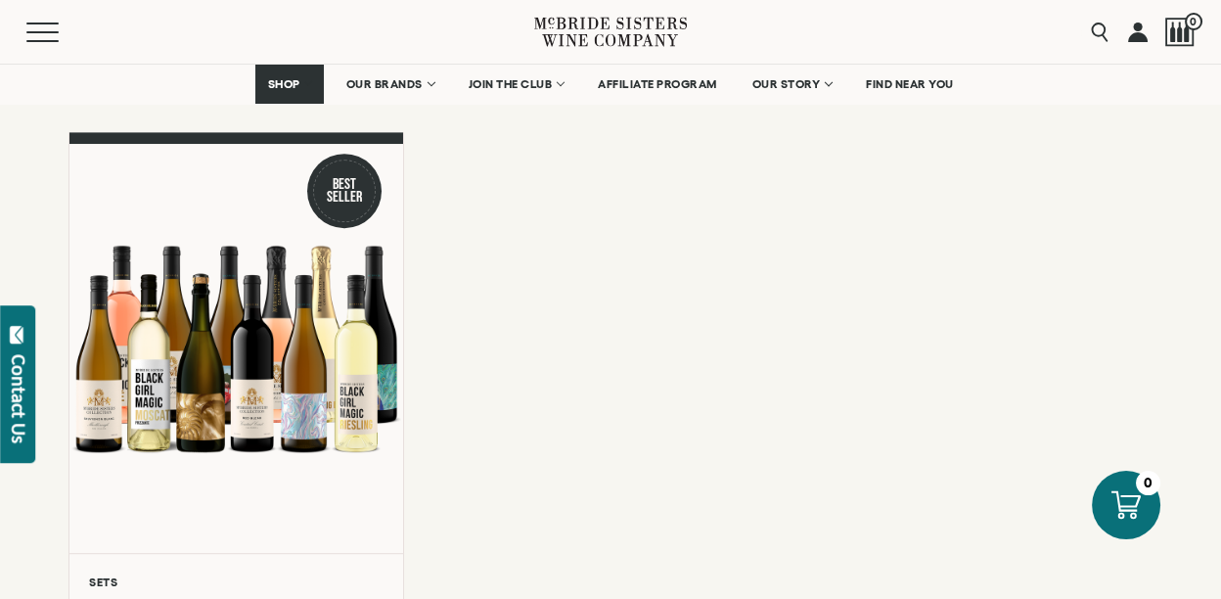
scroll to position [2219, 0]
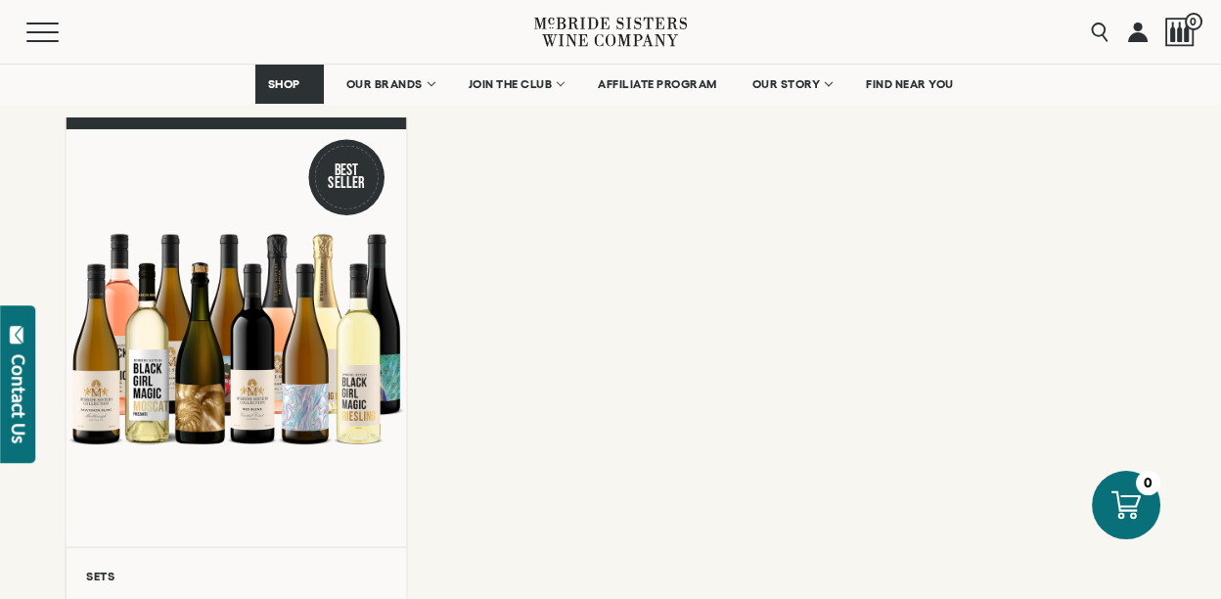
click at [291, 351] on div at bounding box center [237, 337] width 340 height 417
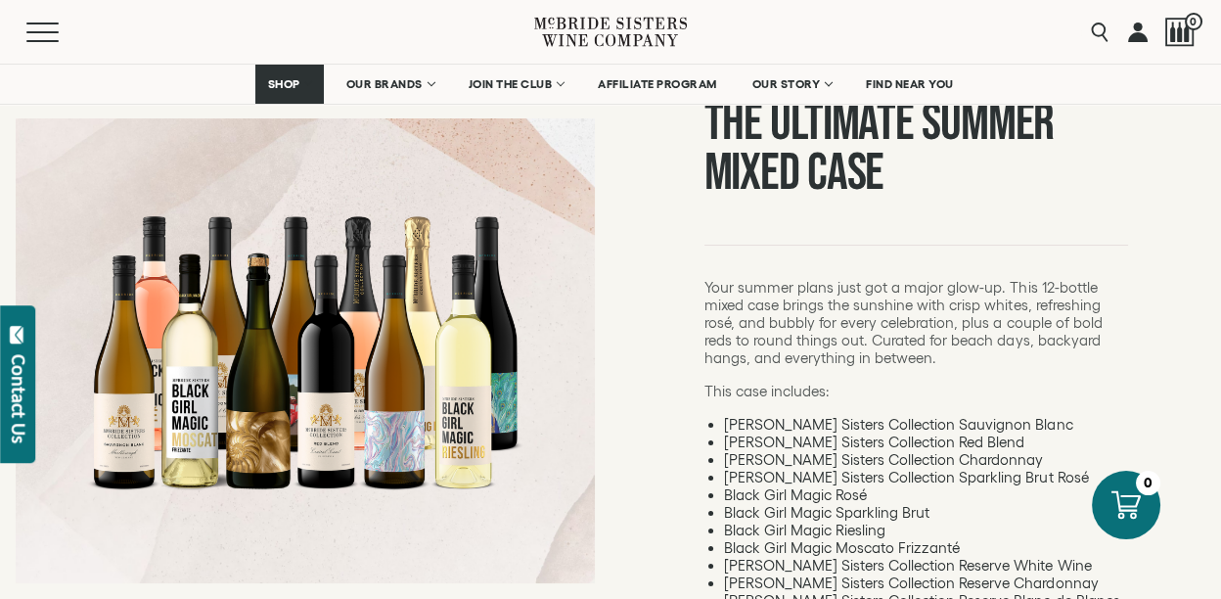
scroll to position [173, 0]
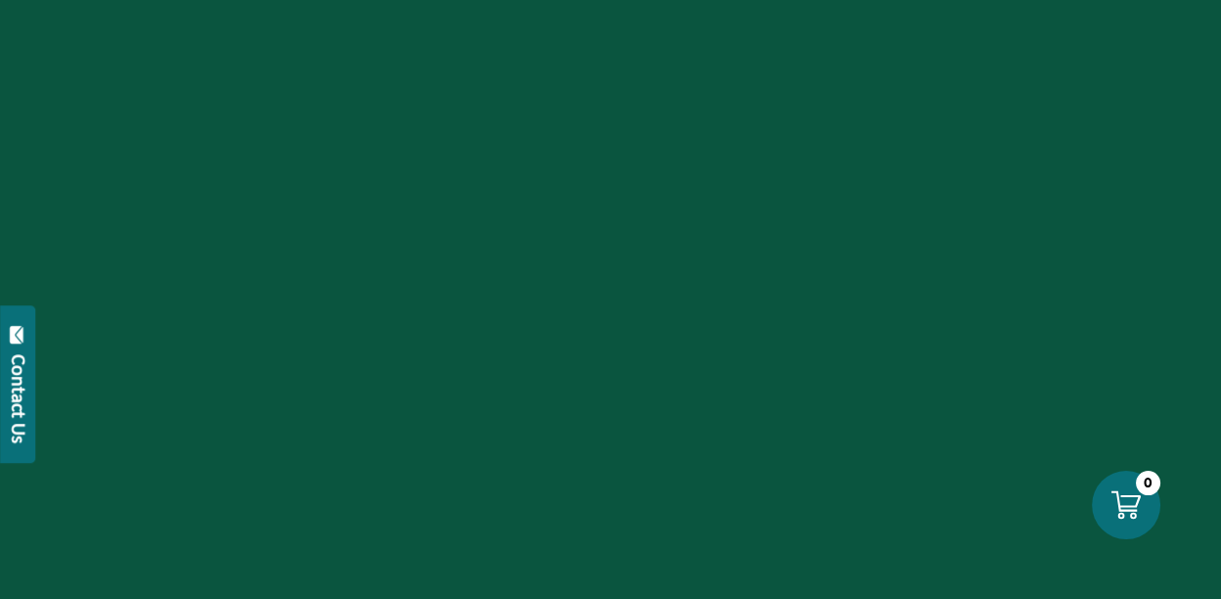
scroll to position [2219, 0]
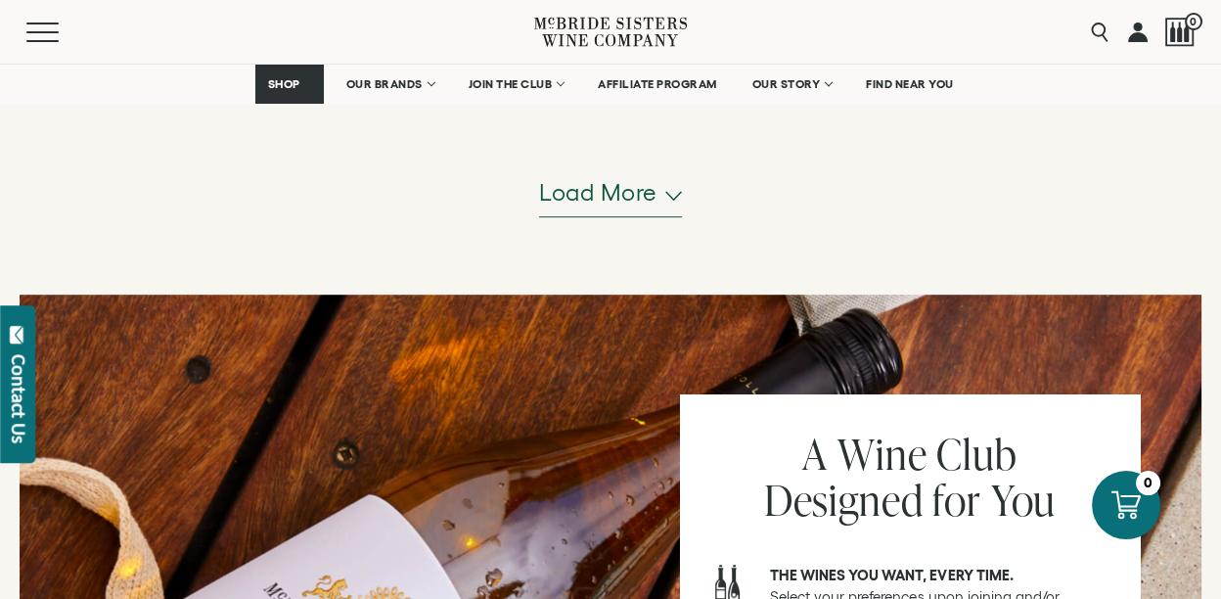
click at [661, 196] on button "Load more" at bounding box center [610, 193] width 143 height 47
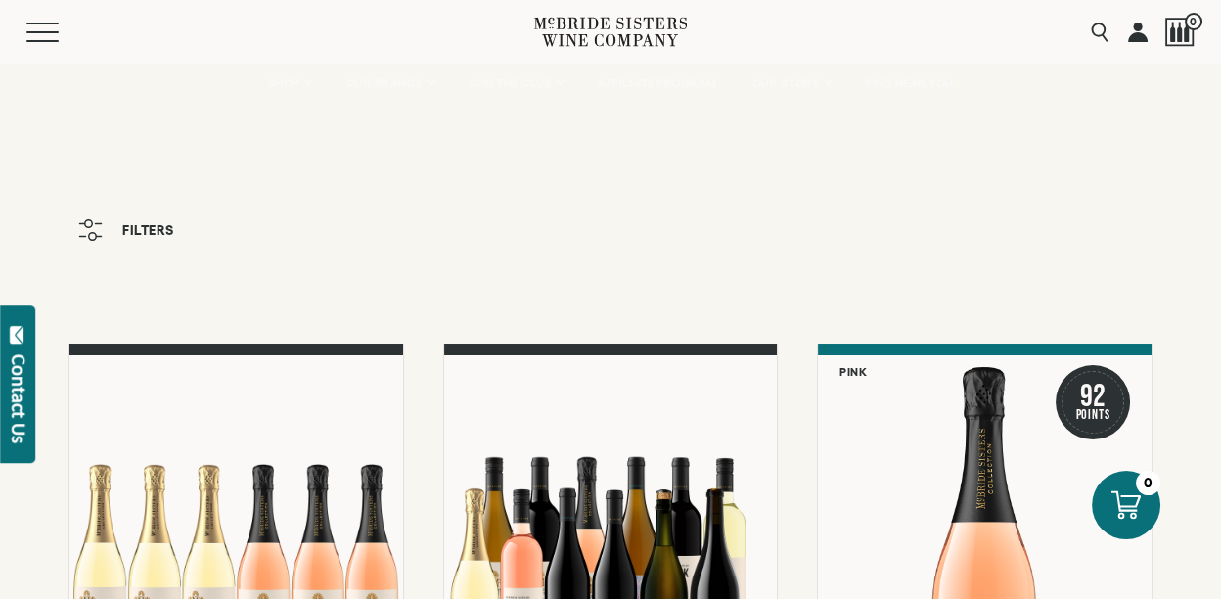
scroll to position [0, 0]
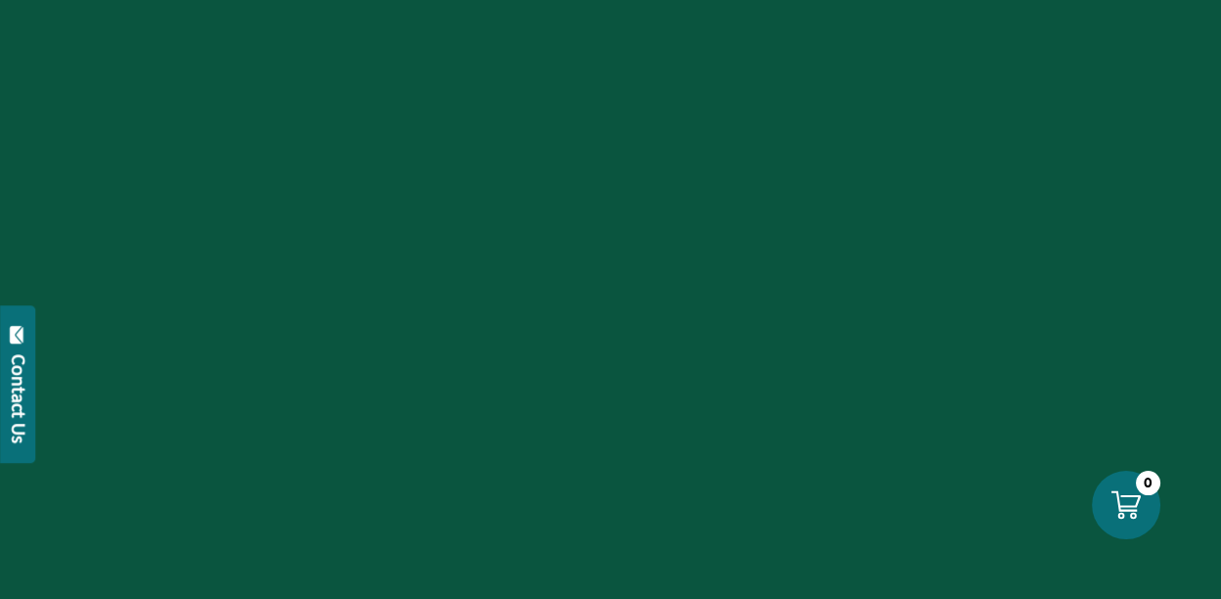
scroll to position [2961, 0]
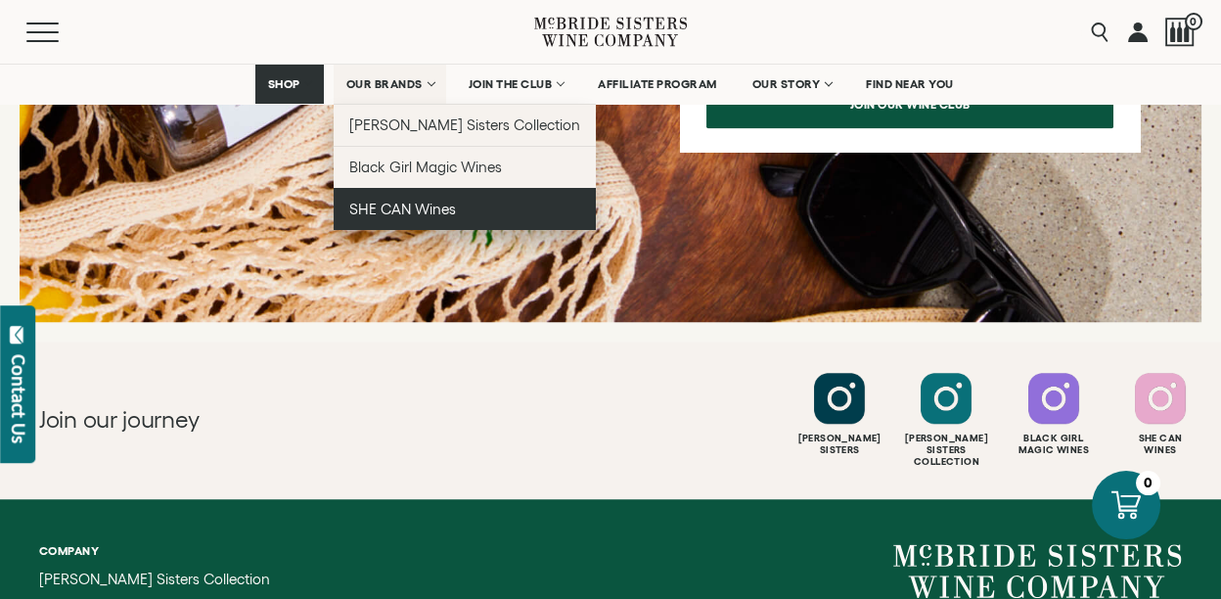
click at [403, 206] on span "SHE CAN Wines" at bounding box center [402, 209] width 107 height 17
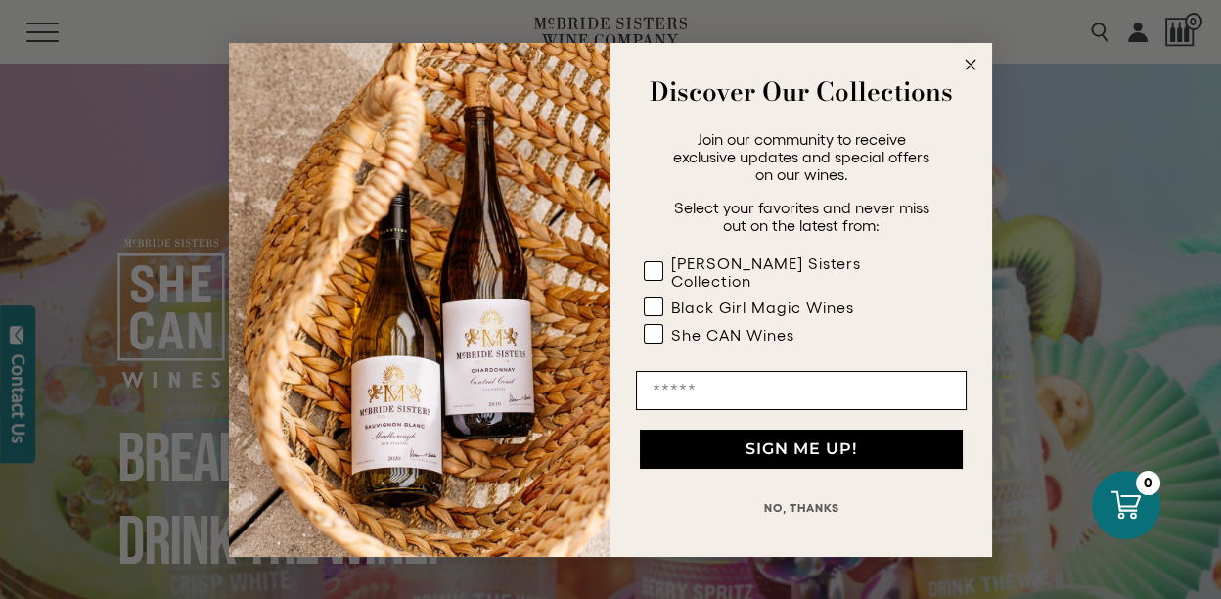
click at [976, 69] on circle "Close dialog" at bounding box center [971, 64] width 23 height 23
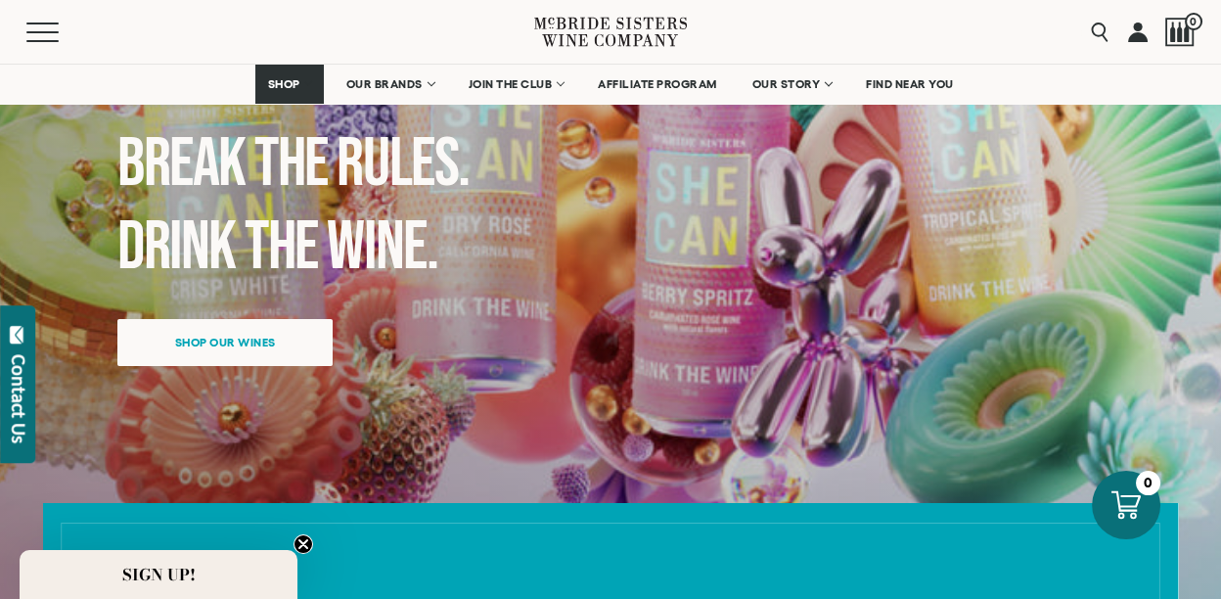
scroll to position [304, 0]
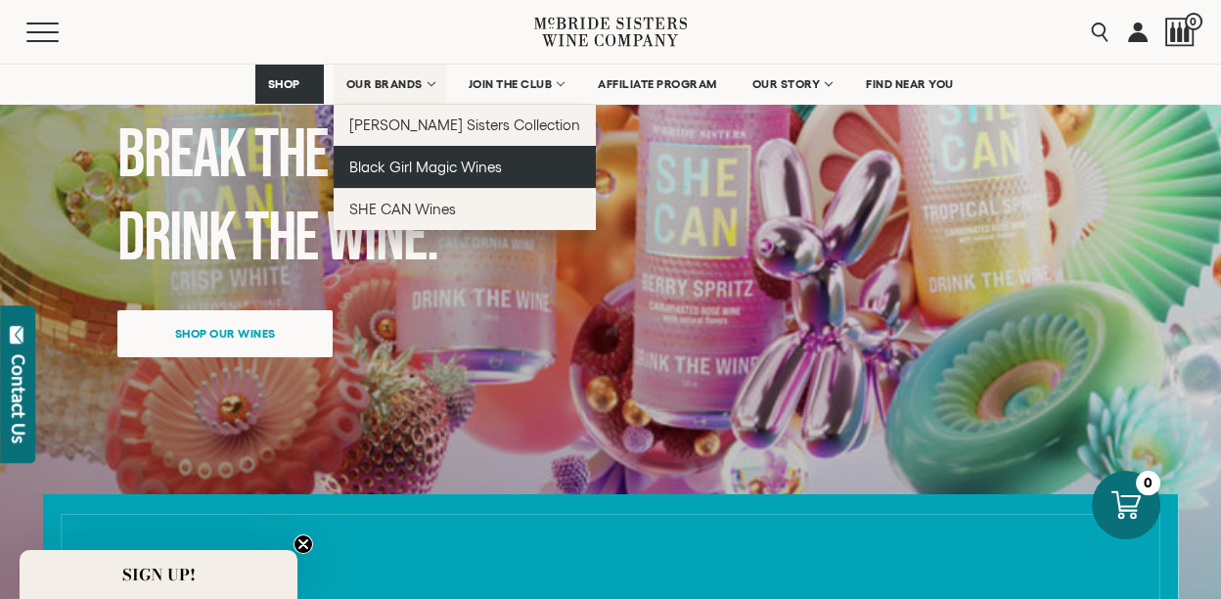
click at [421, 165] on span "Black Girl Magic Wines" at bounding box center [425, 167] width 153 height 17
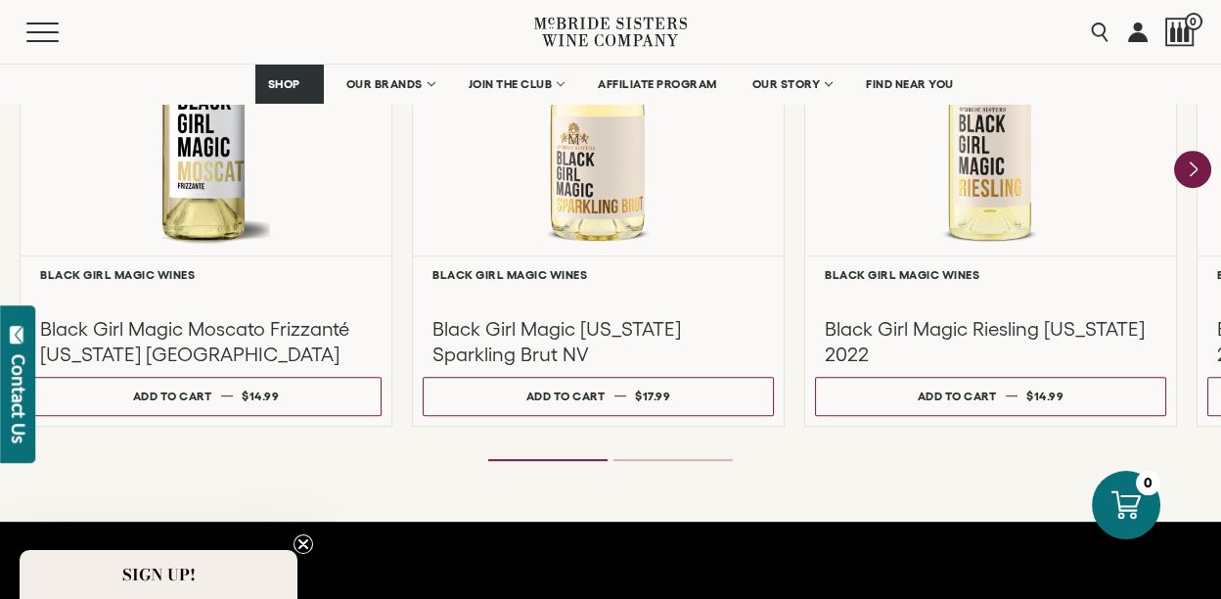
scroll to position [1957, 0]
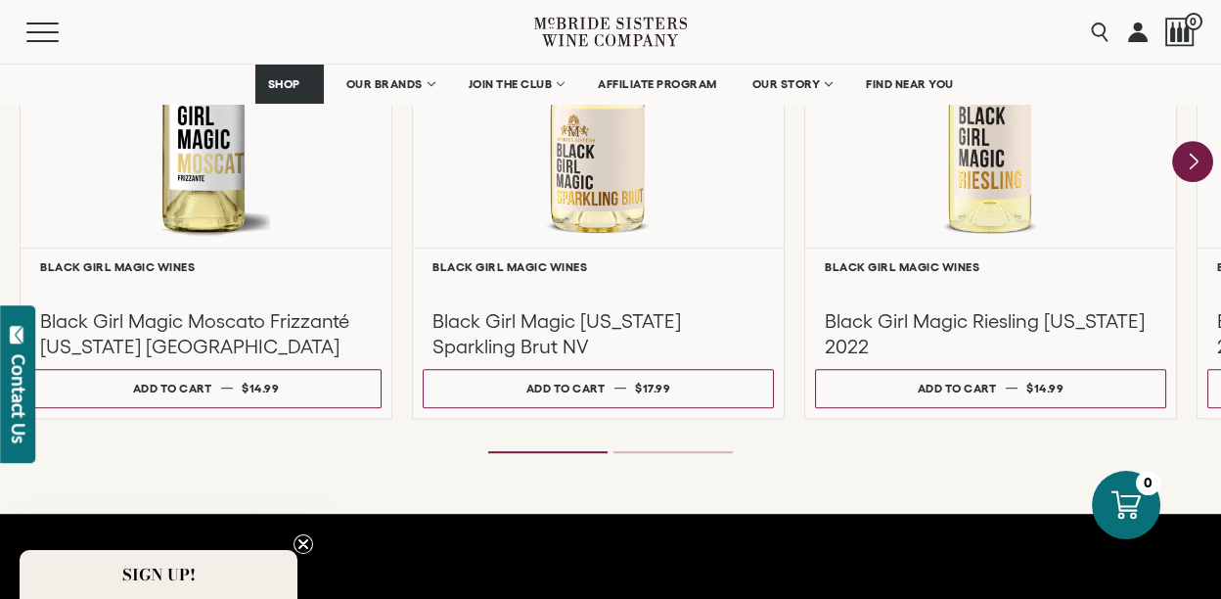
click at [1196, 156] on icon "Next" at bounding box center [1192, 161] width 41 height 41
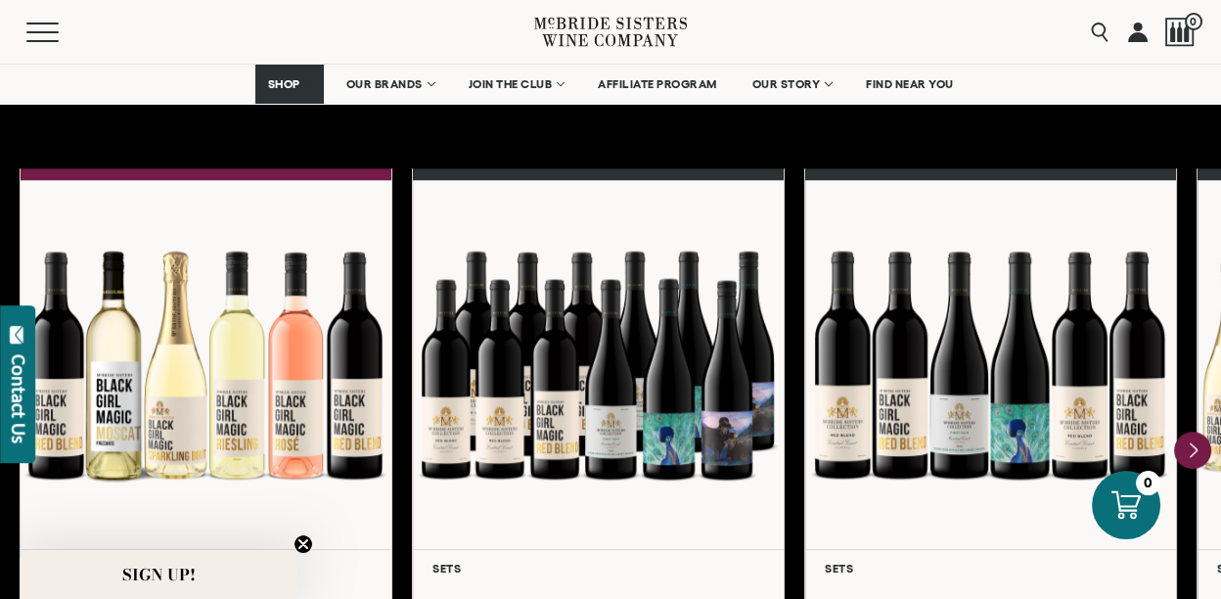
scroll to position [2609, 0]
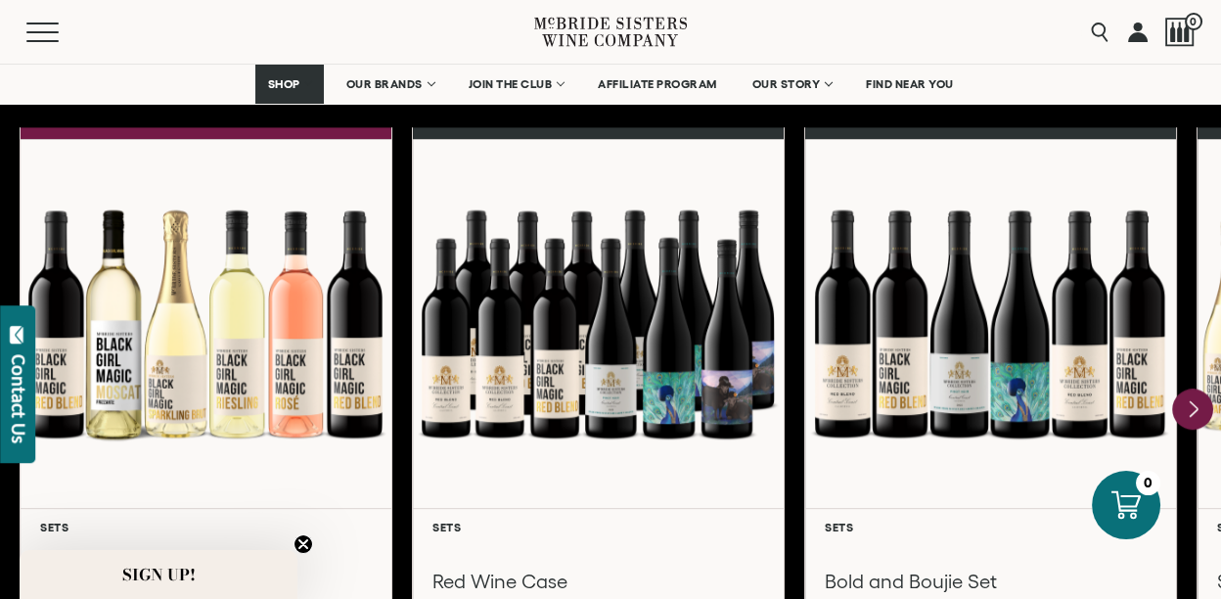
click at [1194, 403] on icon "Next" at bounding box center [1194, 409] width 8 height 16
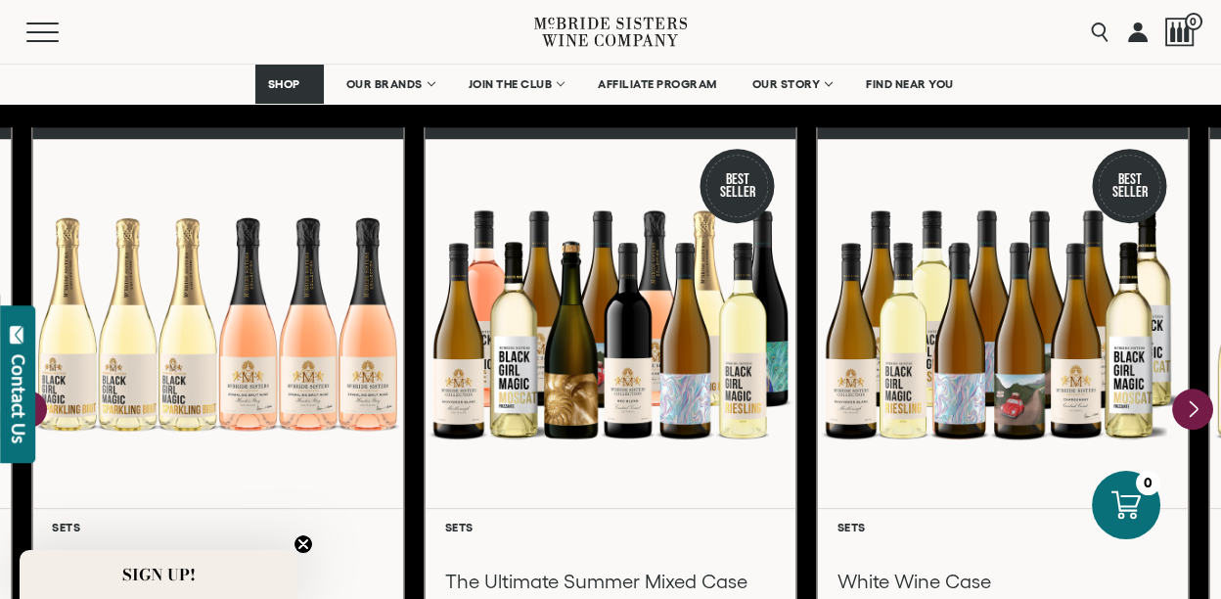
click at [1194, 403] on icon "Next" at bounding box center [1194, 409] width 8 height 16
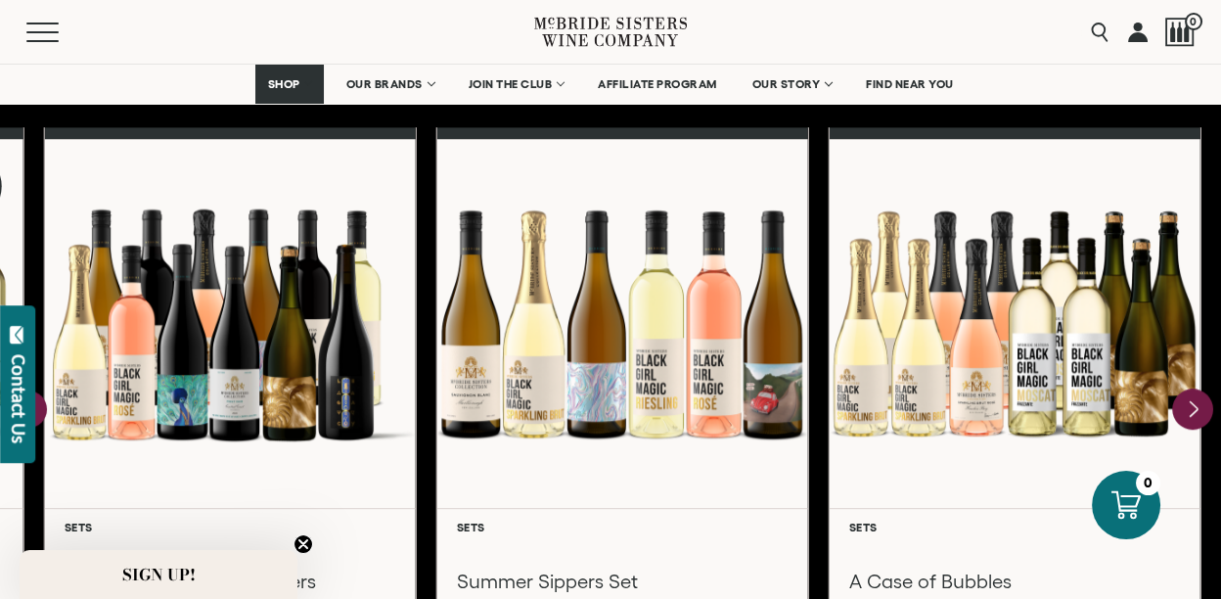
click at [1194, 403] on div at bounding box center [1015, 323] width 371 height 369
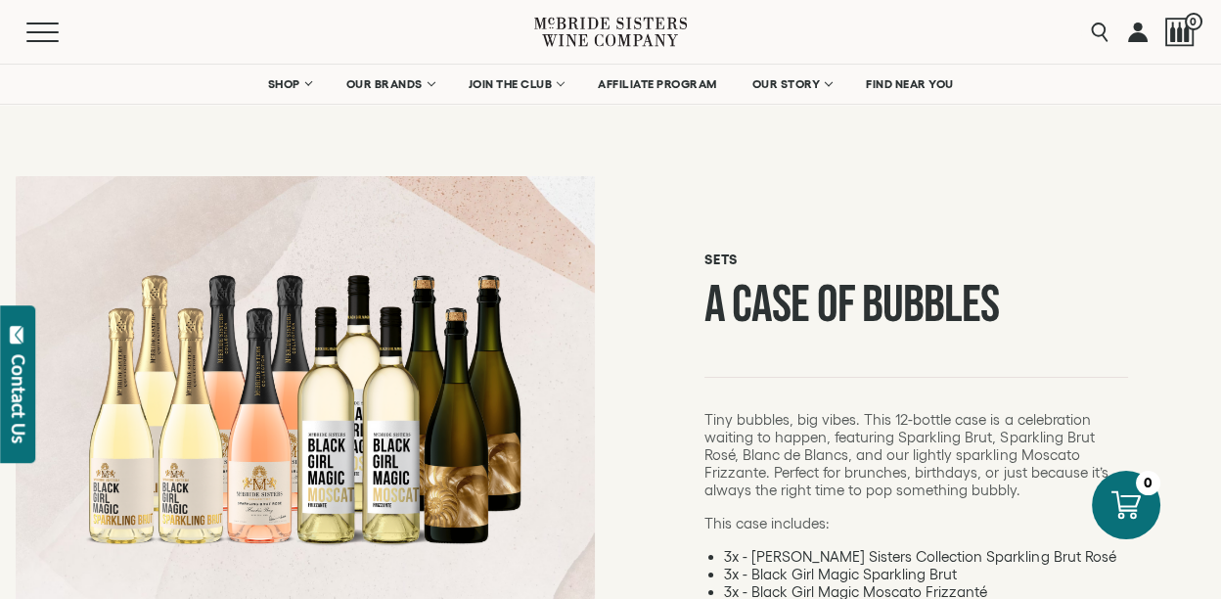
click at [1139, 29] on link at bounding box center [1138, 32] width 20 height 64
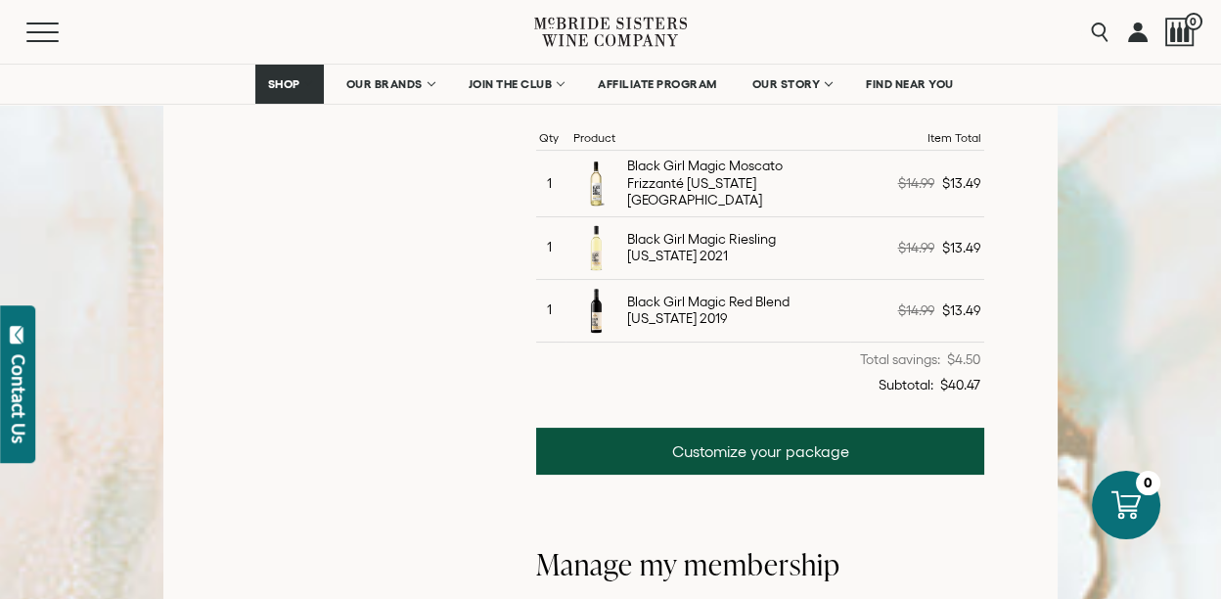
scroll to position [652, 0]
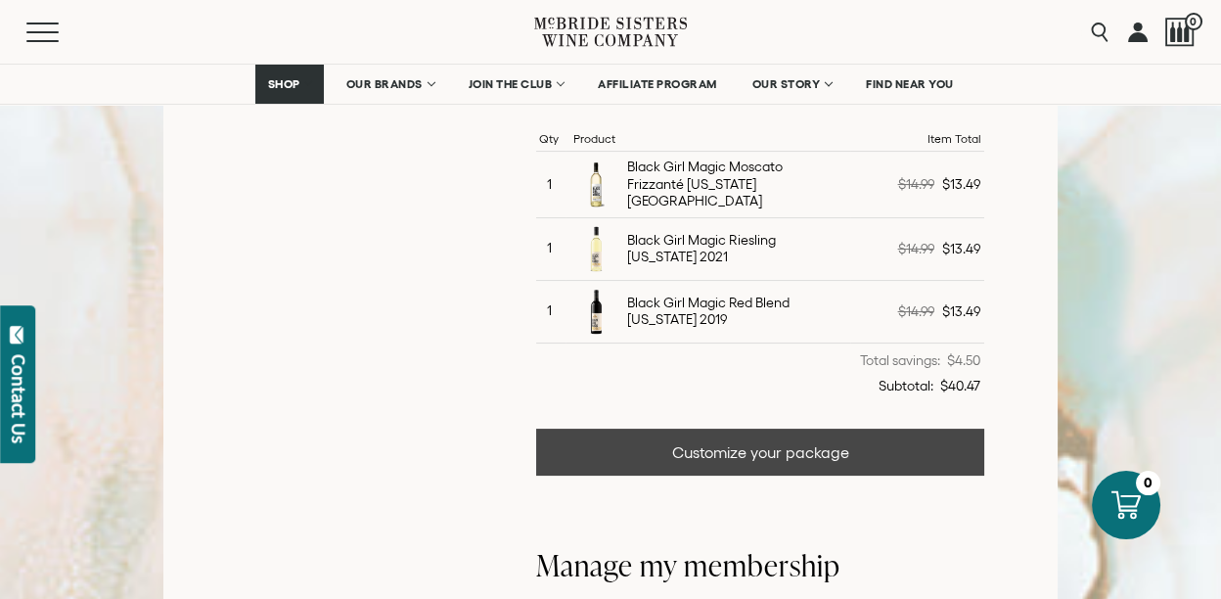
click at [847, 436] on link "Customize your package" at bounding box center [760, 452] width 448 height 47
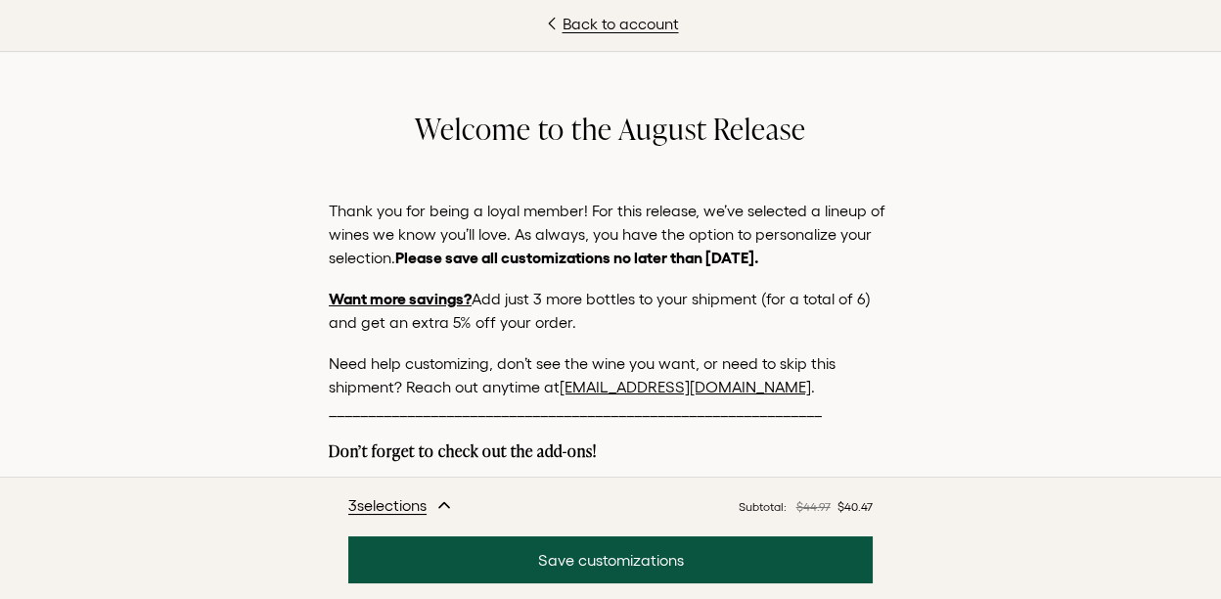
scroll to position [913, 0]
click at [416, 504] on span "3 selection s" at bounding box center [387, 504] width 78 height 23
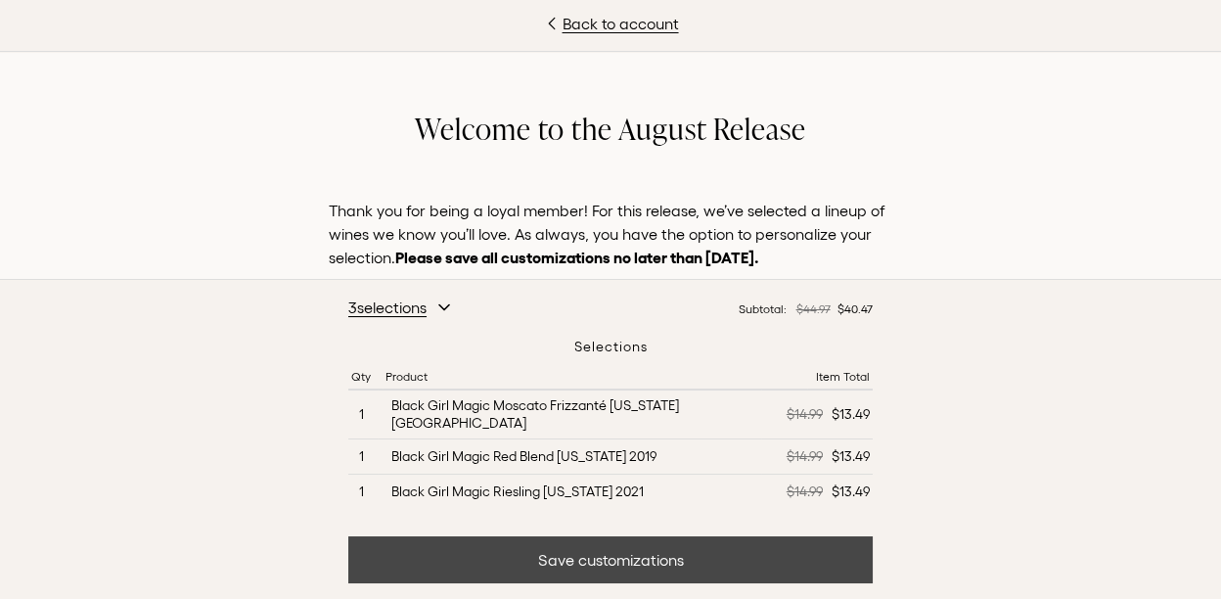
click at [547, 549] on button "Save customizations" at bounding box center [610, 559] width 525 height 47
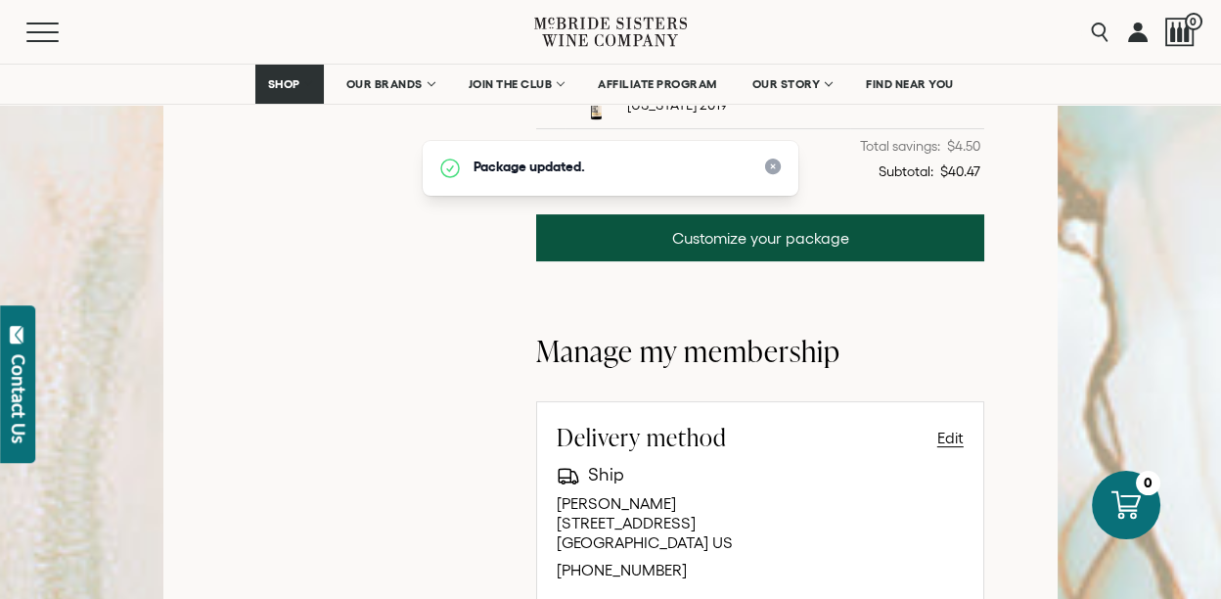
scroll to position [866, 0]
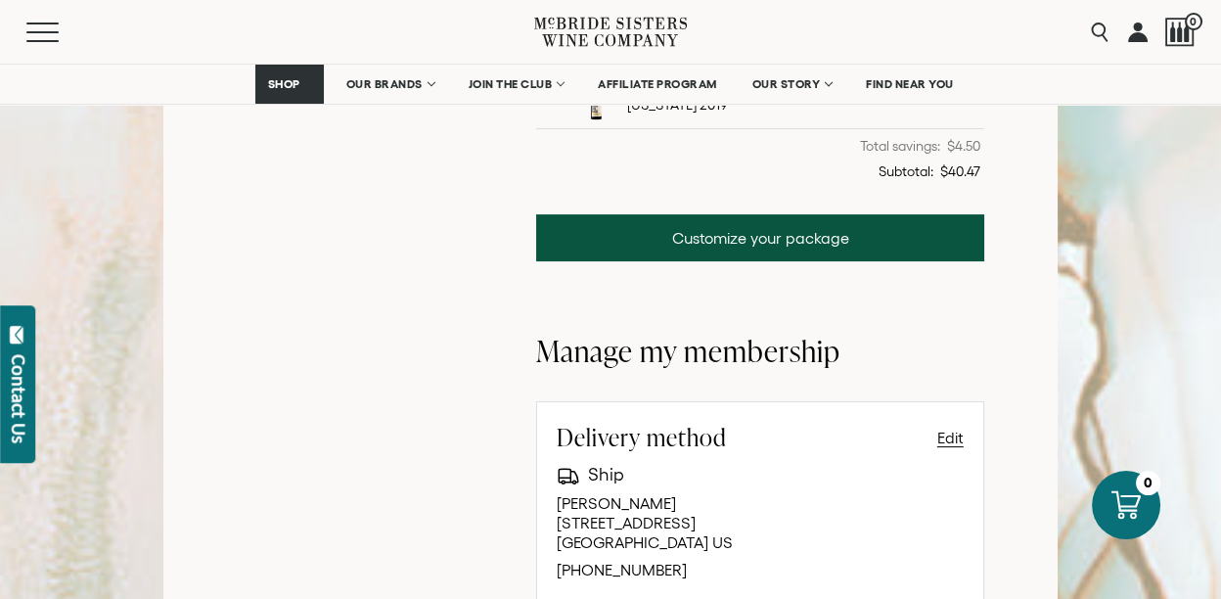
click at [1135, 35] on link at bounding box center [1138, 32] width 20 height 64
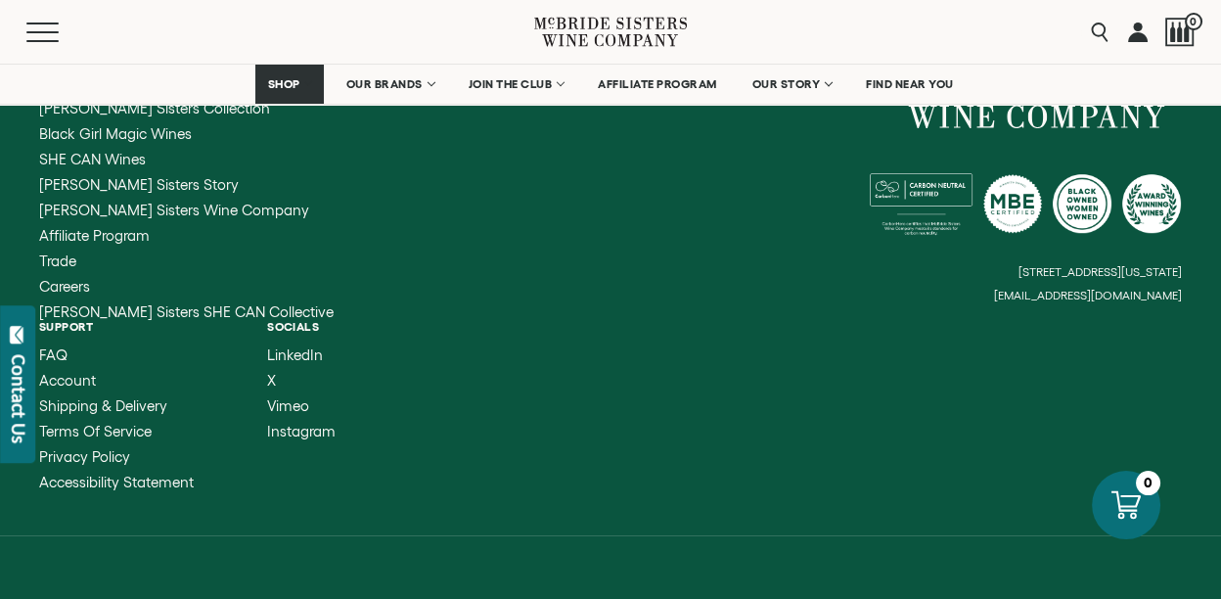
scroll to position [2318, 0]
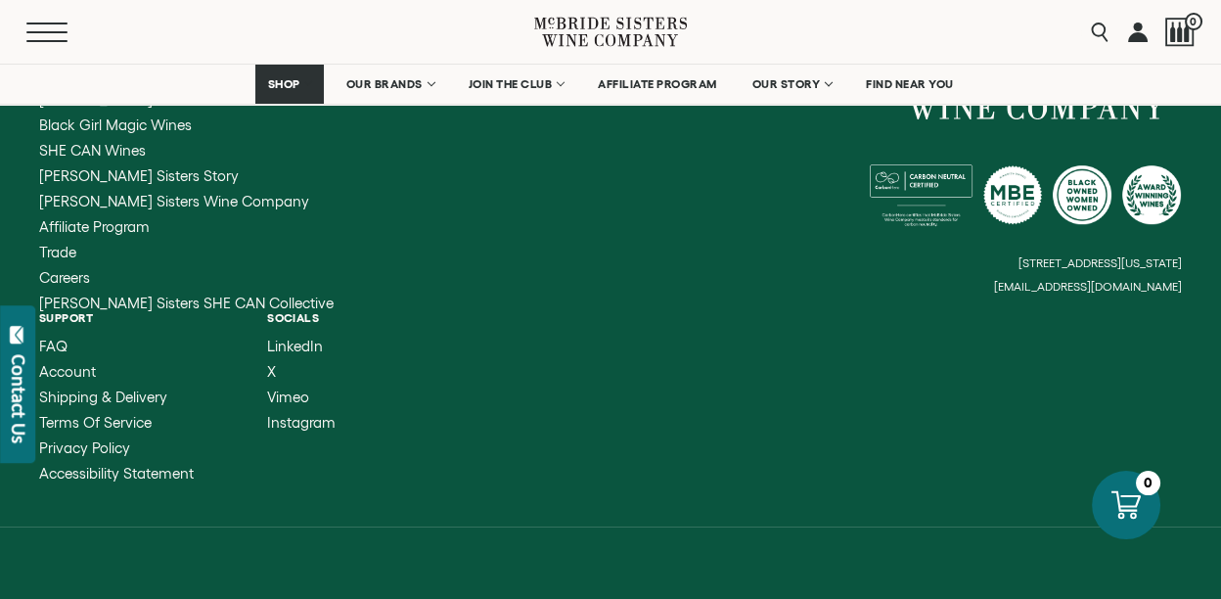
click at [54, 37] on button "Menu" at bounding box center [61, 33] width 70 height 20
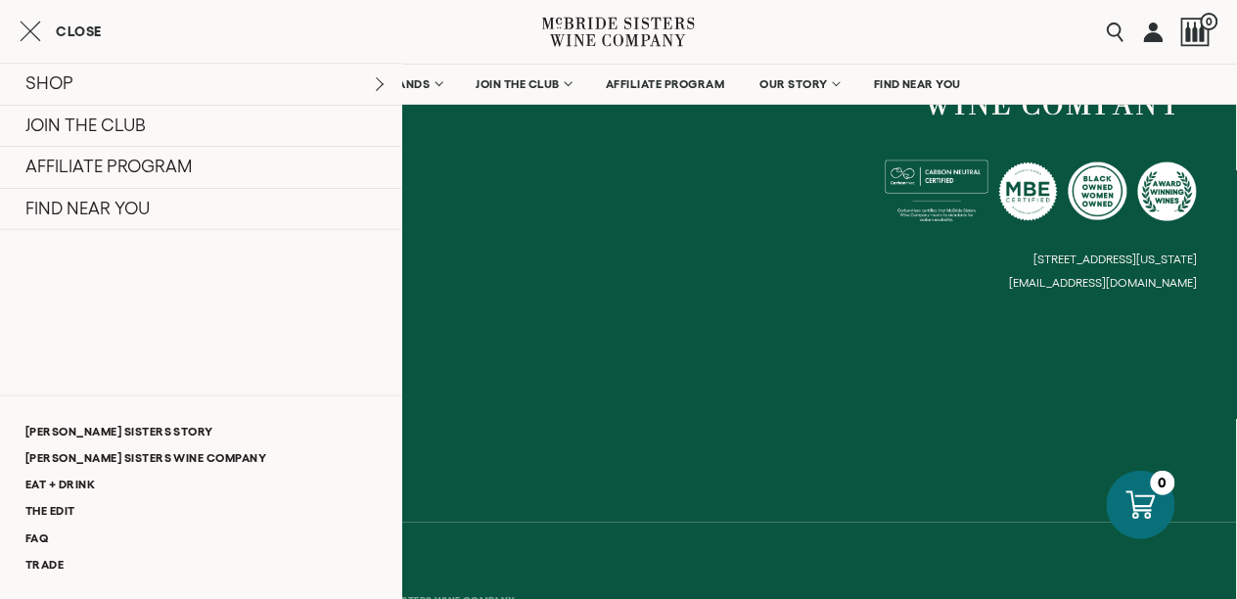
click at [92, 31] on span "Close" at bounding box center [79, 31] width 46 height 14
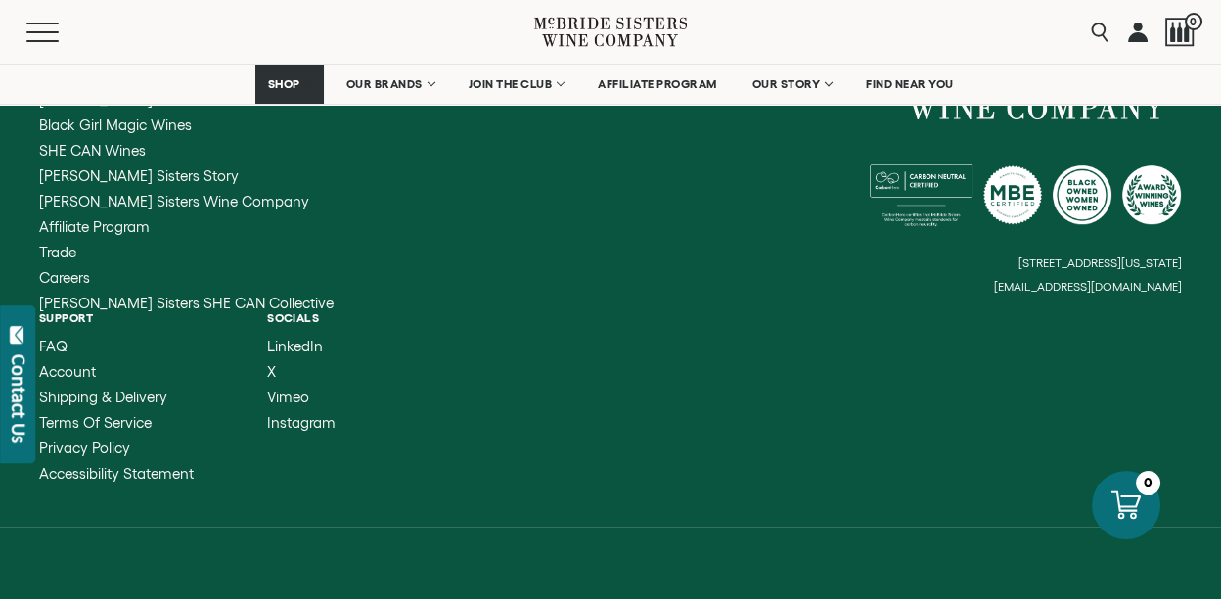
click at [1134, 45] on link at bounding box center [1138, 32] width 20 height 64
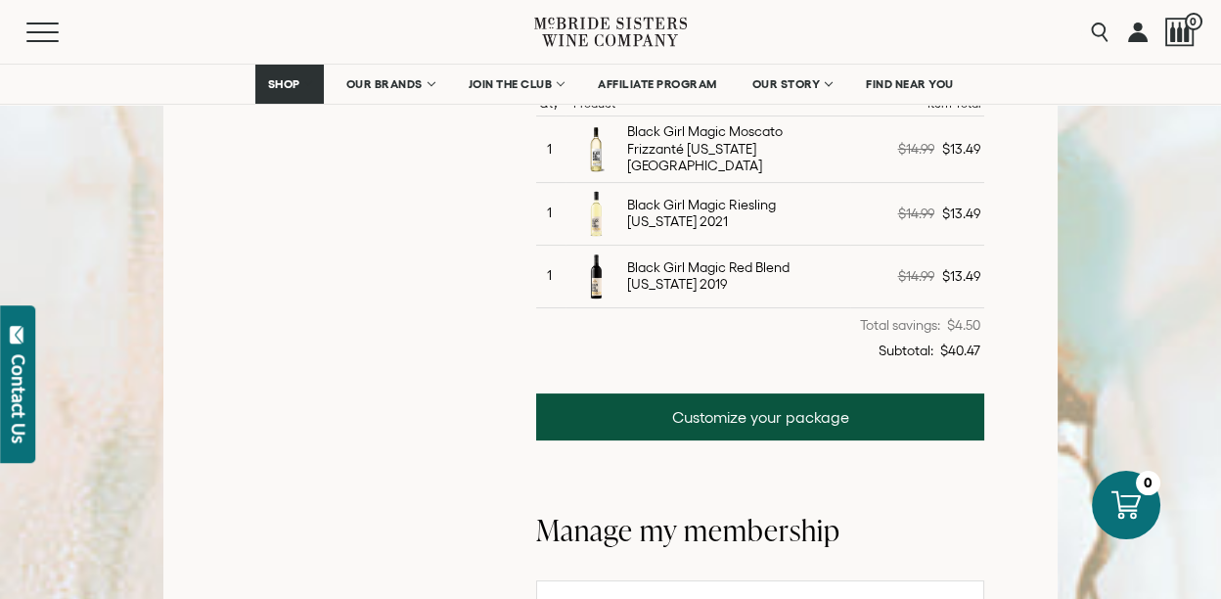
scroll to position [696, 0]
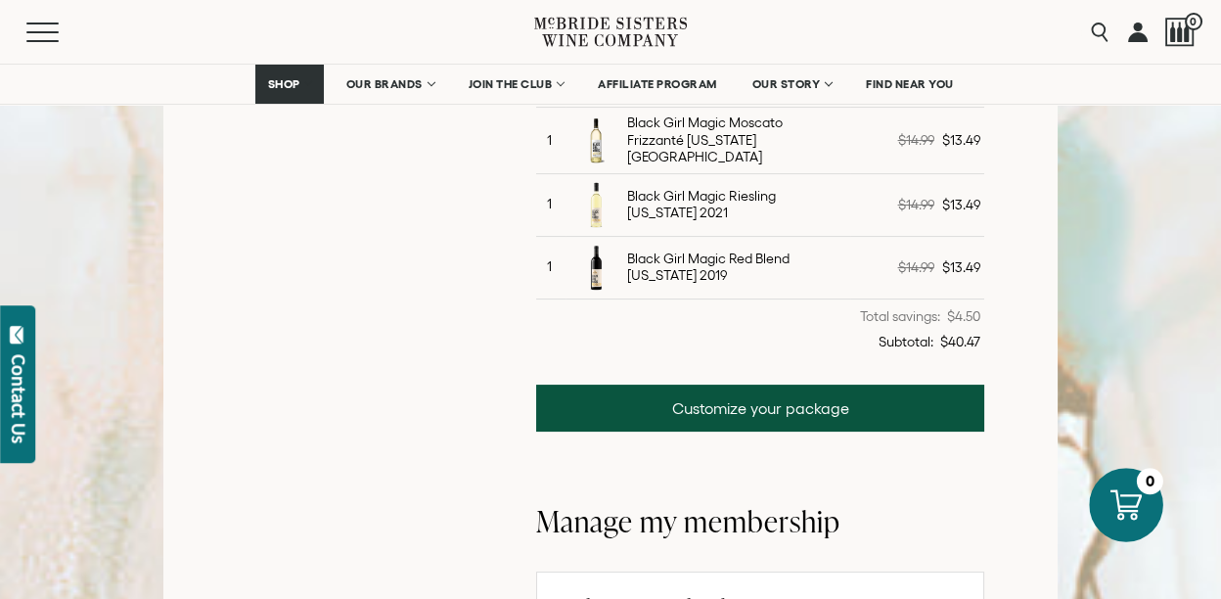
click at [1130, 510] on icon at bounding box center [1125, 504] width 31 height 30
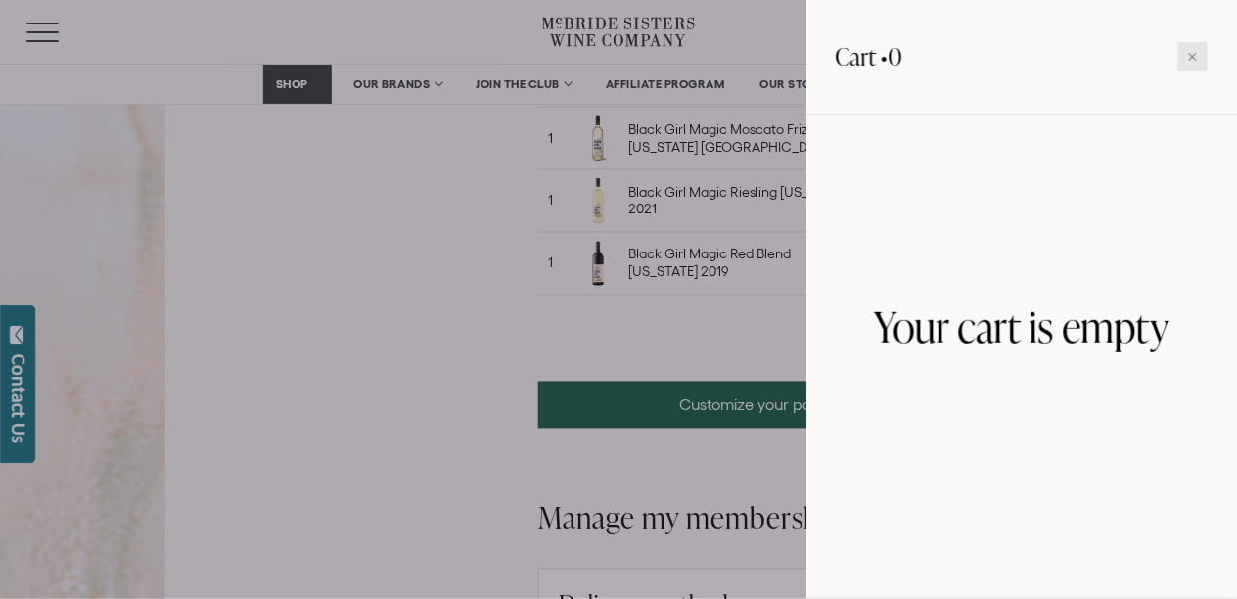
click at [1197, 54] on icon at bounding box center [1193, 57] width 10 height 10
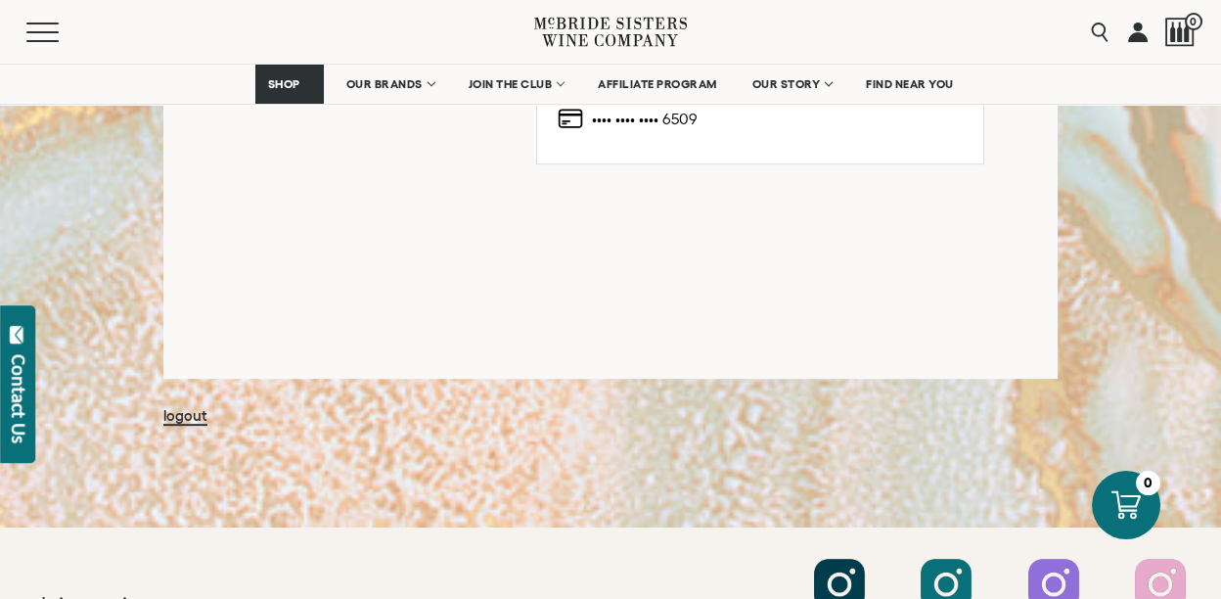
scroll to position [1652, 0]
click at [179, 410] on link "logout" at bounding box center [185, 416] width 44 height 19
